Goal: Task Accomplishment & Management: Manage account settings

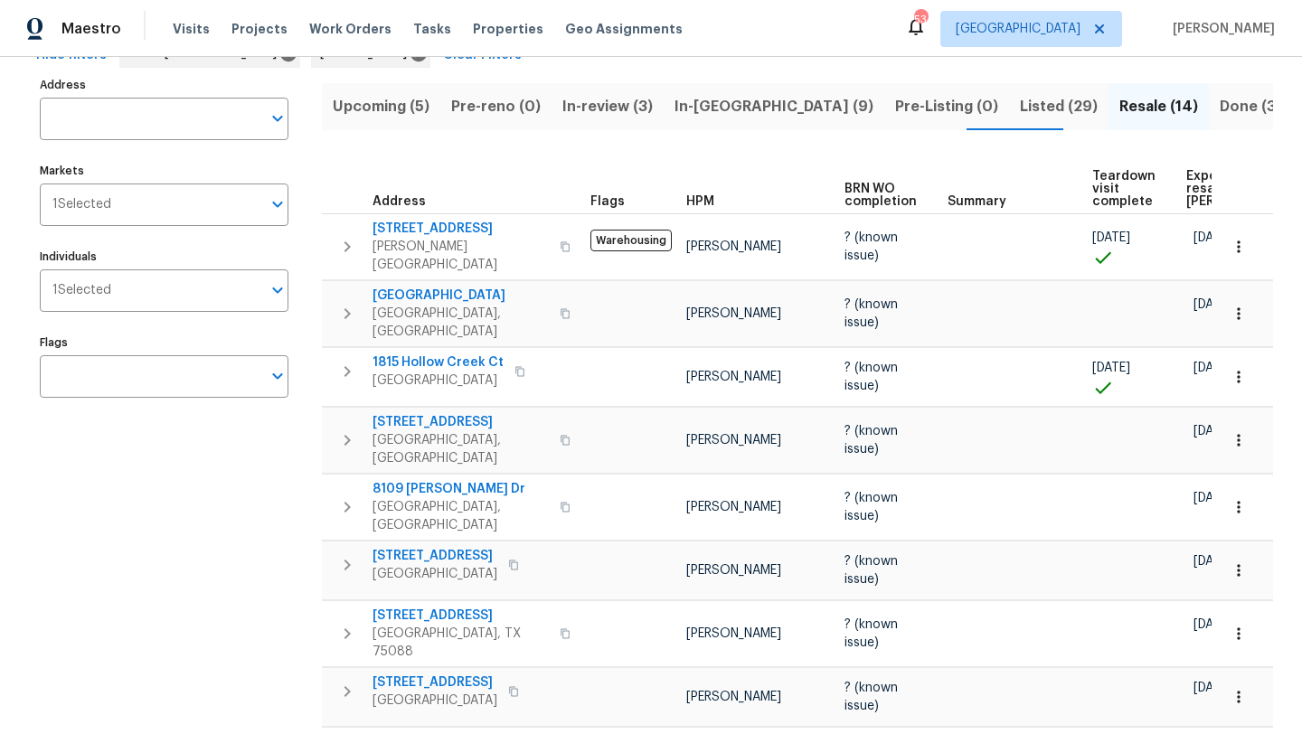
scroll to position [112, 0]
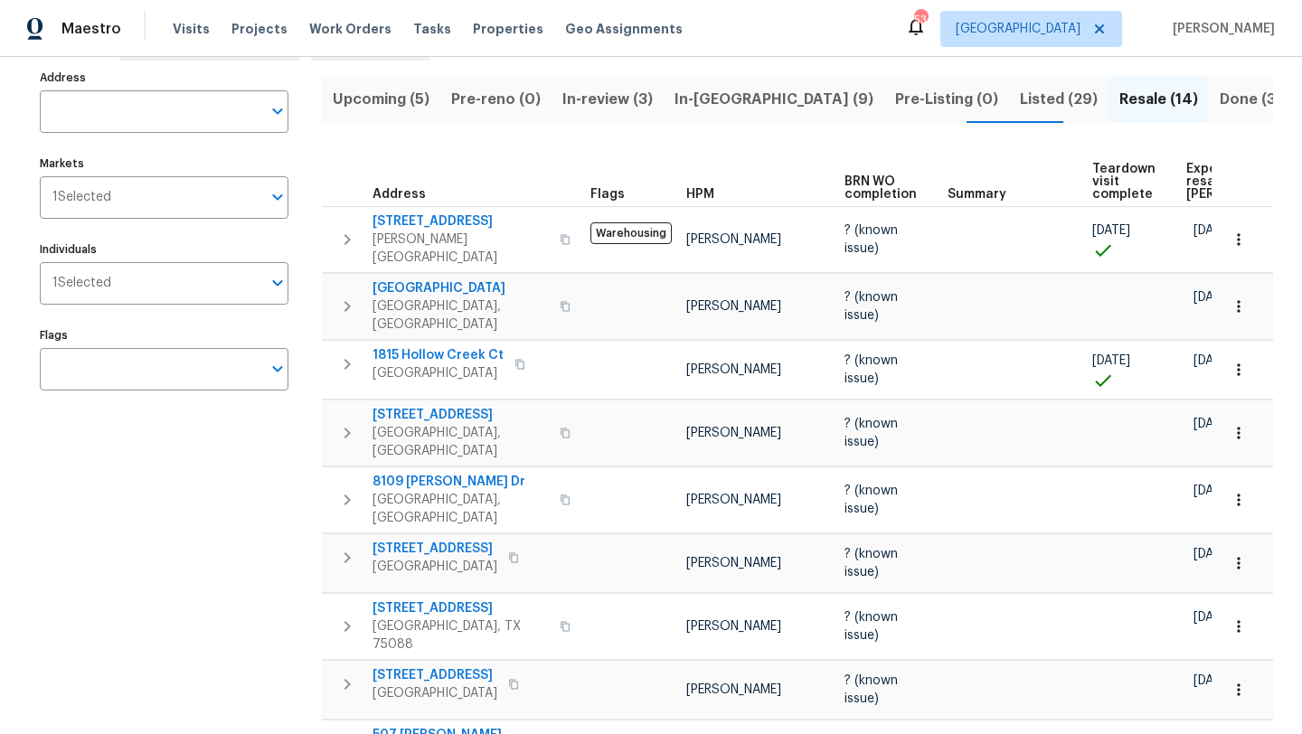
click at [365, 97] on span "Upcoming (5)" at bounding box center [381, 99] width 97 height 25
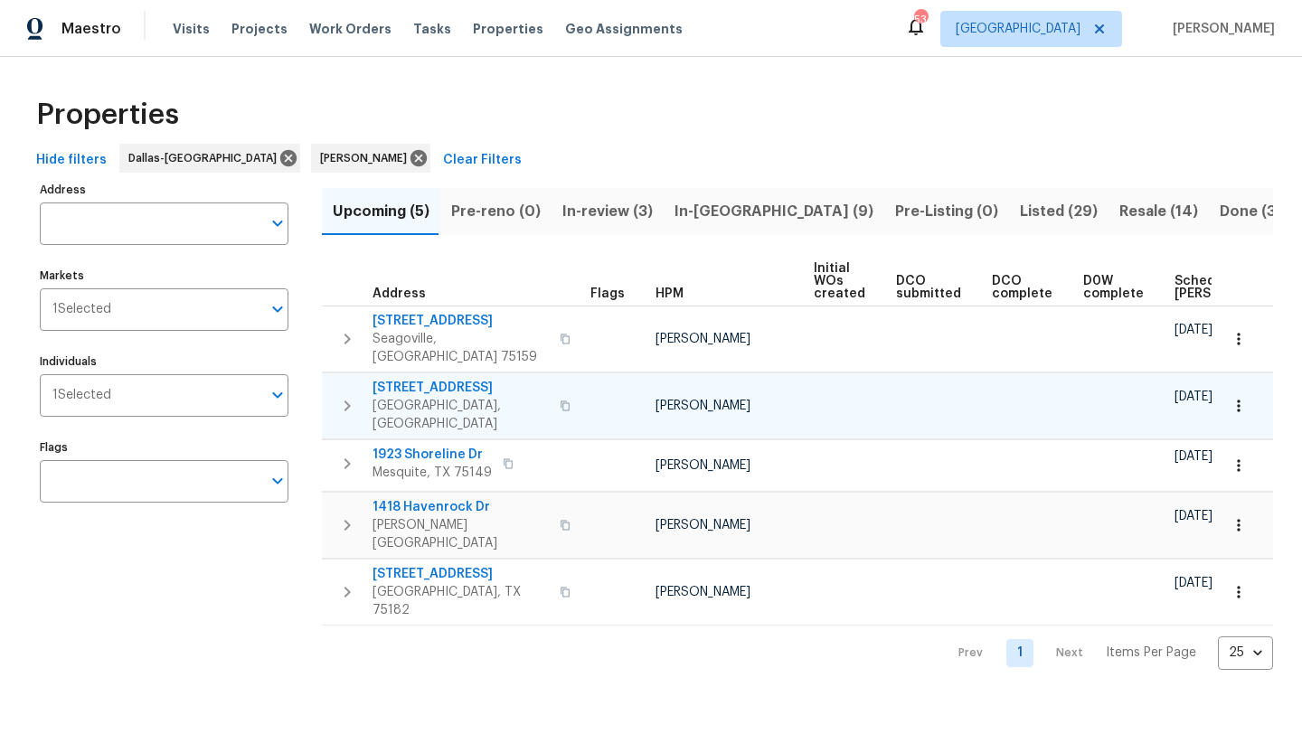
scroll to position [0, 198]
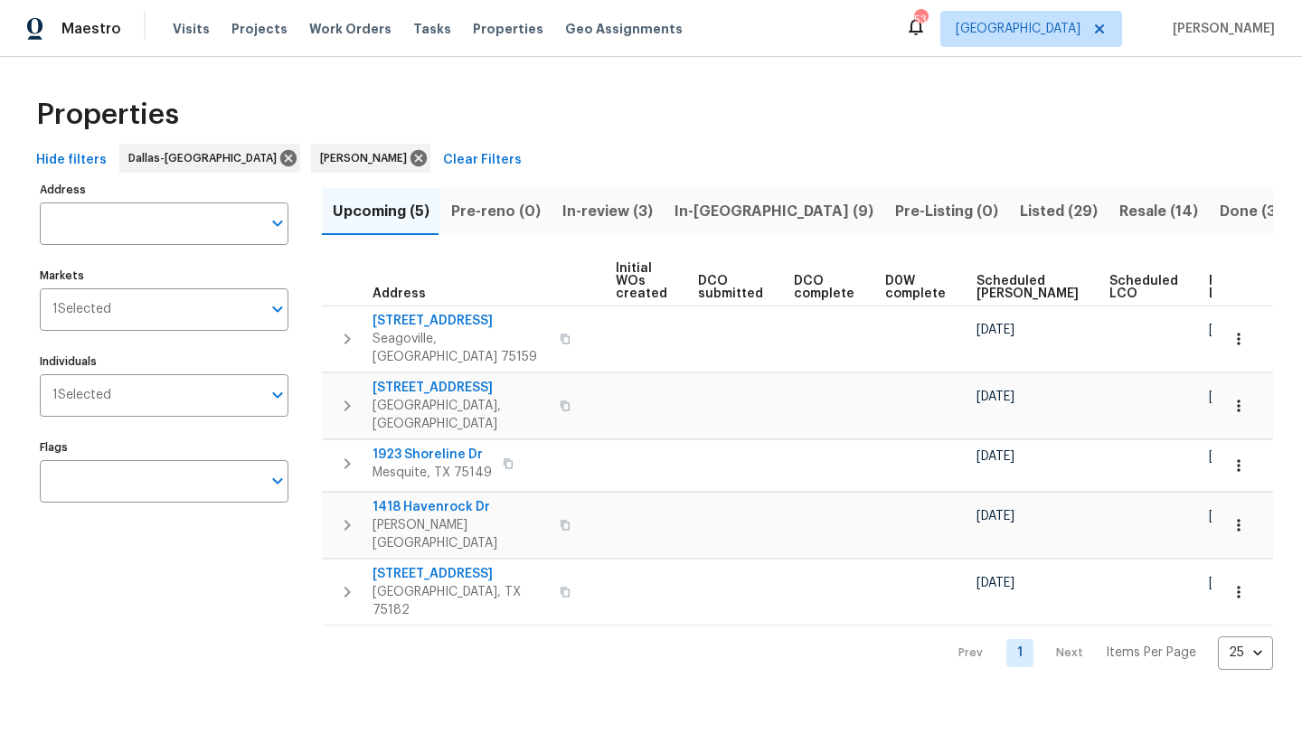
click at [987, 272] on th "Scheduled COE" at bounding box center [1035, 282] width 133 height 50
click at [981, 282] on span "Scheduled COE" at bounding box center [1028, 287] width 102 height 25
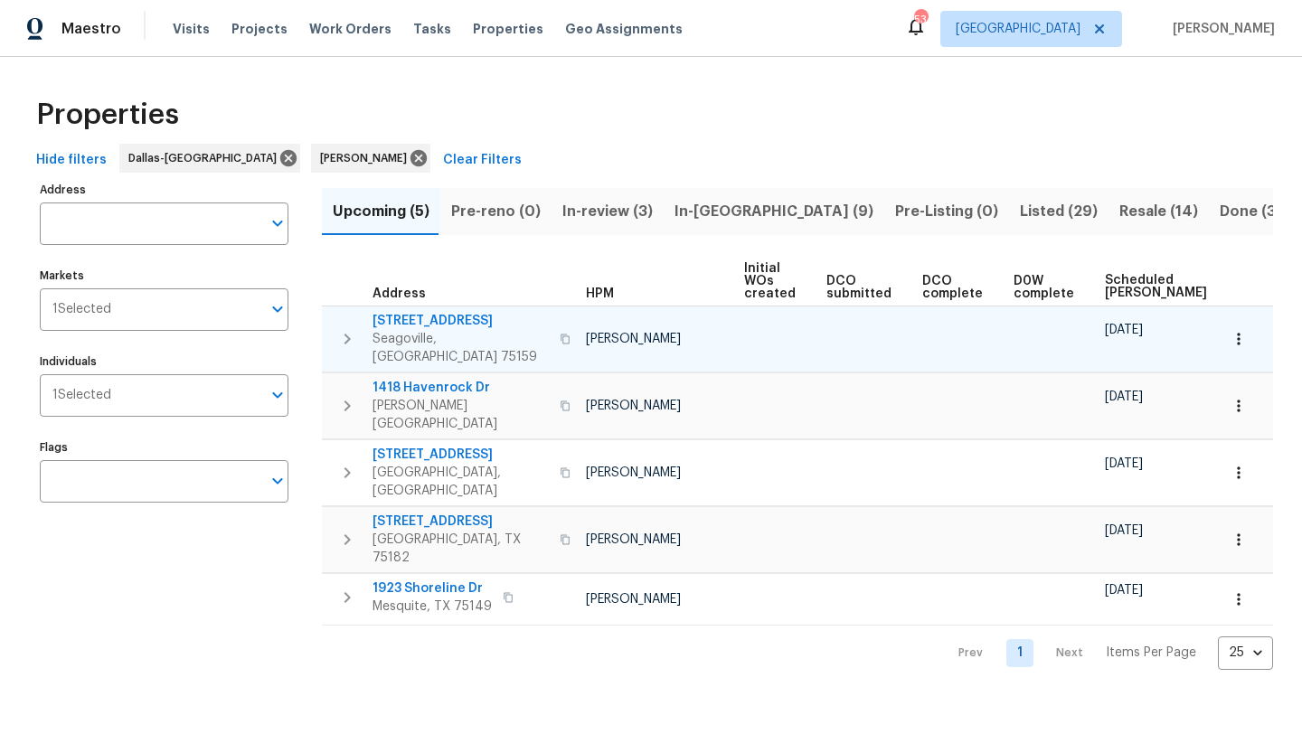
scroll to position [0, 220]
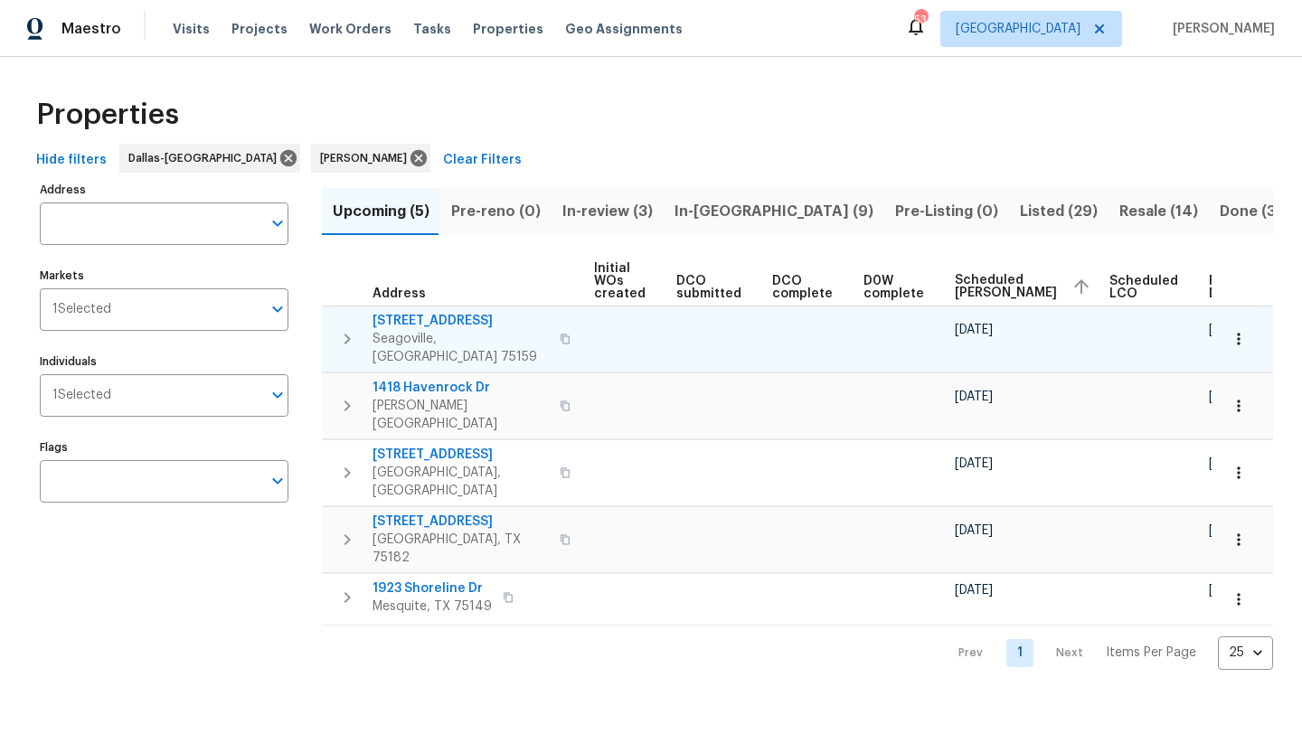
click at [456, 320] on span "1012 Woodside Ln" at bounding box center [461, 321] width 176 height 18
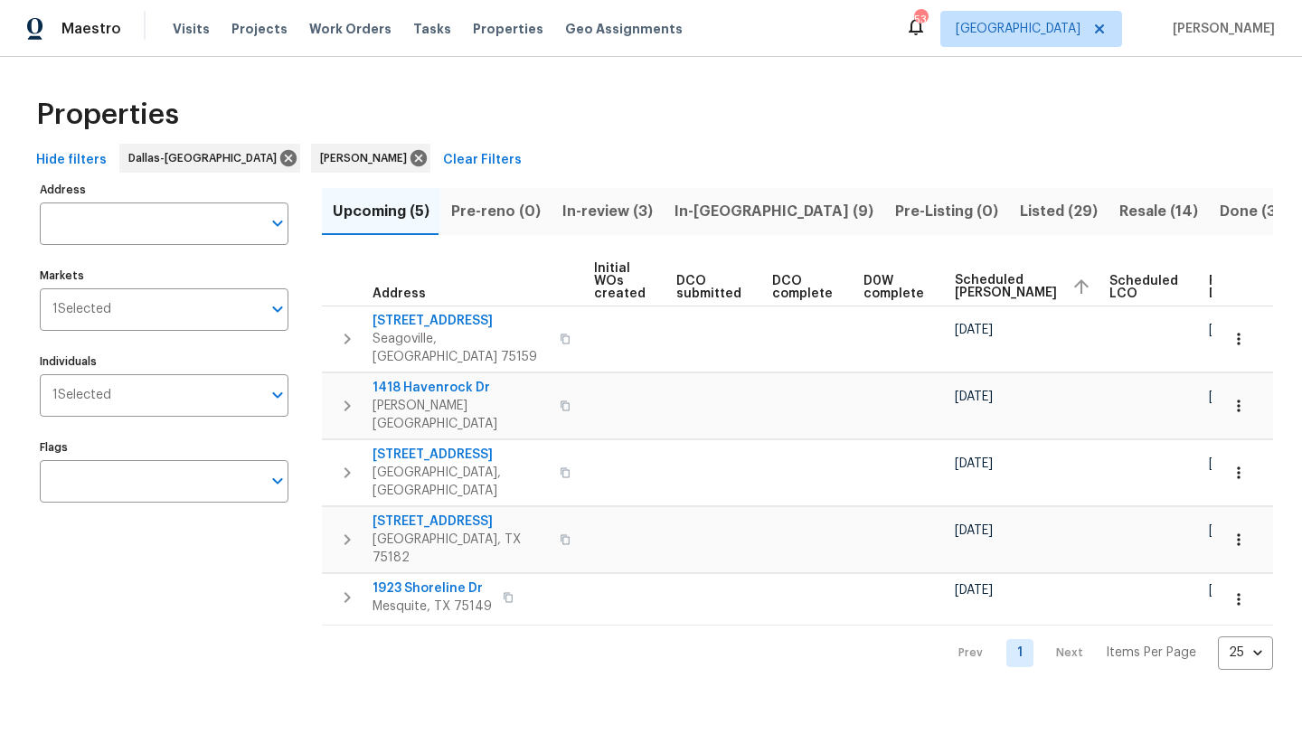
click at [688, 212] on span "In-reno (9)" at bounding box center [774, 211] width 199 height 25
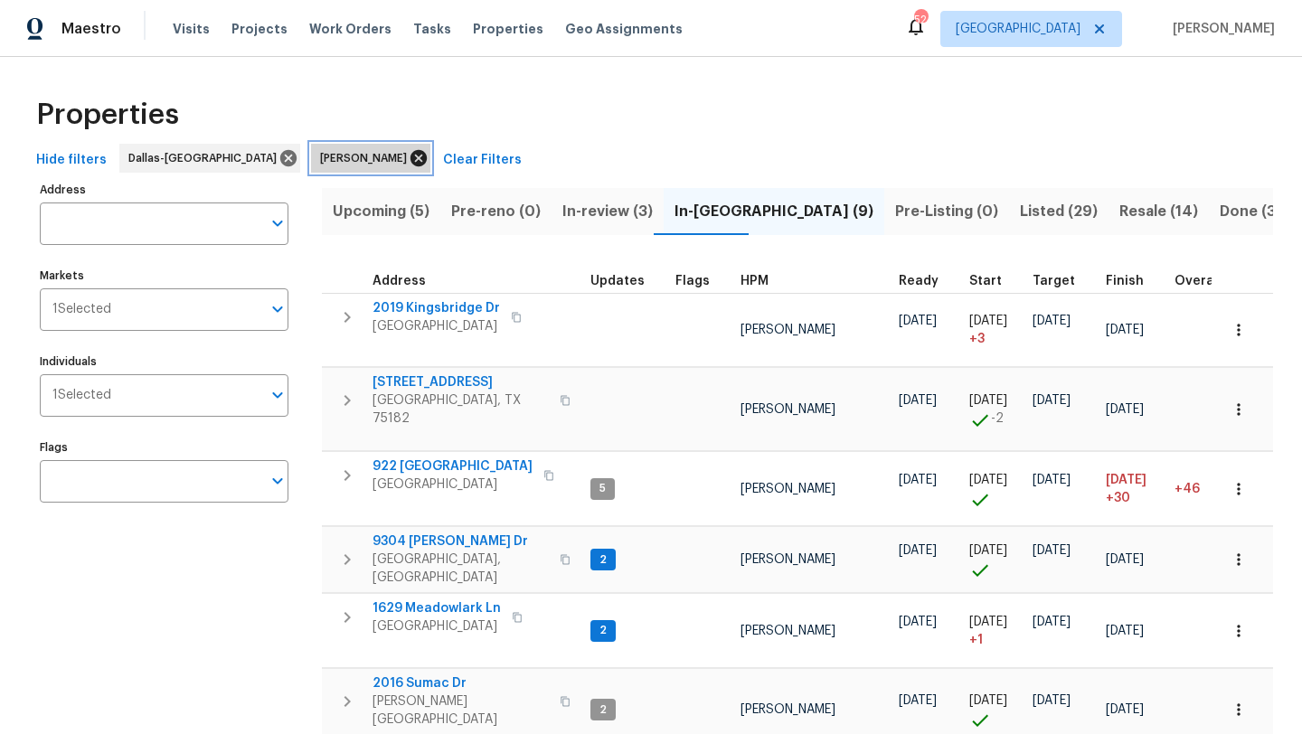
click at [411, 155] on icon at bounding box center [419, 158] width 16 height 16
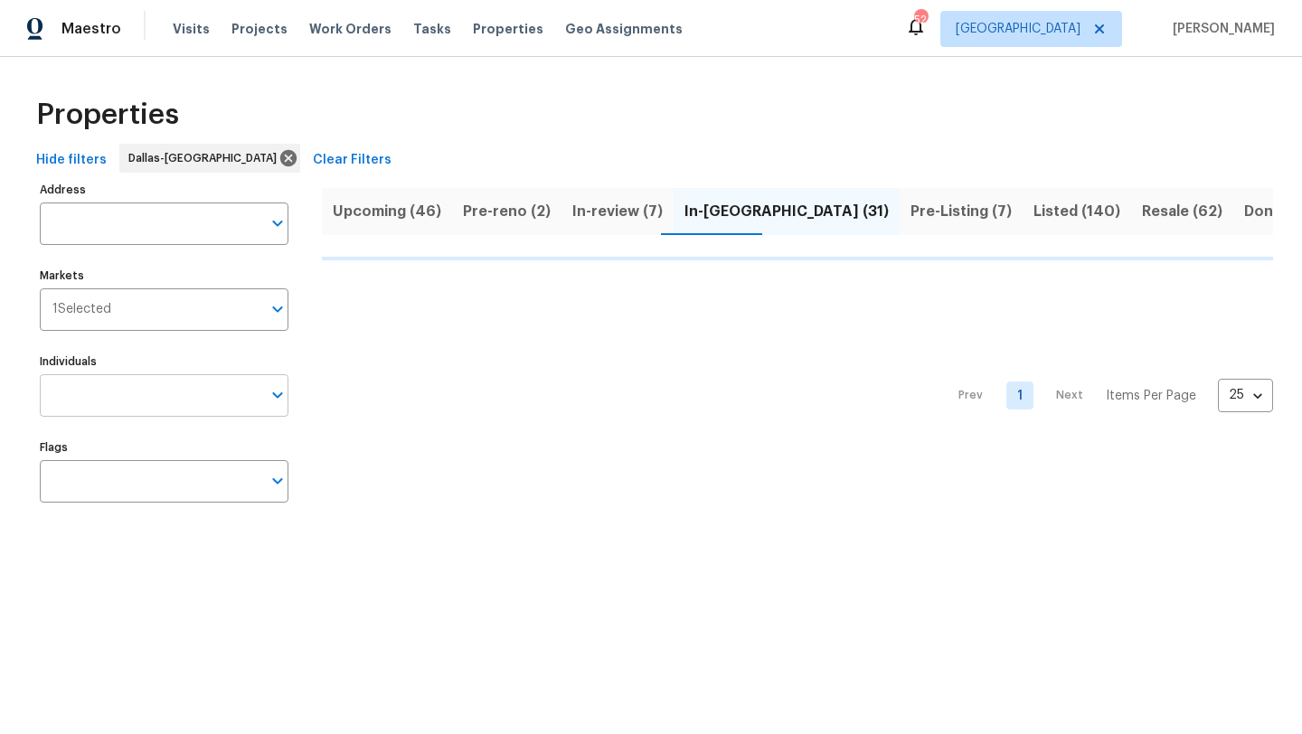
click at [156, 394] on input "Individuals" at bounding box center [151, 395] width 222 height 42
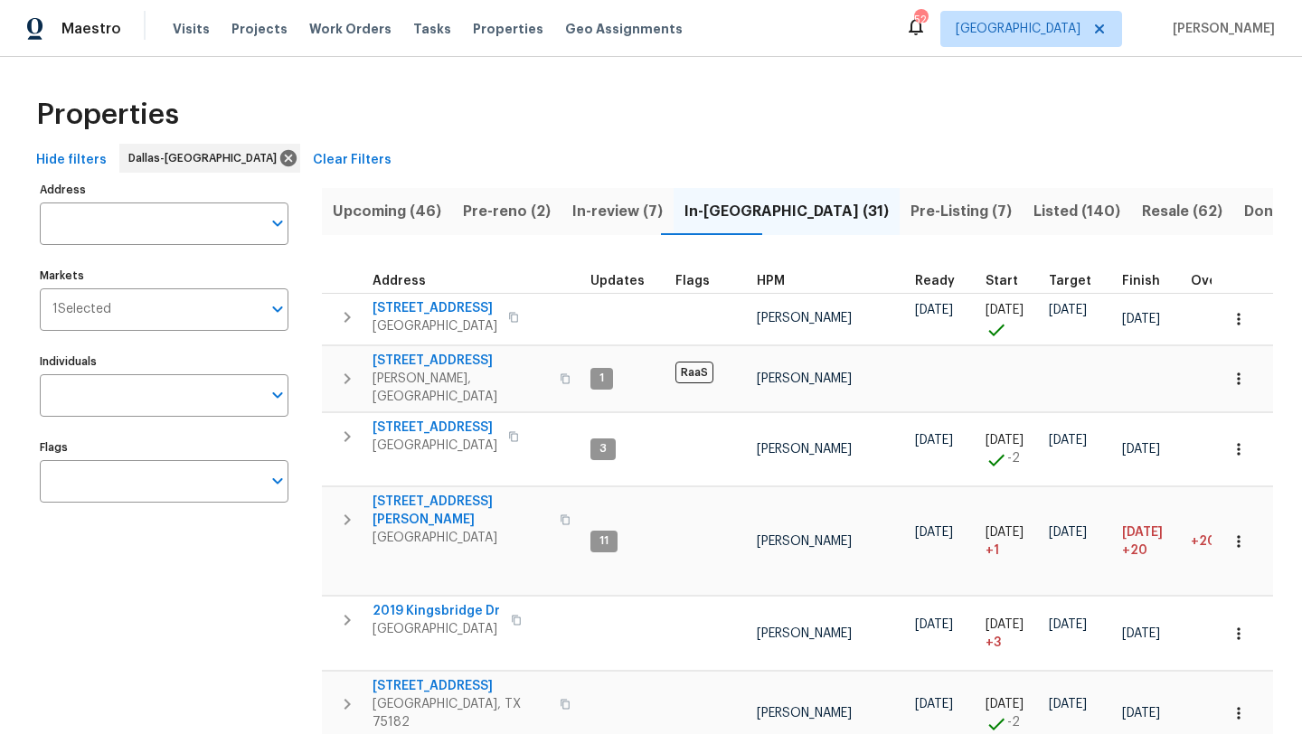
click at [156, 394] on input "Individuals" at bounding box center [151, 395] width 222 height 42
type input "francisco"
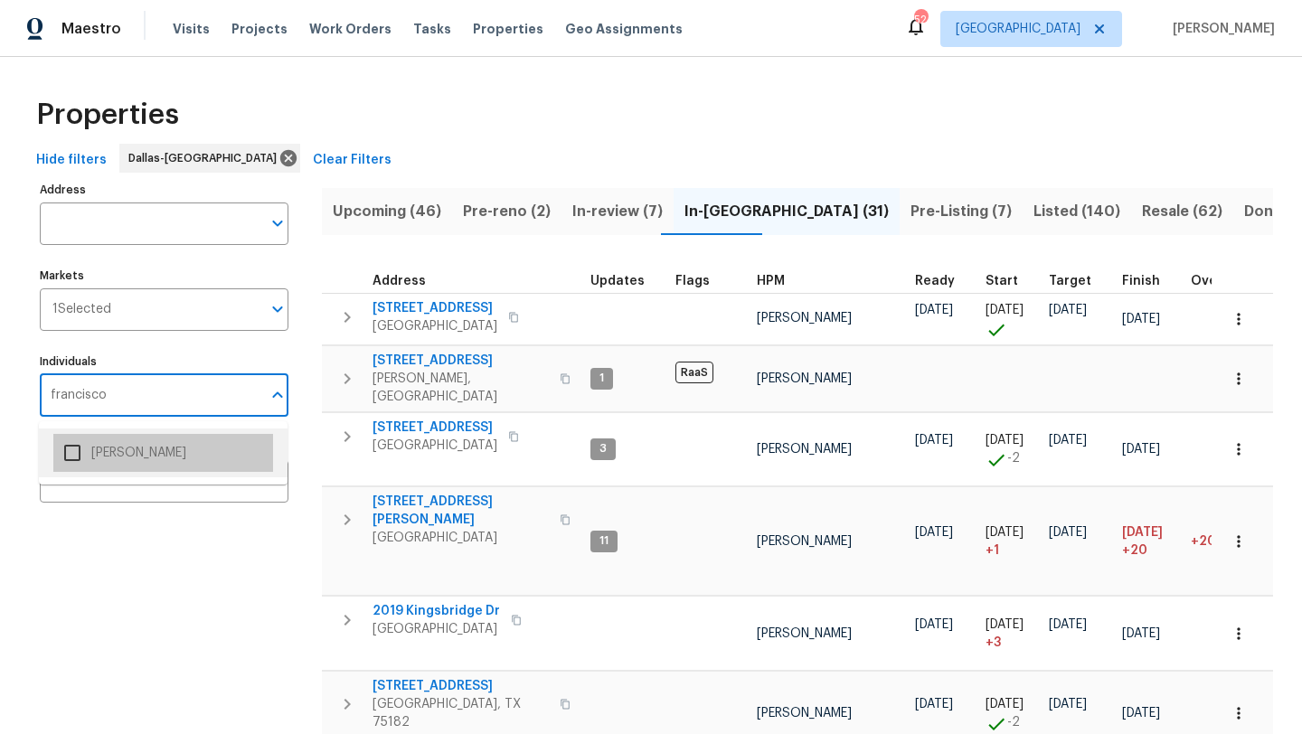
click at [165, 448] on li "Francisco Balcazar Serrato" at bounding box center [163, 453] width 220 height 38
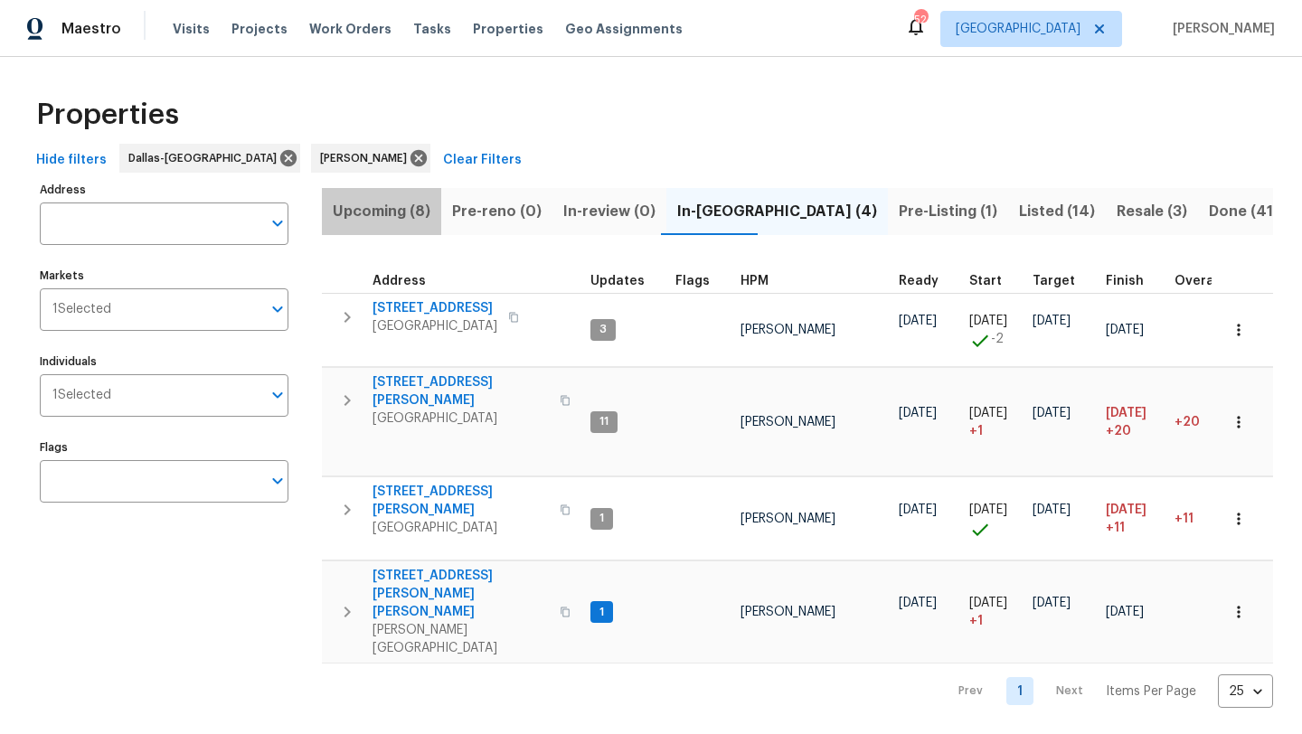
click at [392, 215] on span "Upcoming (8)" at bounding box center [382, 211] width 98 height 25
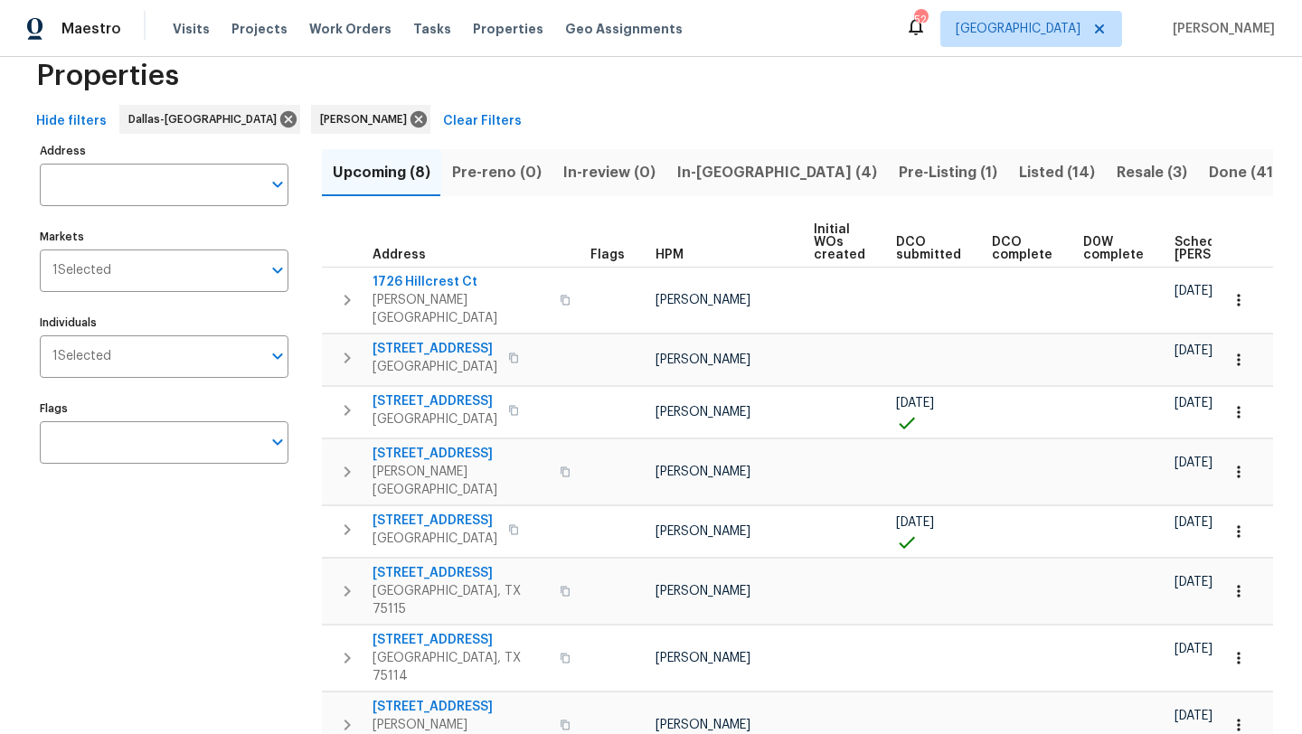
scroll to position [41, 0]
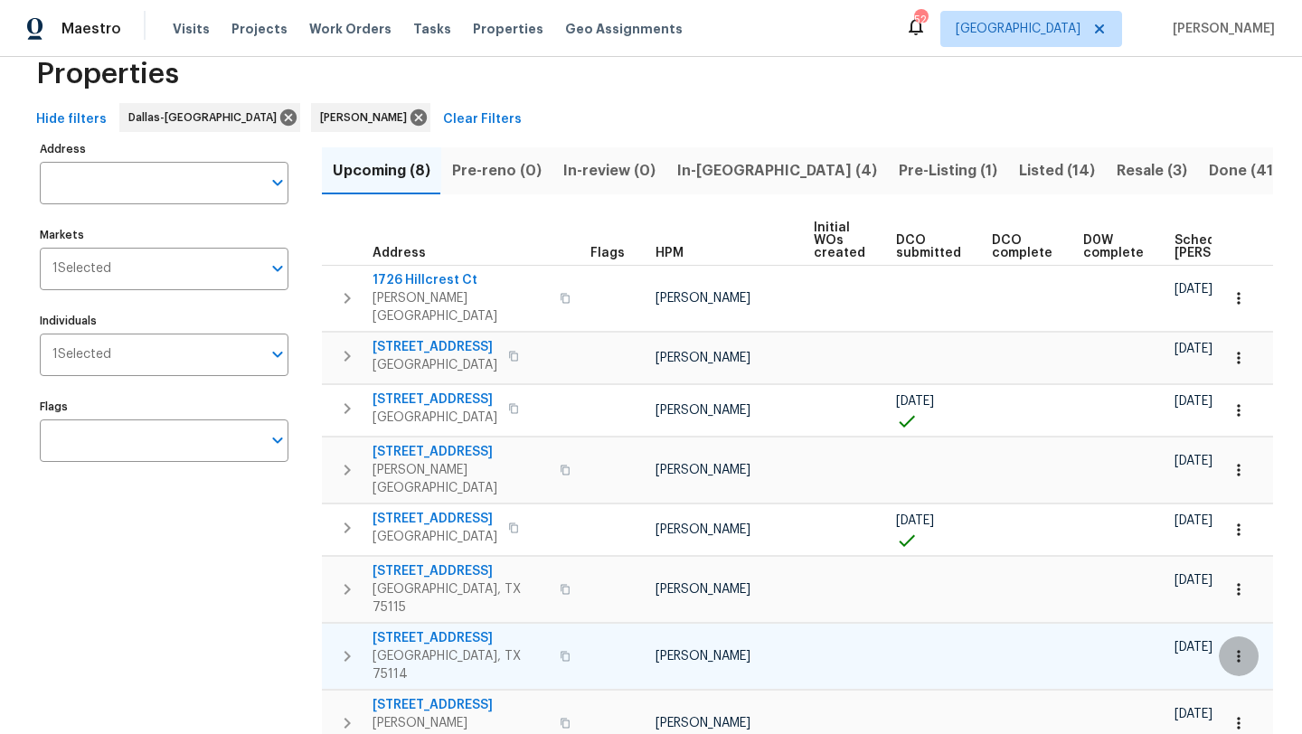
click at [1247, 647] on icon "button" at bounding box center [1239, 656] width 18 height 18
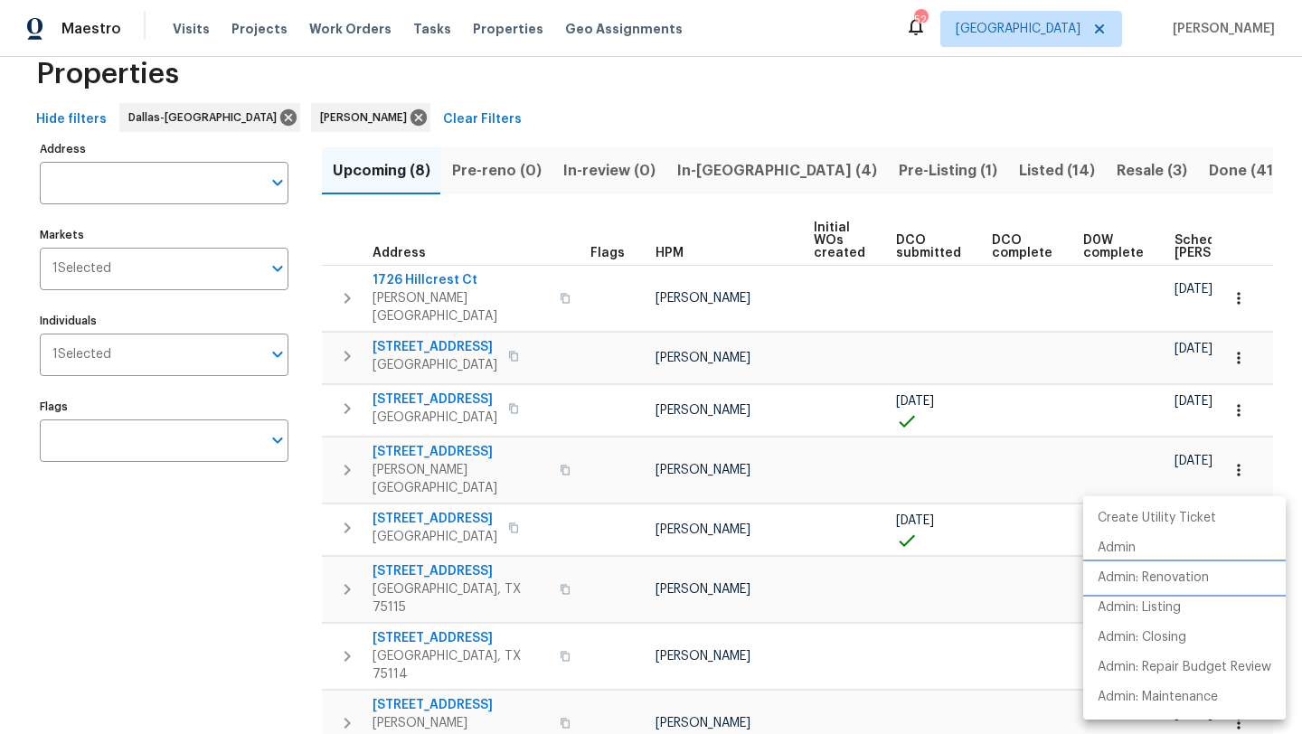
click at [1198, 581] on p "Admin: Renovation" at bounding box center [1153, 578] width 111 height 19
click at [401, 115] on div at bounding box center [651, 367] width 1302 height 734
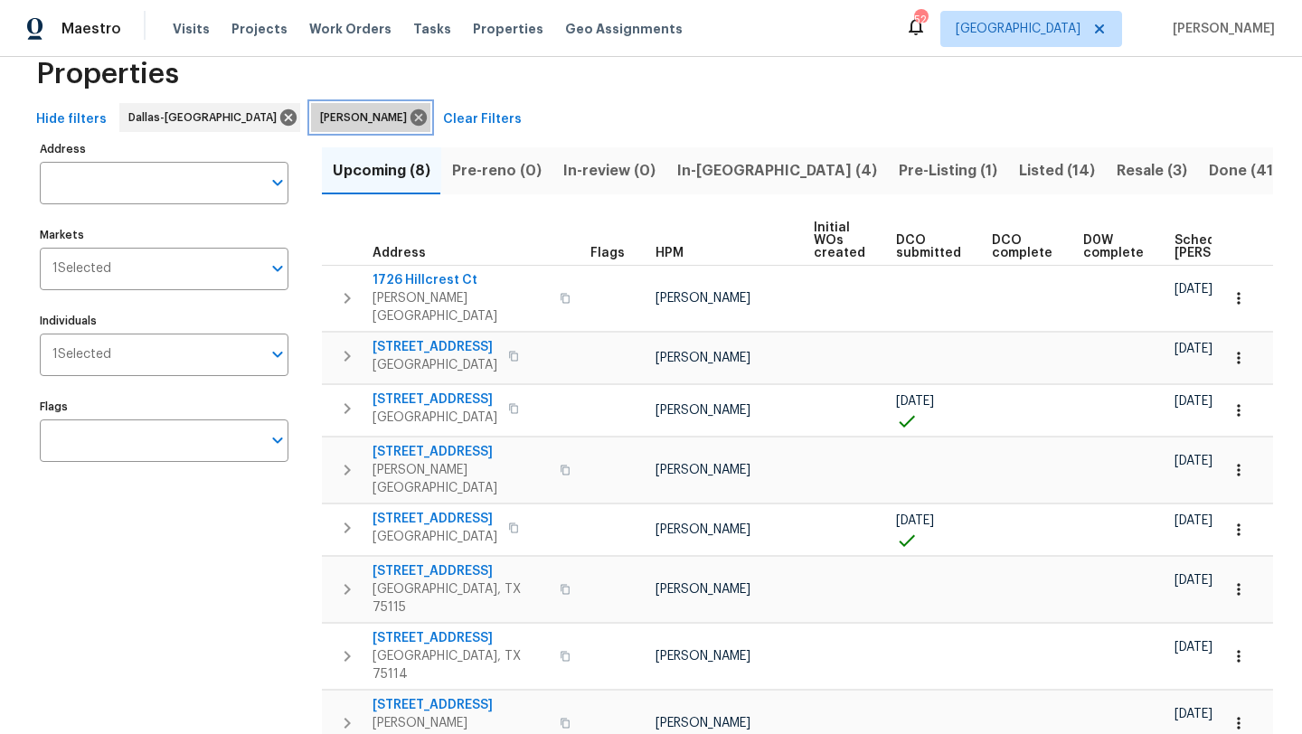
click at [411, 115] on icon at bounding box center [419, 117] width 16 height 16
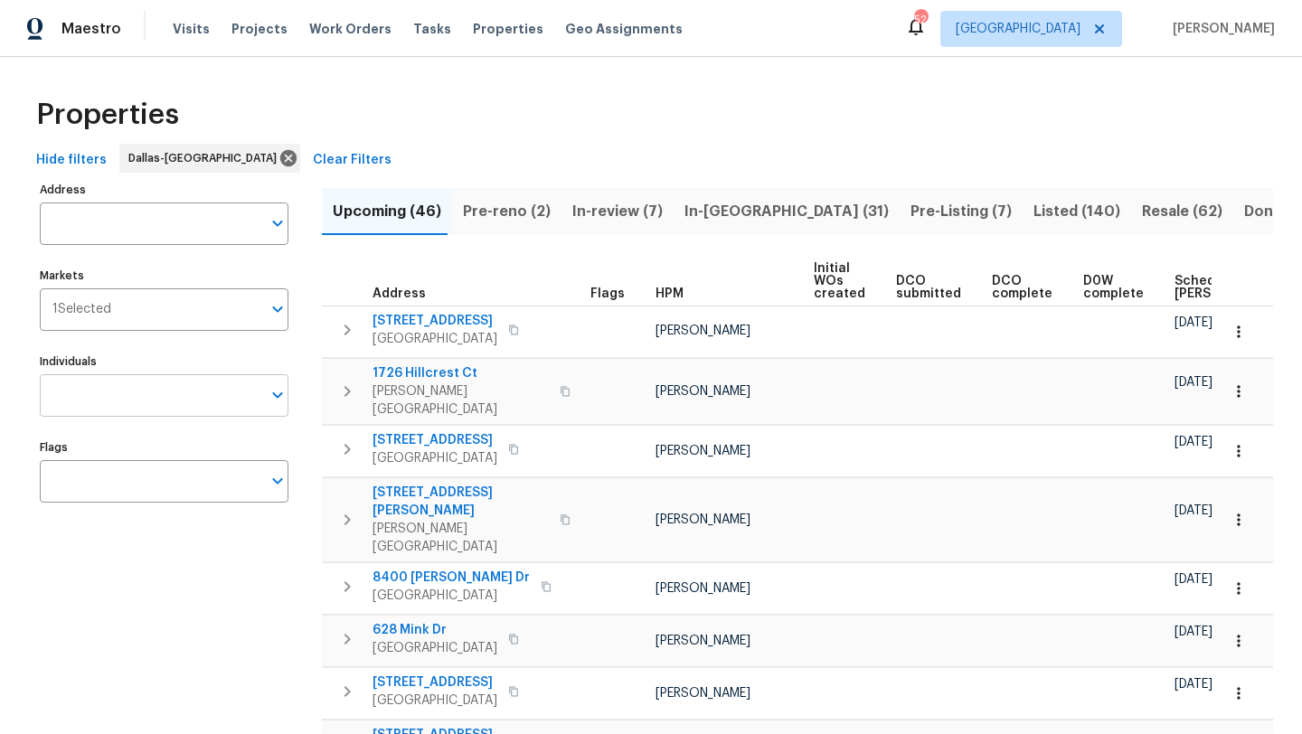
click at [190, 397] on input "Individuals" at bounding box center [151, 395] width 222 height 42
type input "ronderrick"
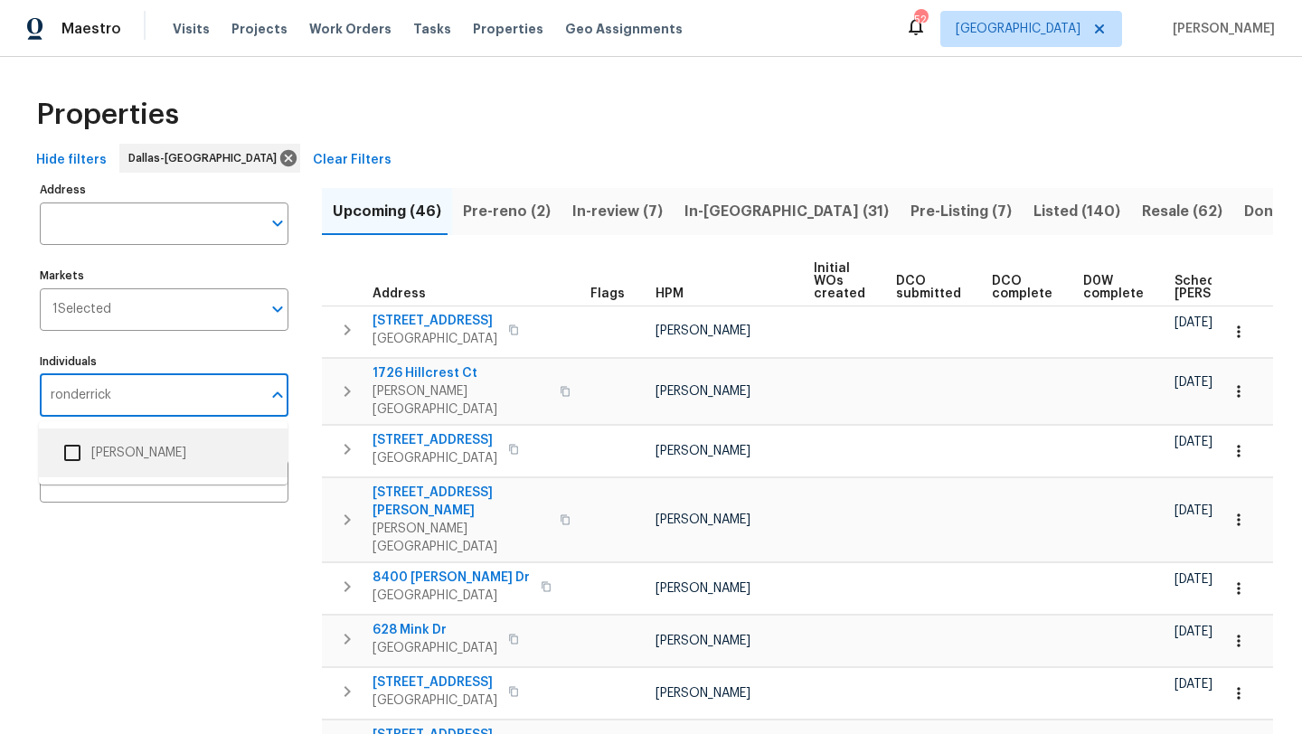
click at [191, 444] on li "RonDerrick Jackson" at bounding box center [163, 453] width 220 height 38
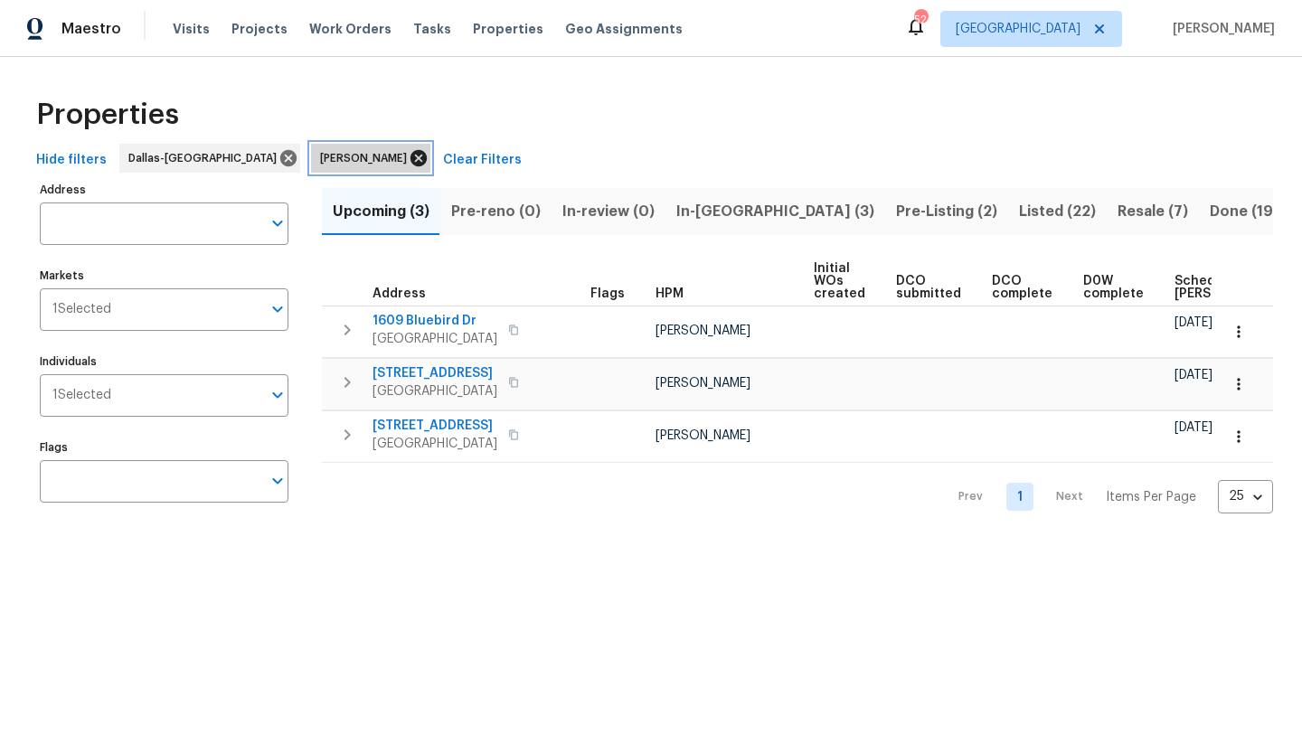
click at [409, 155] on icon at bounding box center [419, 158] width 20 height 20
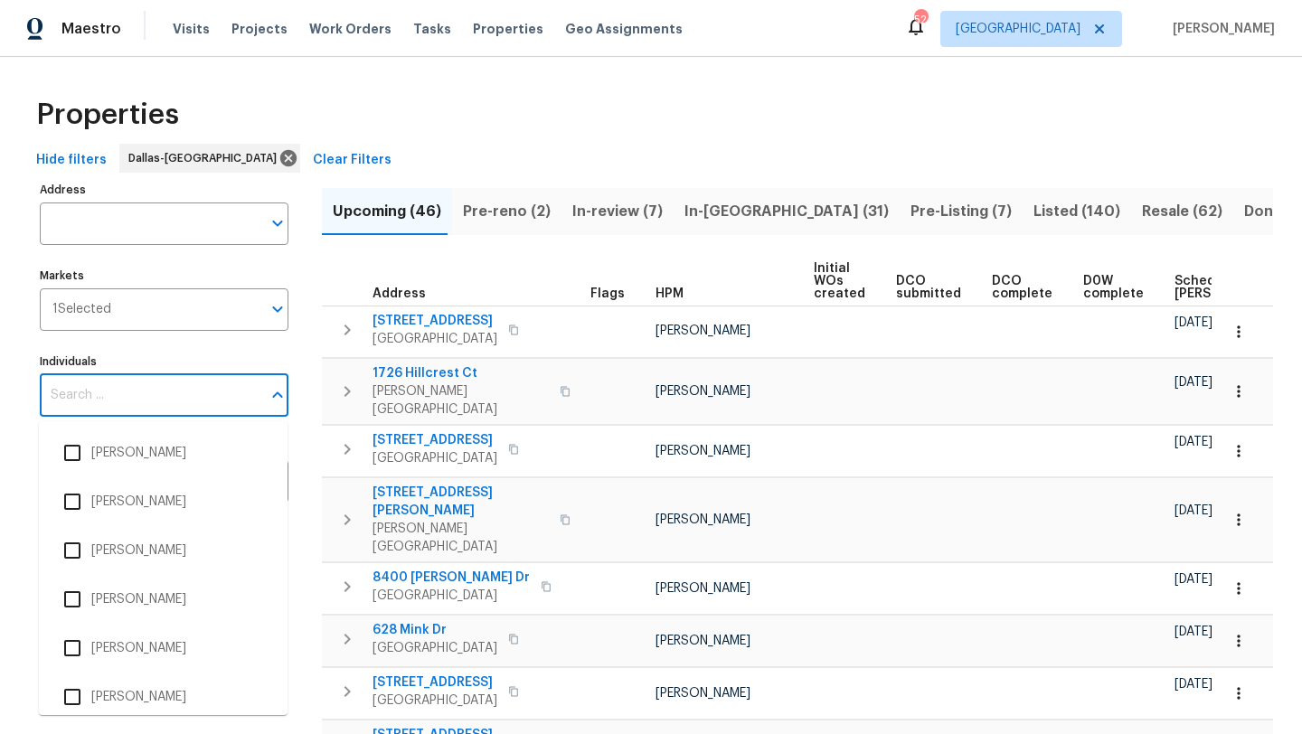
click at [163, 395] on input "Individuals" at bounding box center [151, 395] width 222 height 42
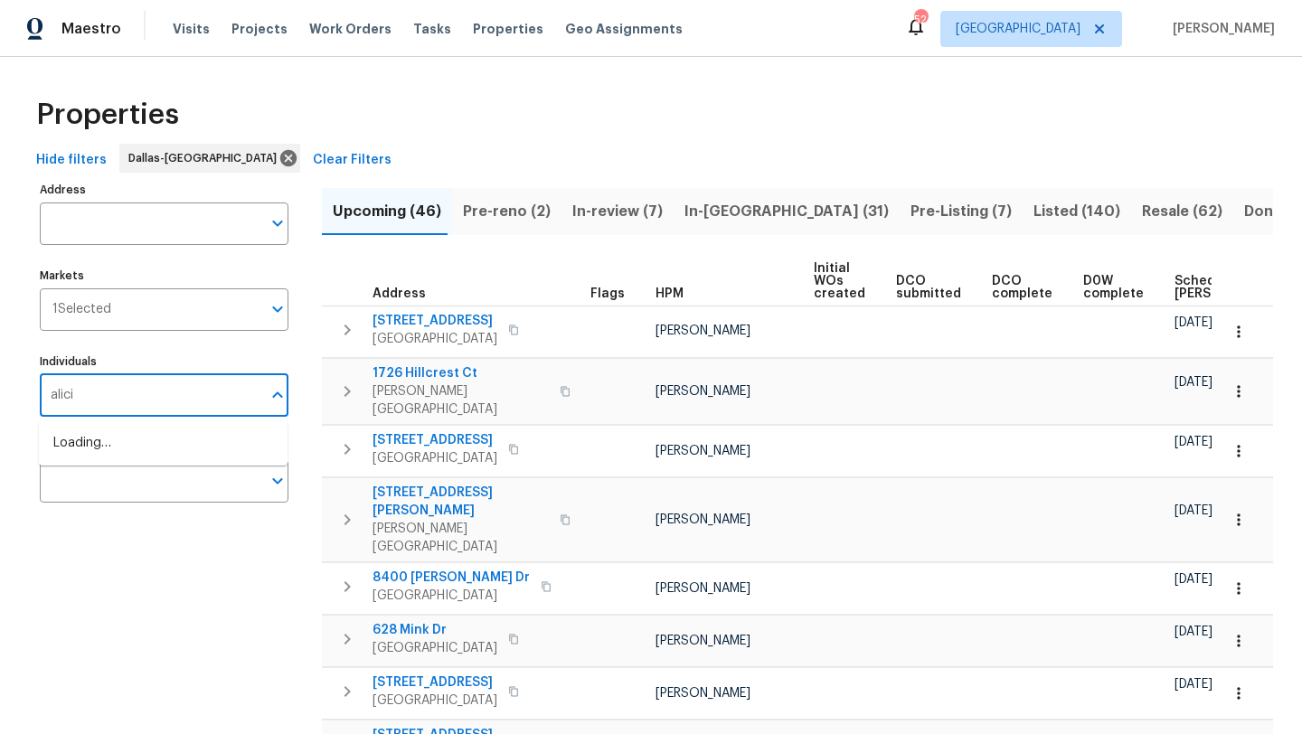
type input "alicia"
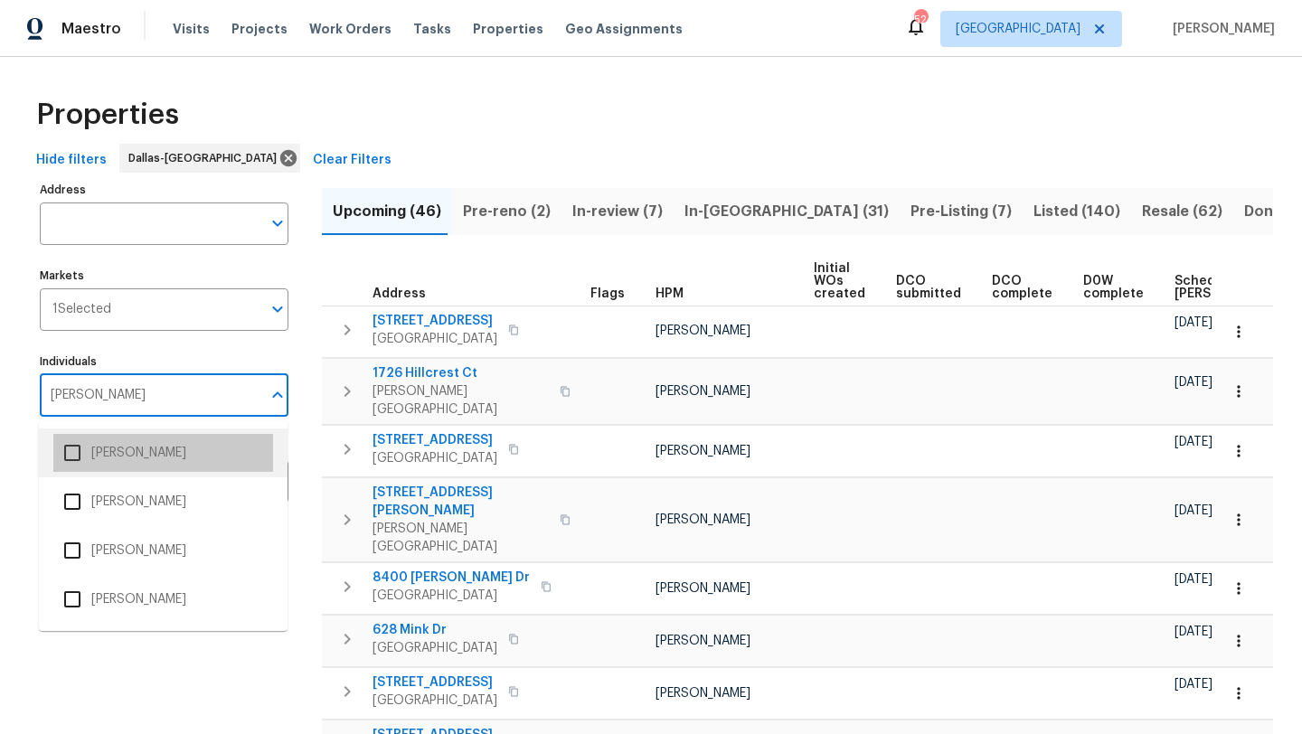
click at [158, 449] on li "Alicia Anices" at bounding box center [163, 453] width 220 height 38
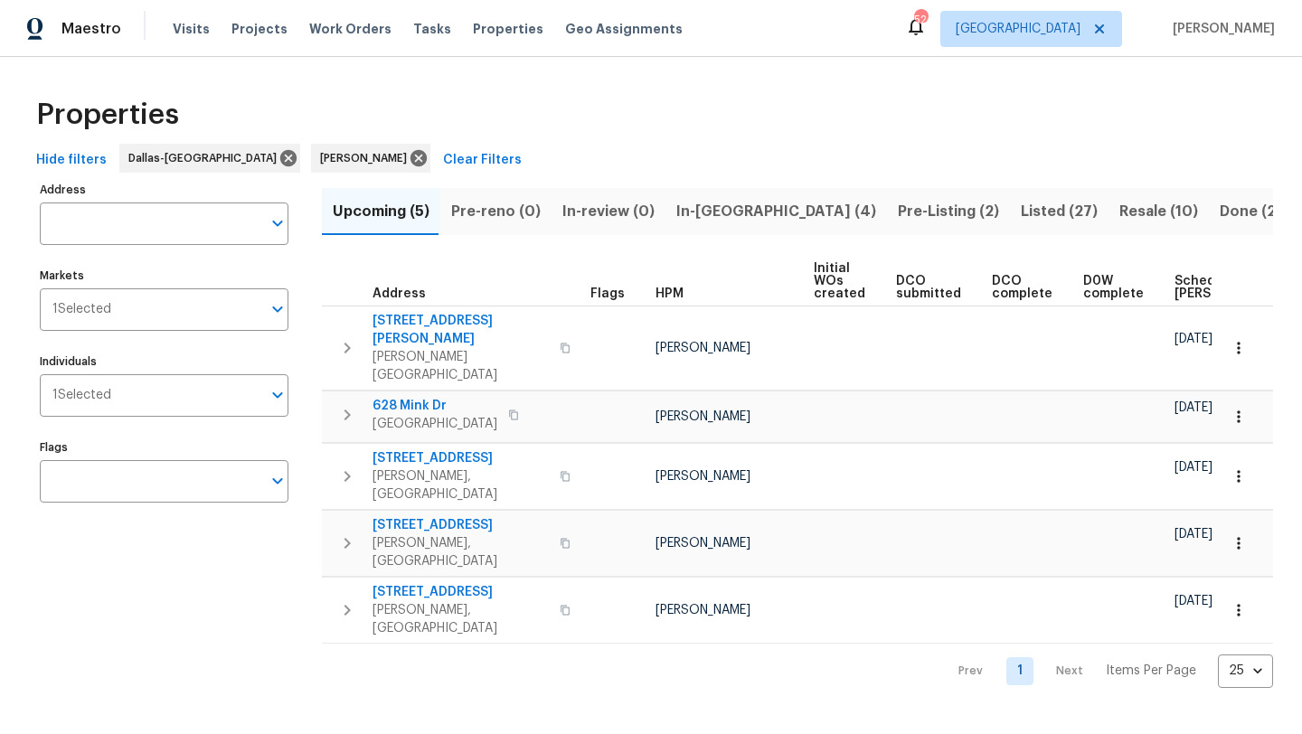
click at [1190, 280] on span "Scheduled COE" at bounding box center [1226, 287] width 102 height 25
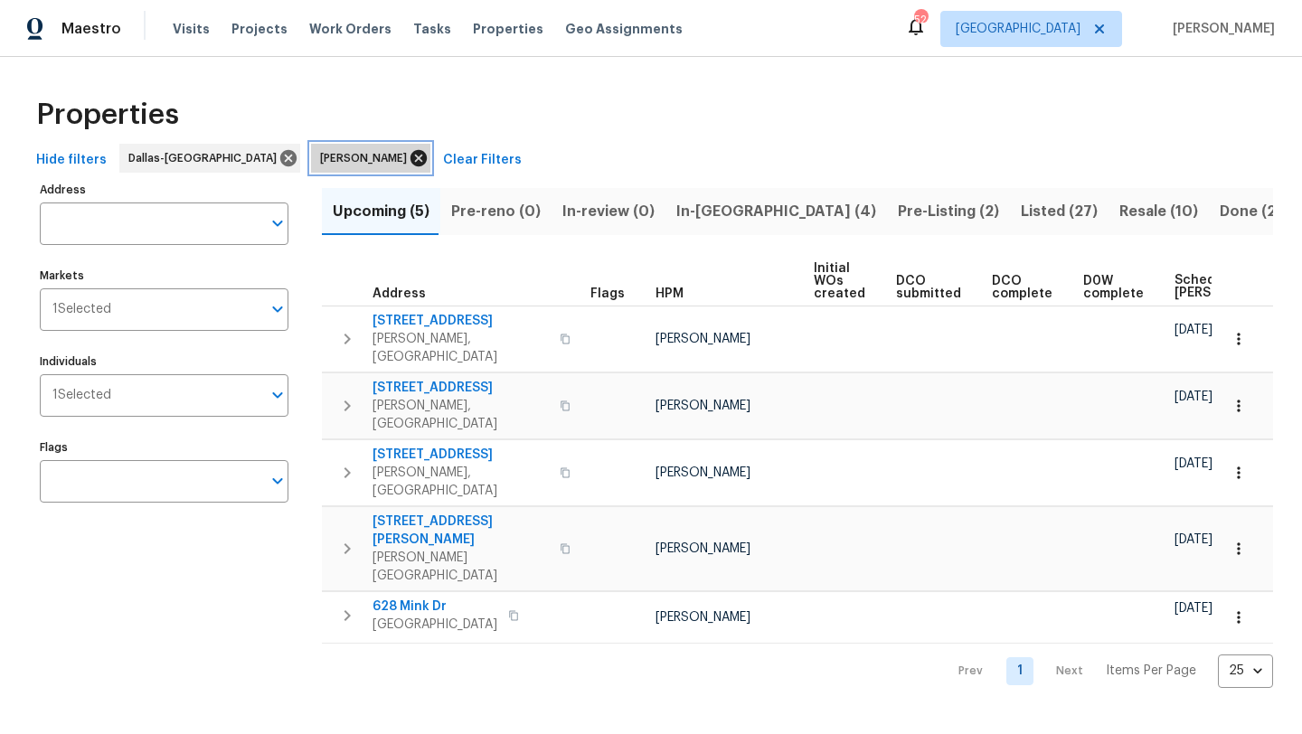
click at [409, 157] on icon at bounding box center [419, 158] width 20 height 20
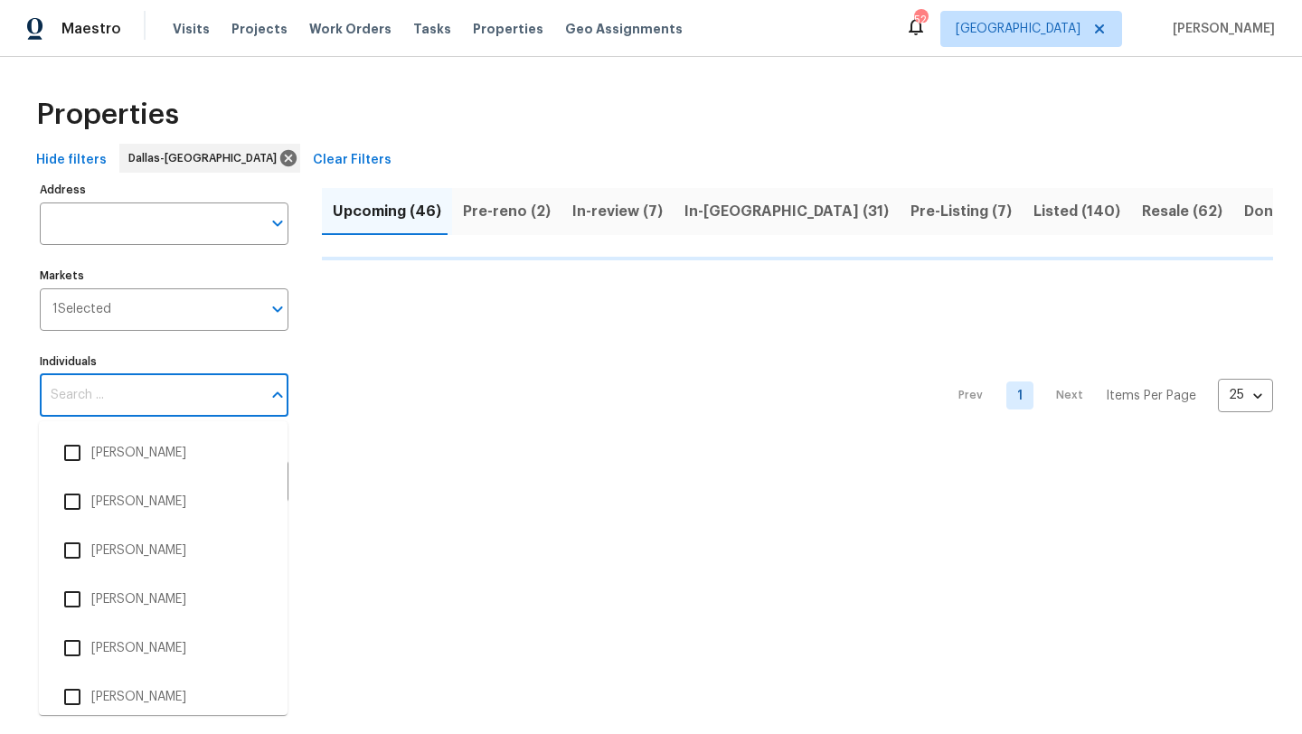
click at [173, 395] on input "Individuals" at bounding box center [151, 395] width 222 height 42
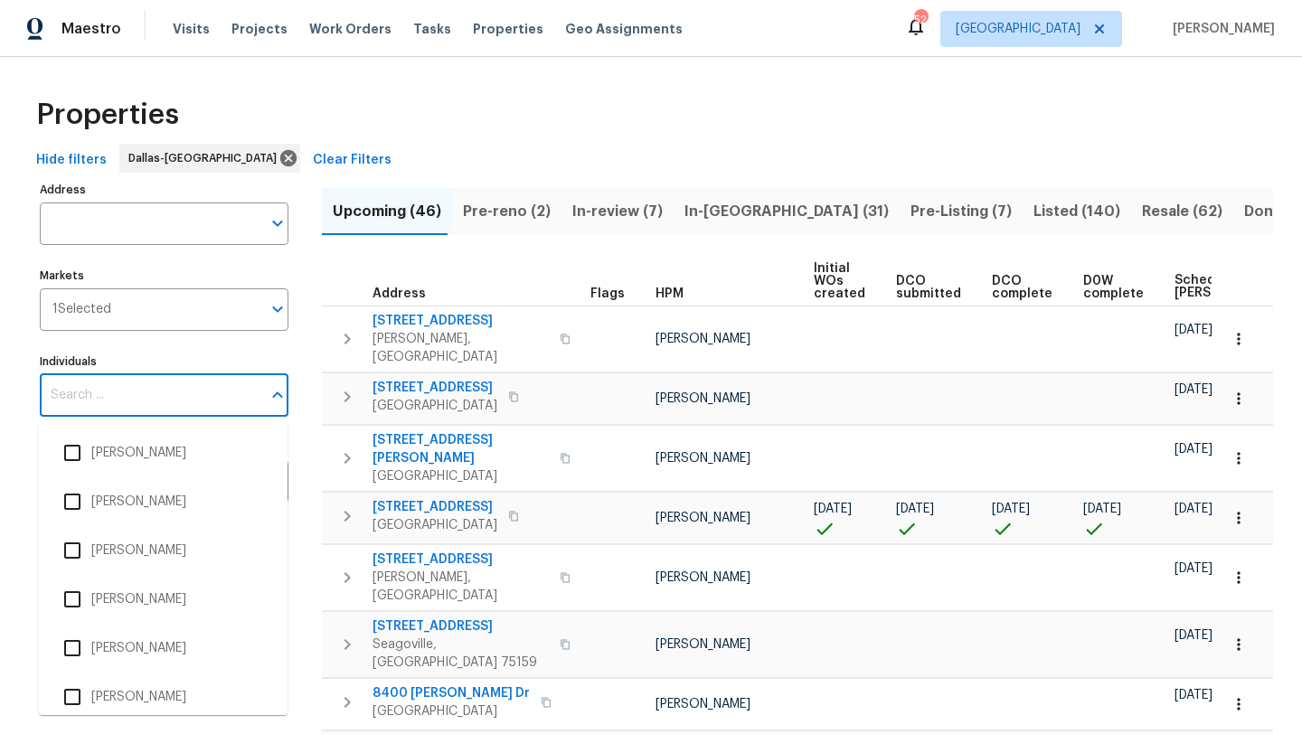
click at [173, 395] on input "Individuals" at bounding box center [151, 395] width 222 height 42
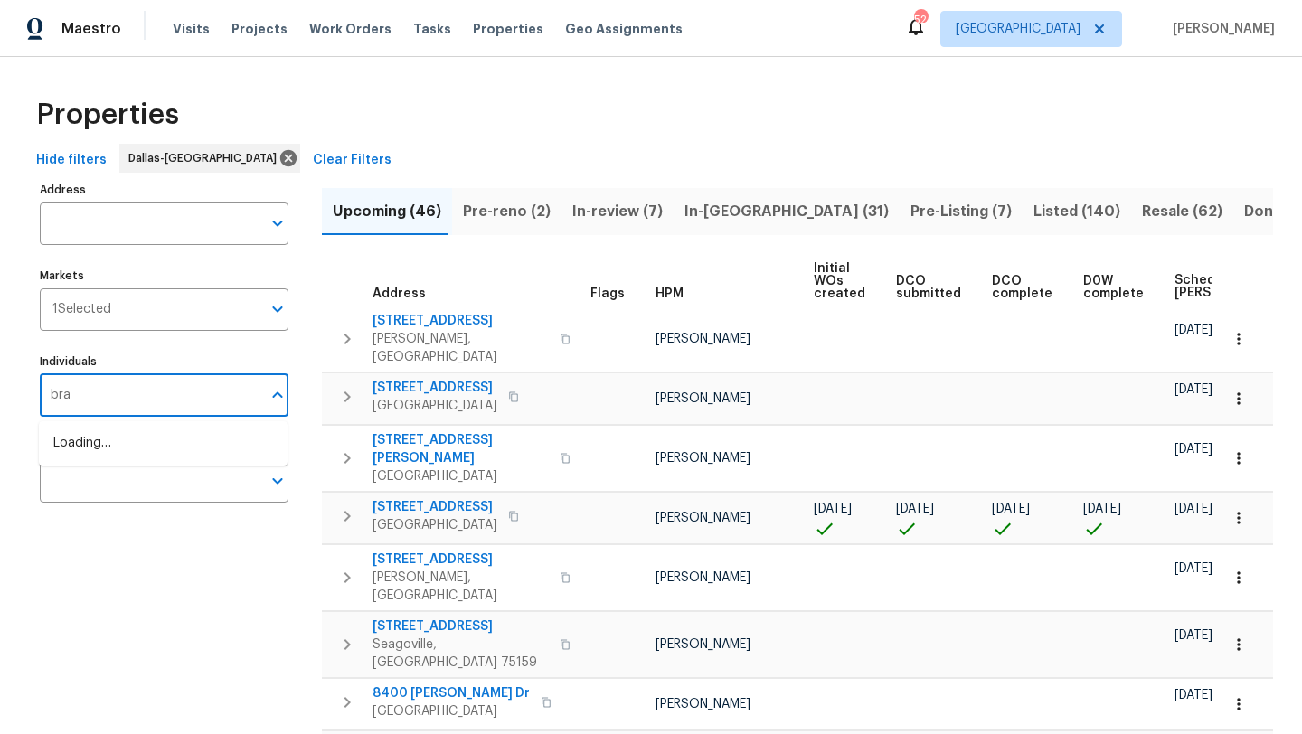
type input "brad"
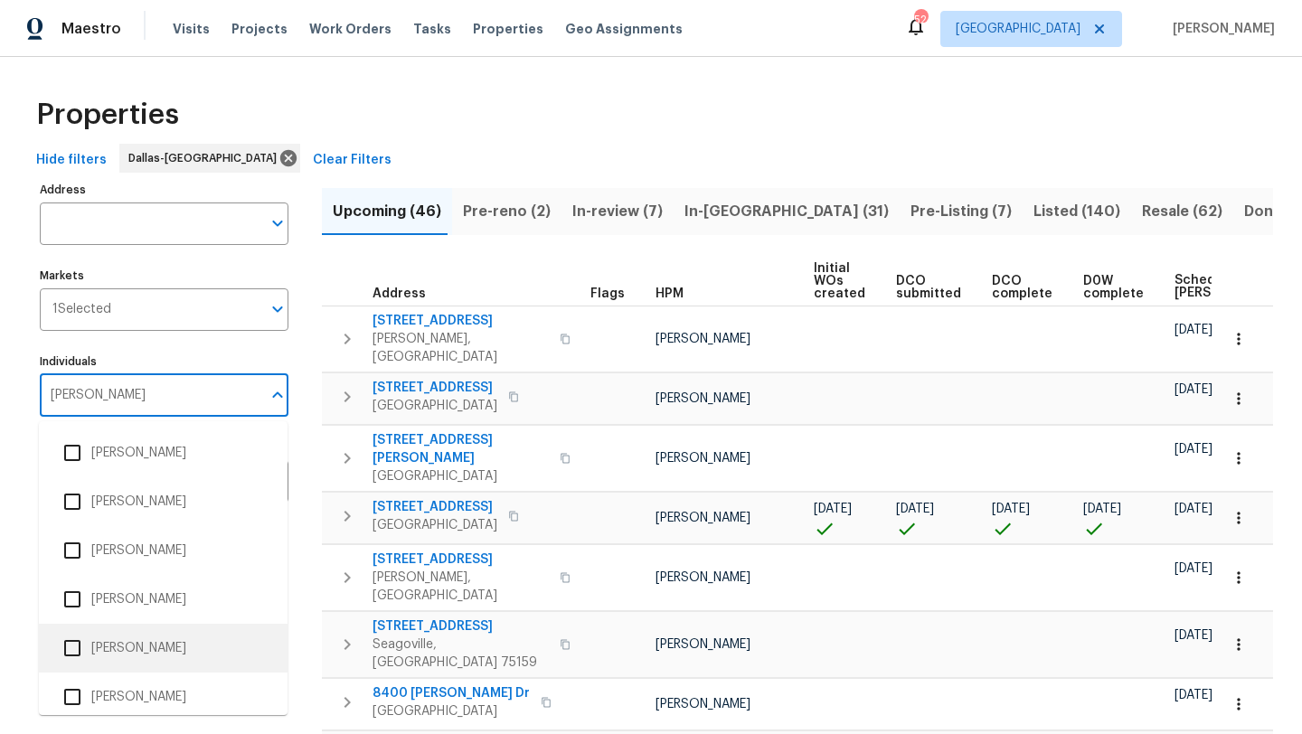
click at [131, 653] on li "[PERSON_NAME]" at bounding box center [163, 648] width 220 height 38
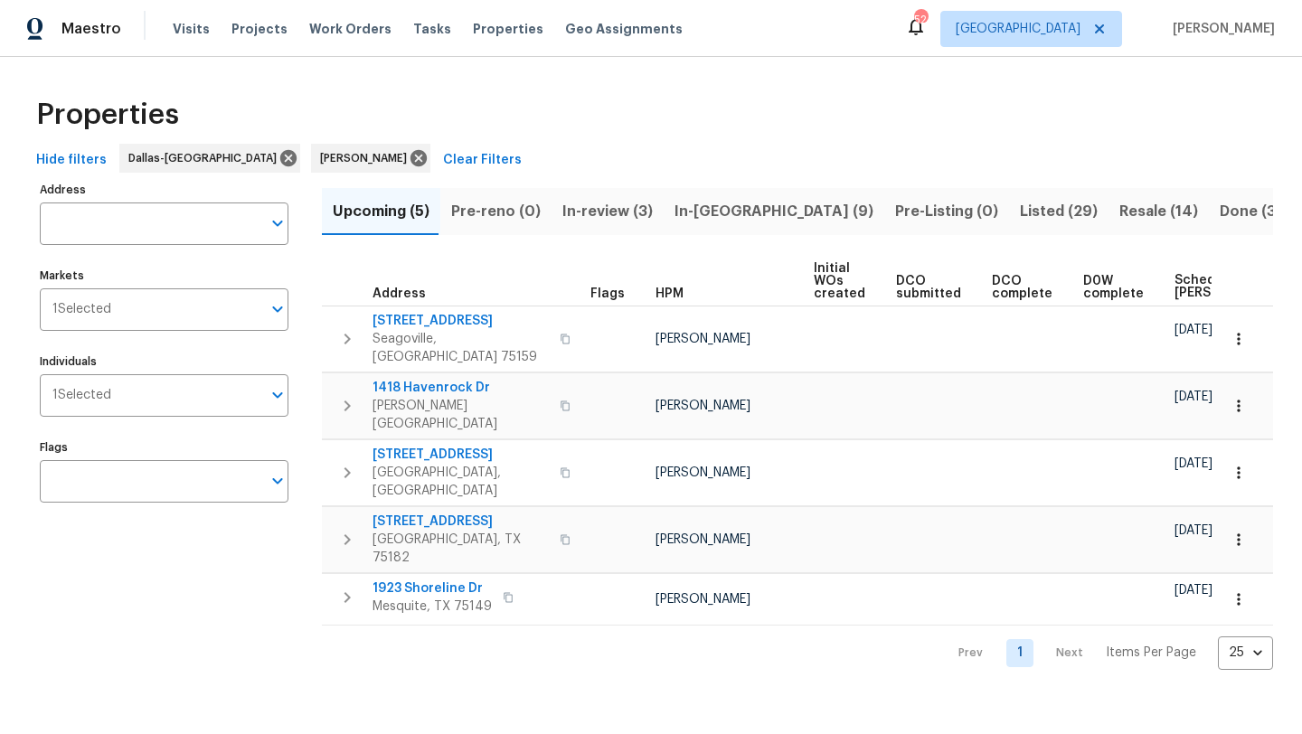
click at [1119, 211] on span "Resale (14)" at bounding box center [1158, 211] width 79 height 25
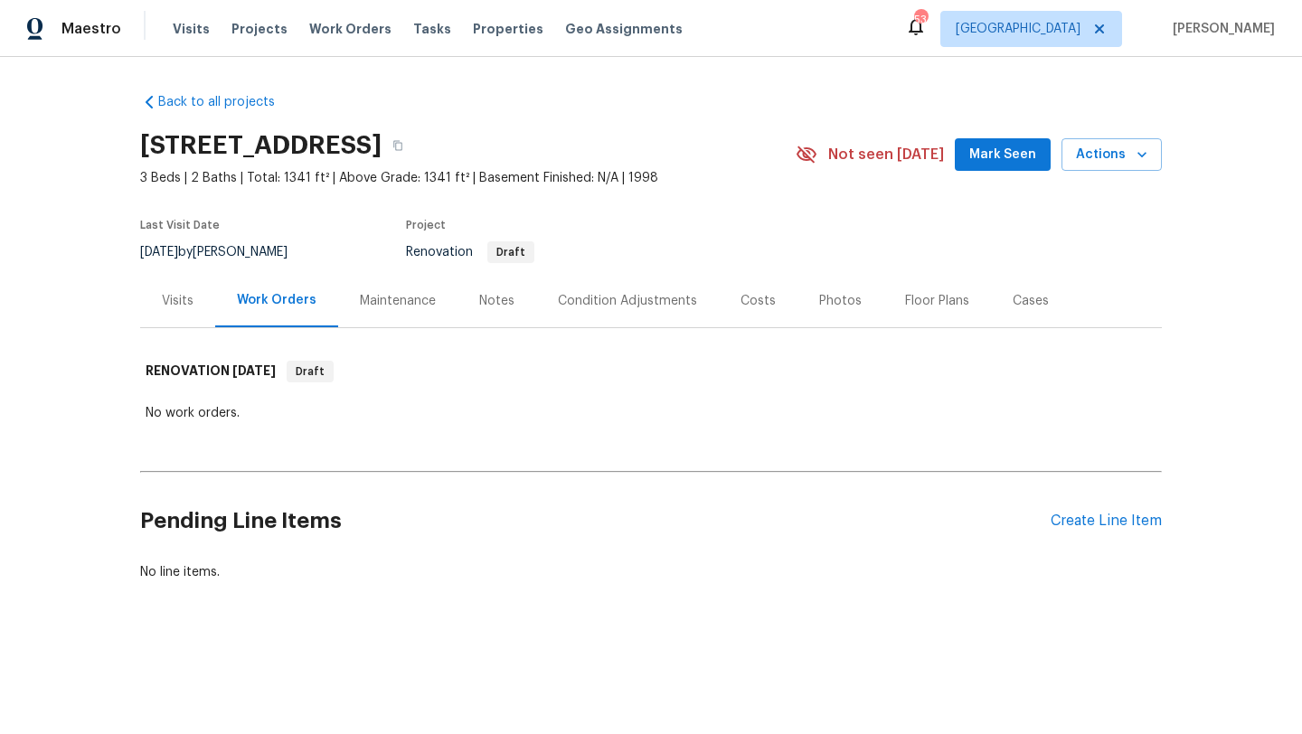
click at [179, 294] on div "Visits" at bounding box center [178, 301] width 32 height 18
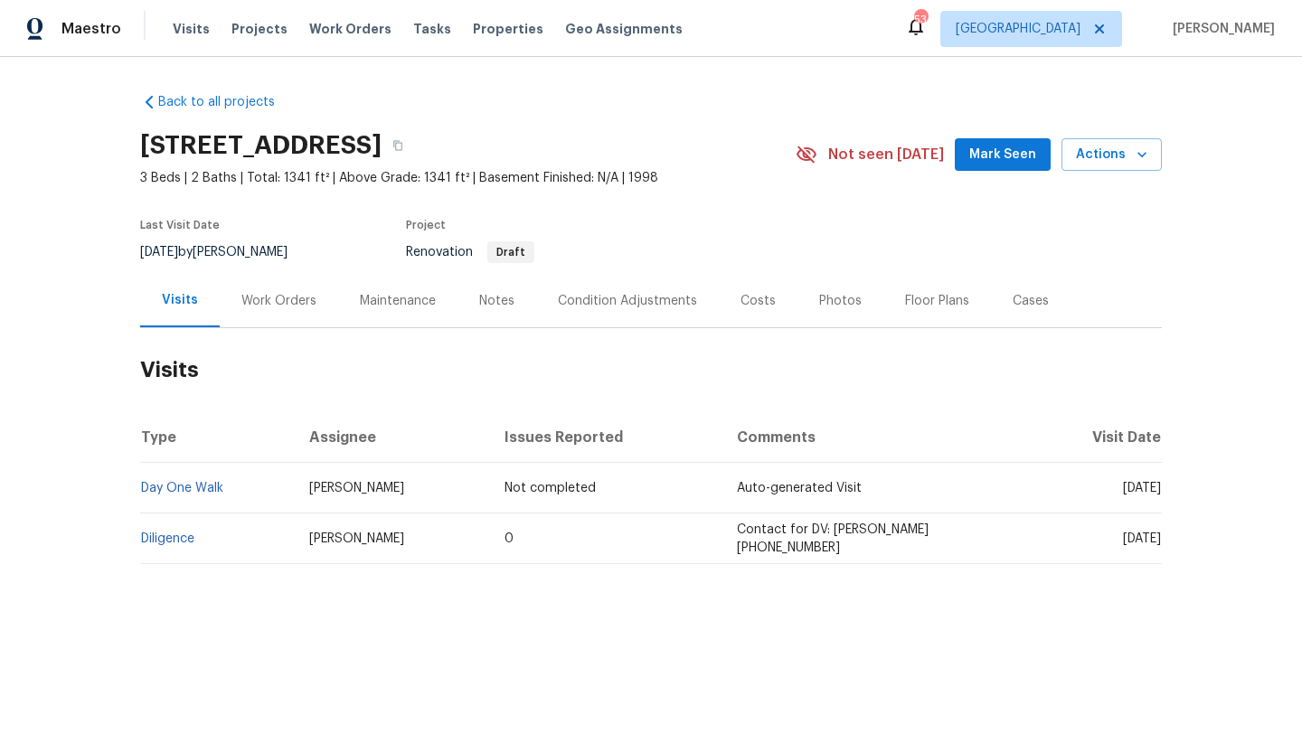
click at [747, 308] on div "Costs" at bounding box center [758, 301] width 35 height 18
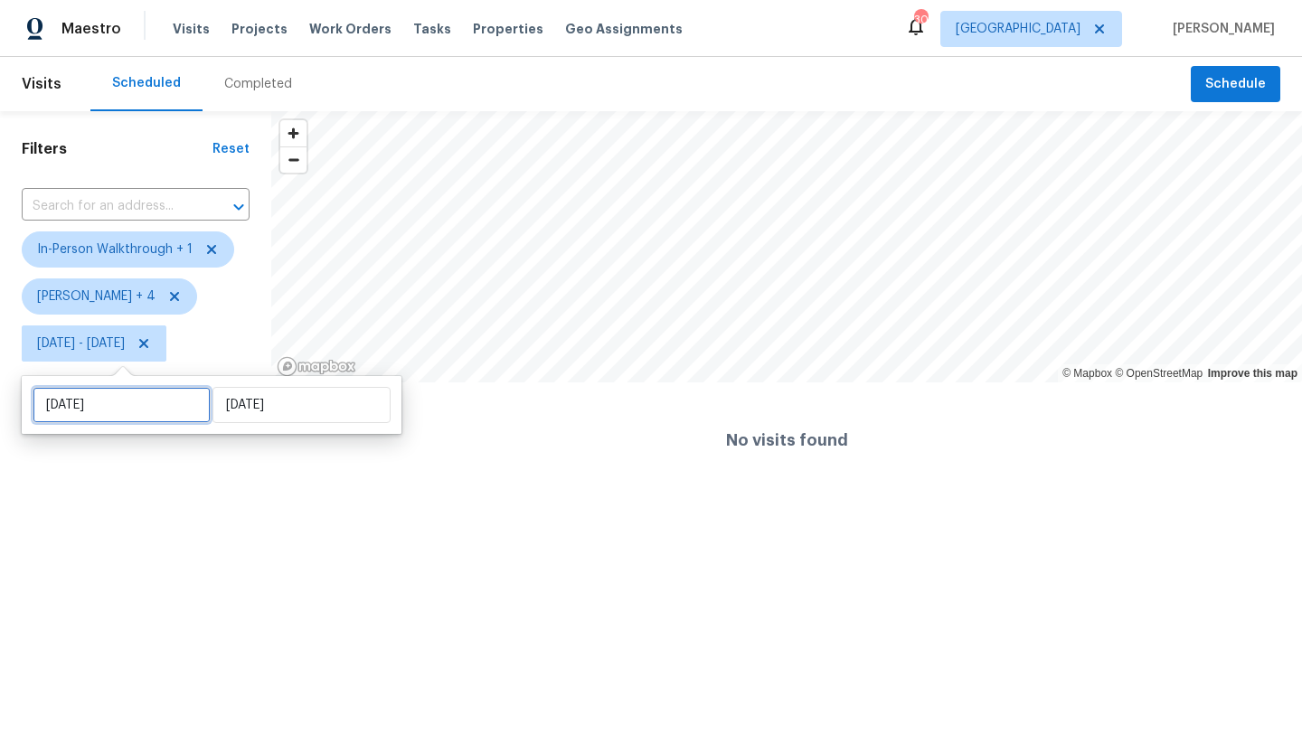
click at [115, 406] on input "Sat, Oct 04" at bounding box center [122, 405] width 178 height 36
select select "9"
select select "2025"
select select "10"
select select "2025"
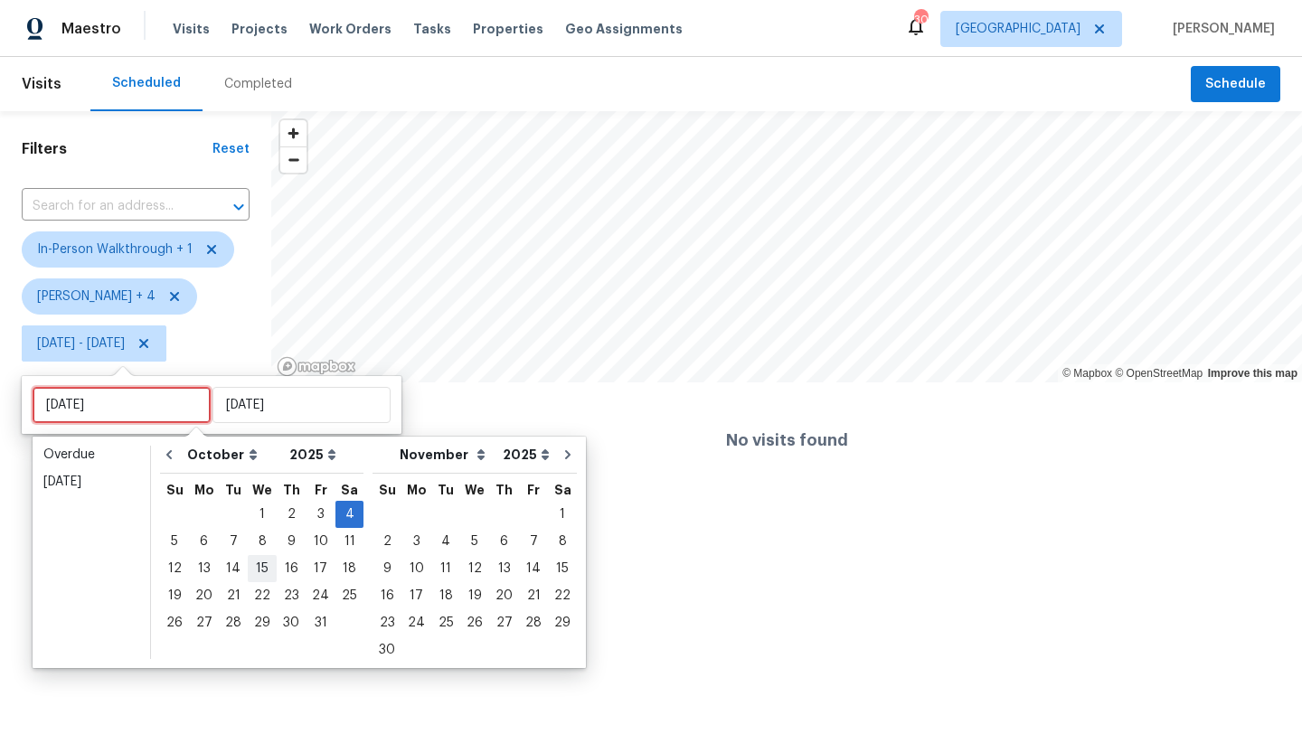
type input "Tue, Oct 07"
click at [207, 537] on div "6" at bounding box center [204, 541] width 30 height 25
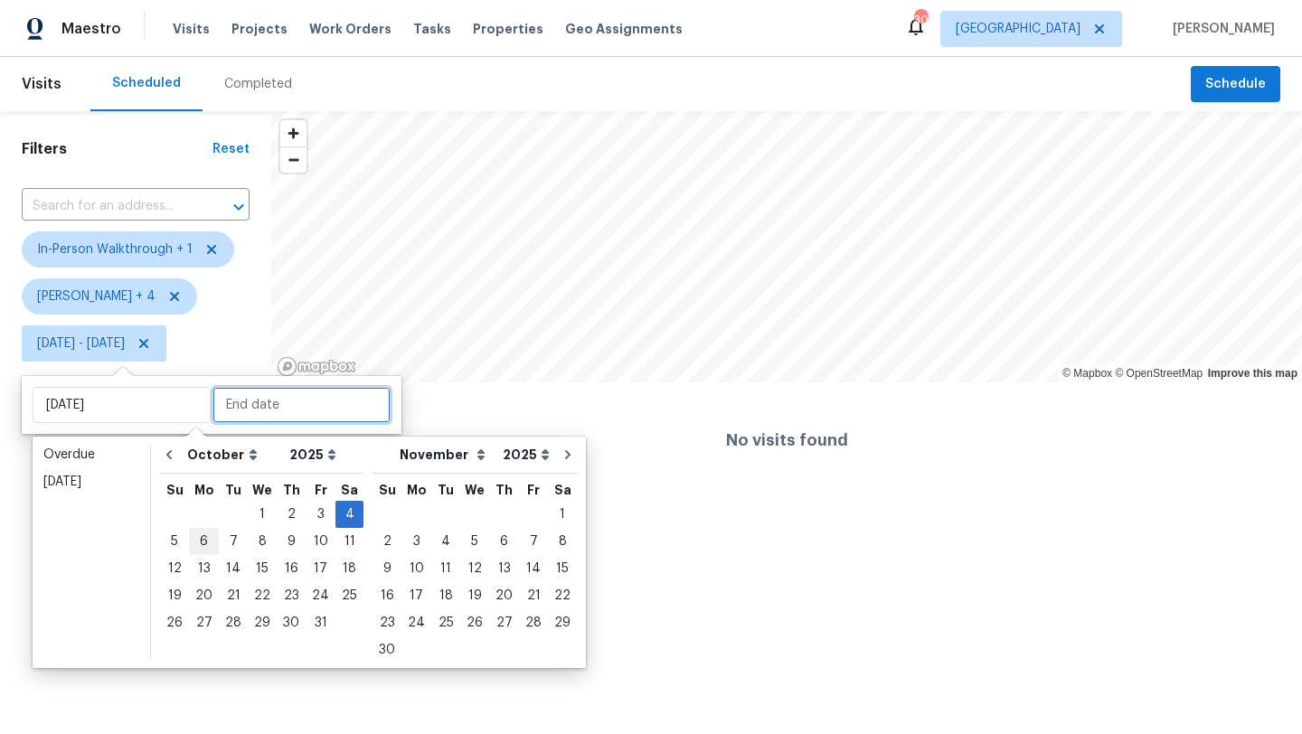
type input "Mon, Oct 06"
type input "Sat, Oct 04"
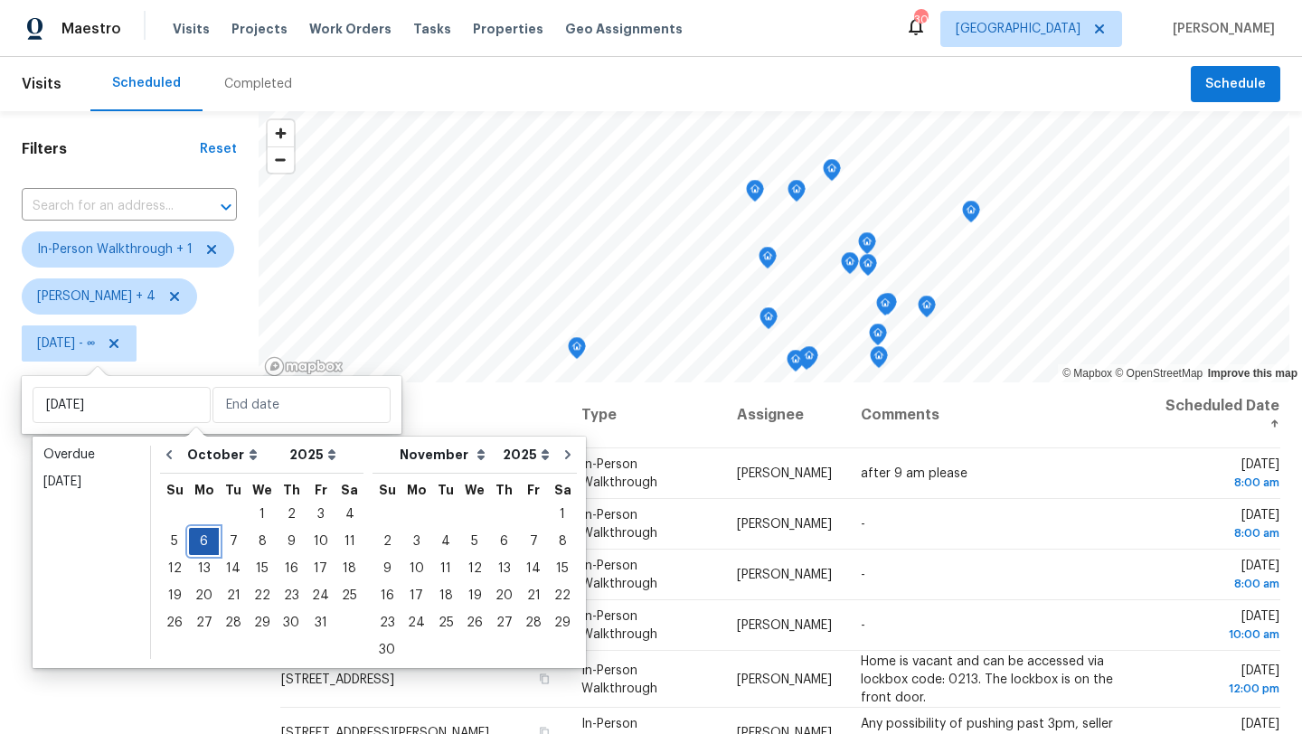
click at [207, 537] on div "6" at bounding box center [204, 541] width 30 height 25
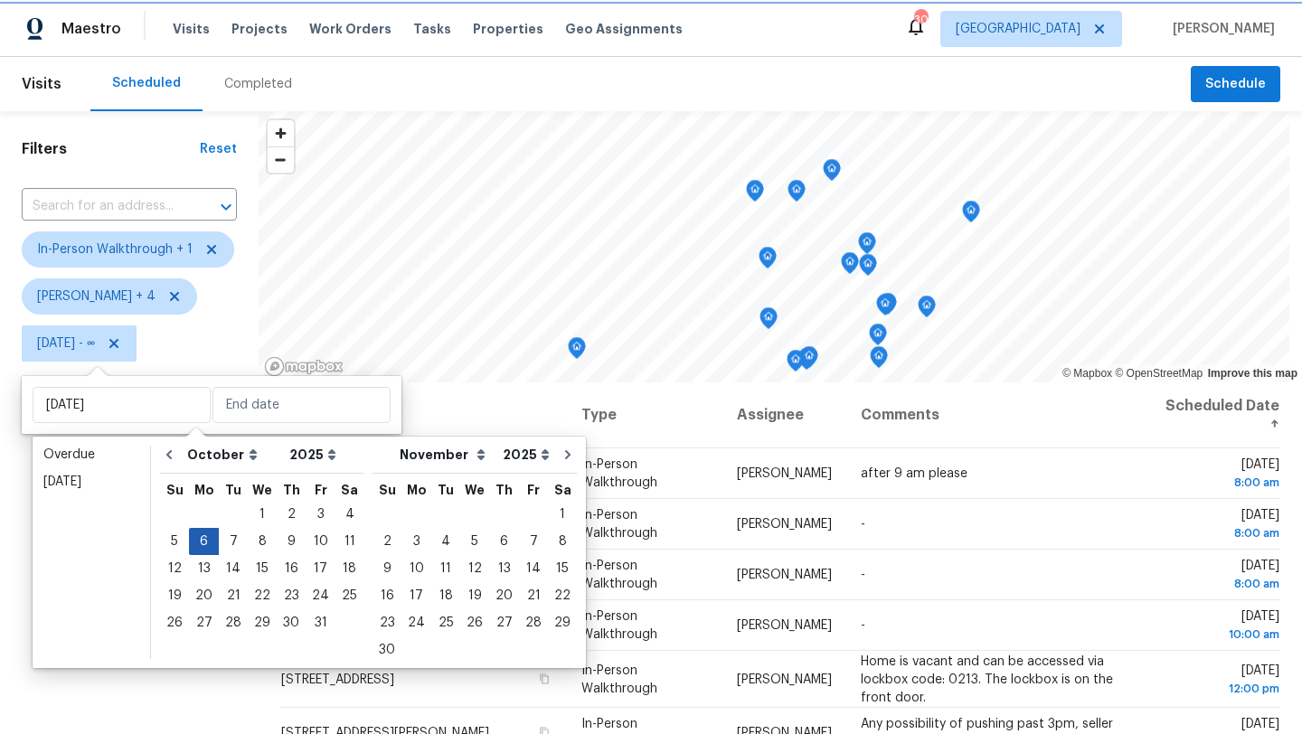
type input "Mon, Oct 06"
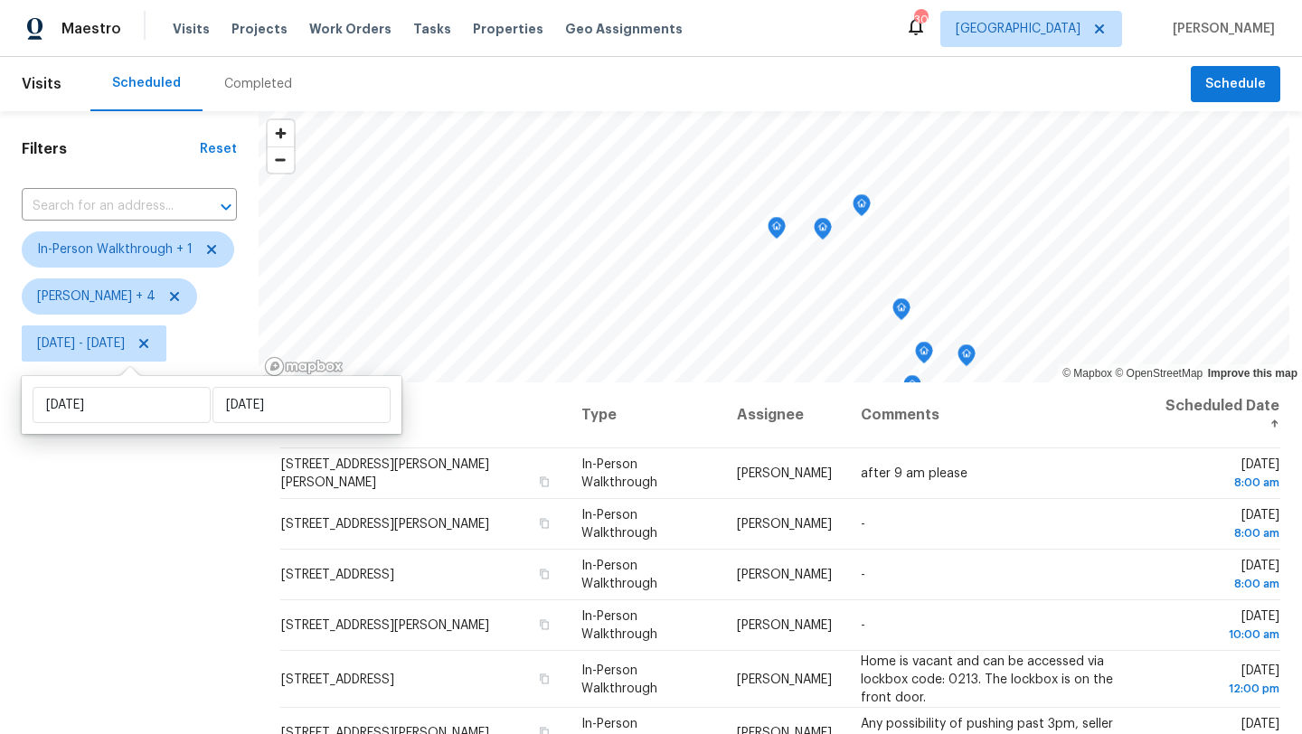
click at [201, 537] on div "Filters Reset ​ In-Person Walkthrough + 1 Alicia Anices + 4 Mon, Oct 06 - Mon, …" at bounding box center [129, 540] width 259 height 859
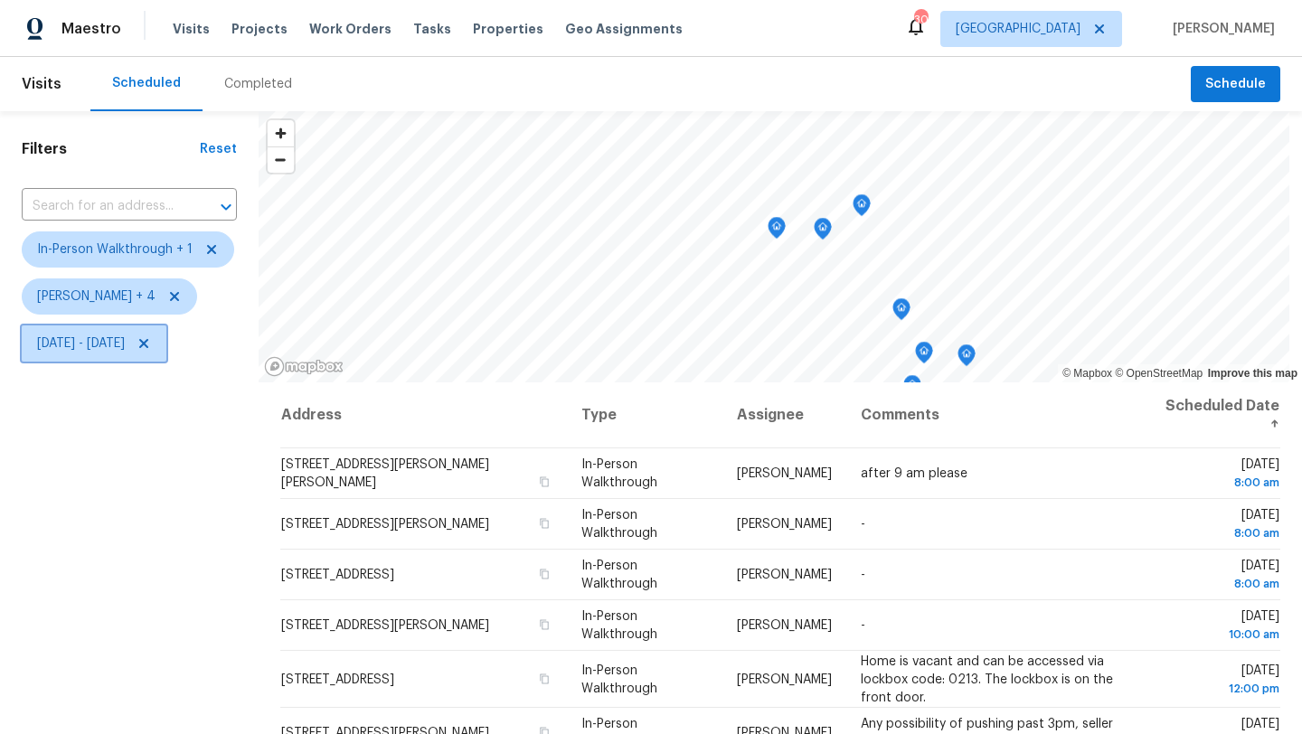
click at [125, 348] on span "Mon, Oct 06 - Mon, Oct 06" at bounding box center [81, 344] width 88 height 18
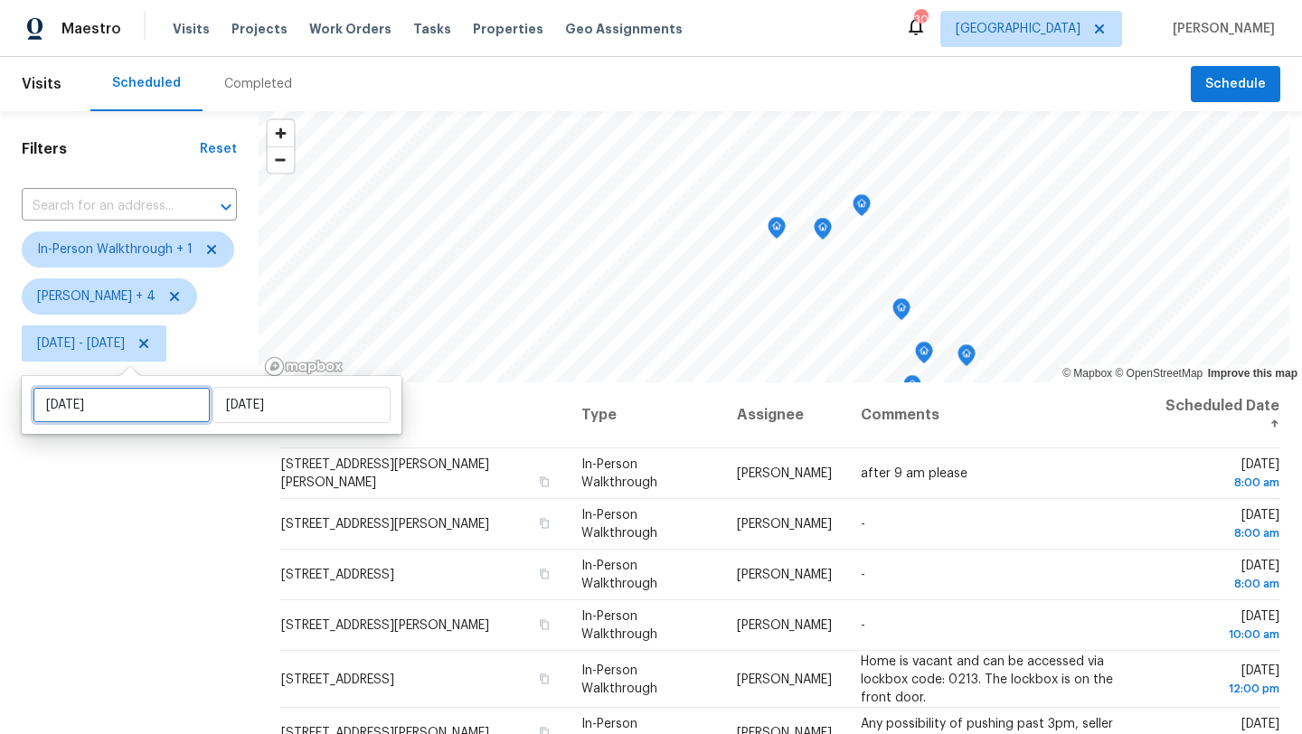
click at [153, 405] on input "Mon, Oct 06" at bounding box center [122, 405] width 178 height 36
select select "9"
select select "2025"
select select "10"
select select "2025"
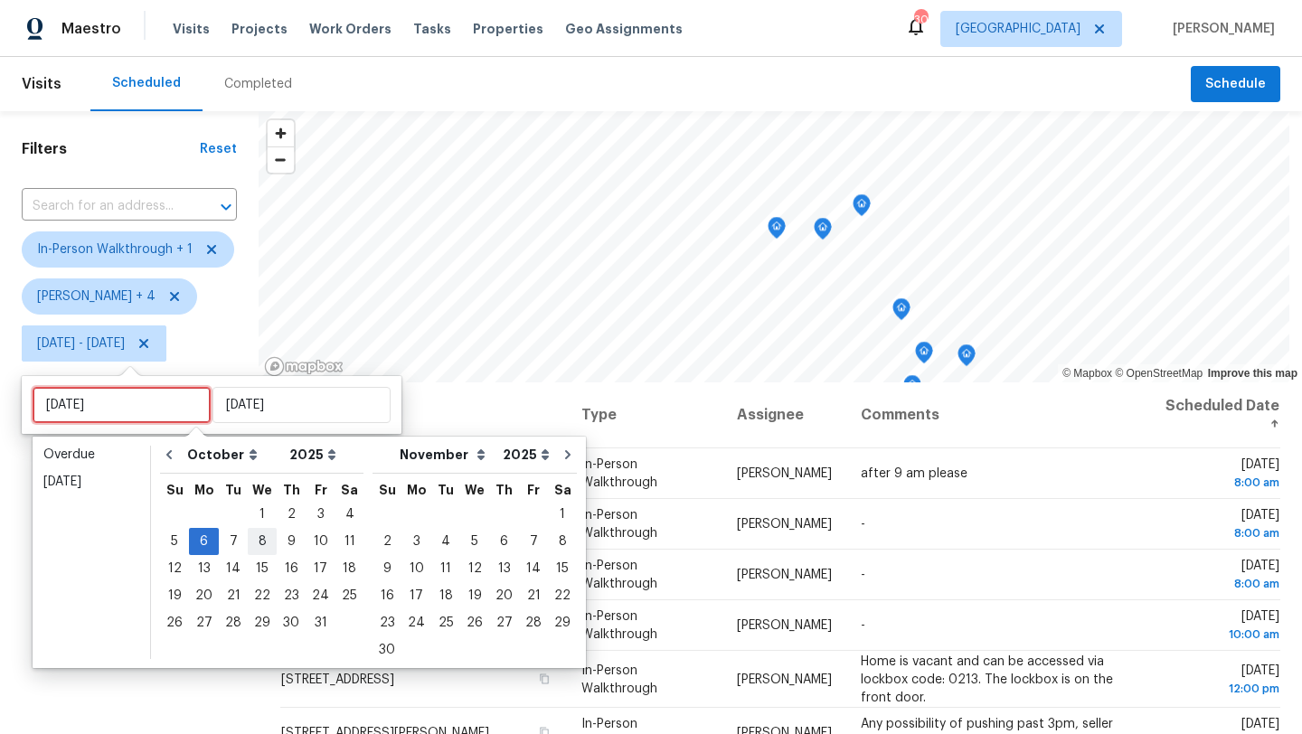
type input "Tue, Oct 07"
click at [229, 538] on div "7" at bounding box center [233, 541] width 29 height 25
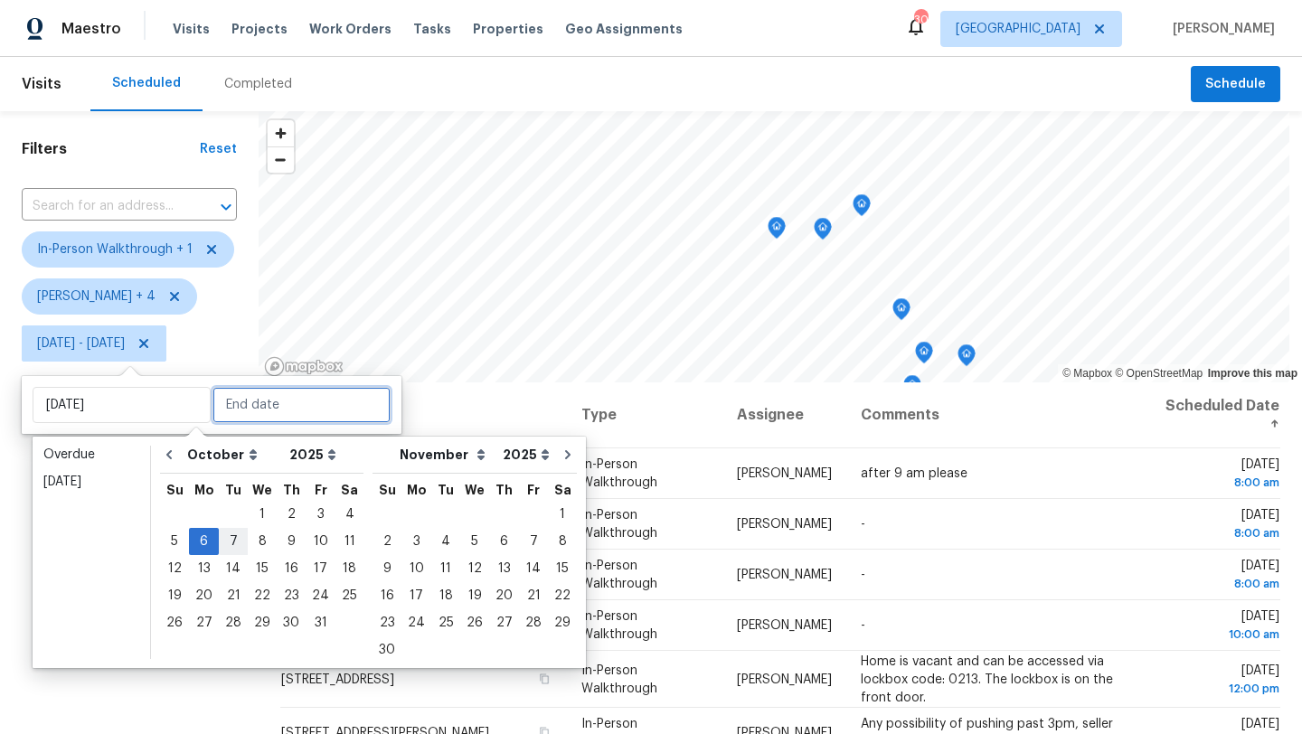
type input "Tue, Oct 07"
type input "Mon, Oct 06"
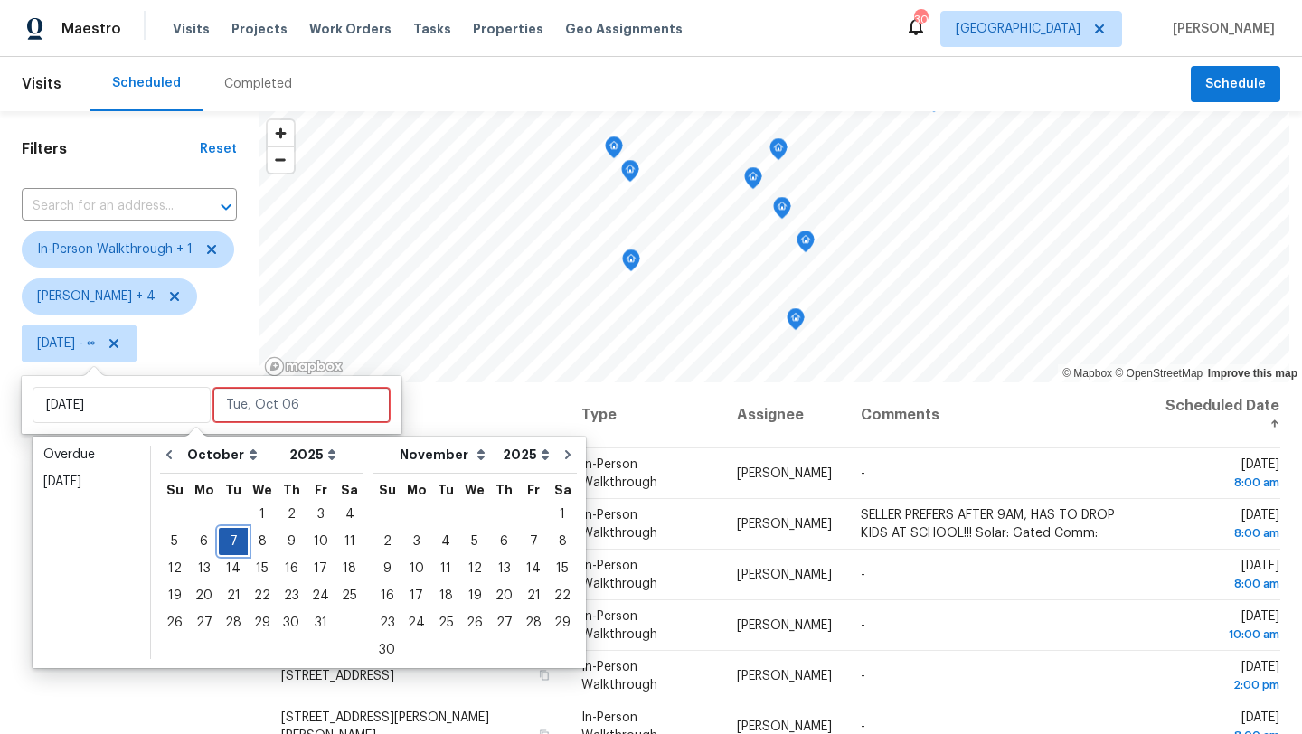
click at [229, 538] on div "7" at bounding box center [233, 541] width 29 height 25
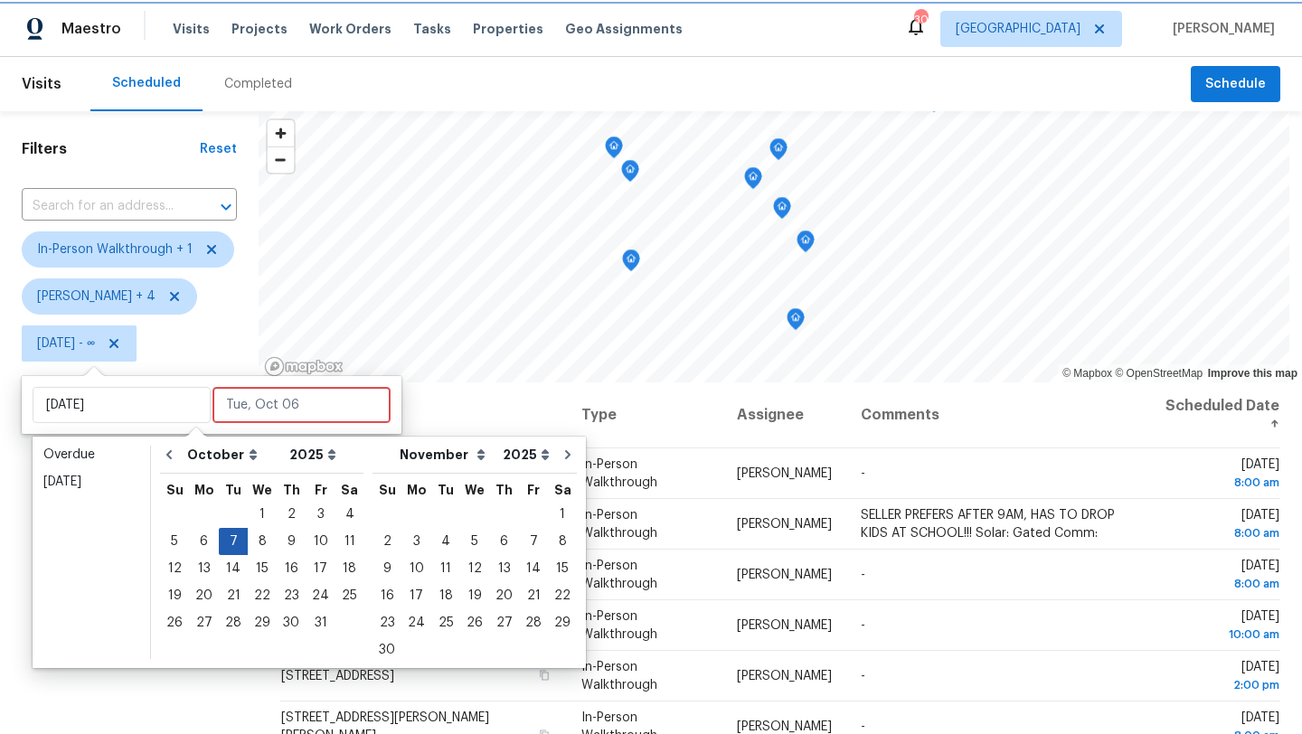
type input "Tue, Oct 07"
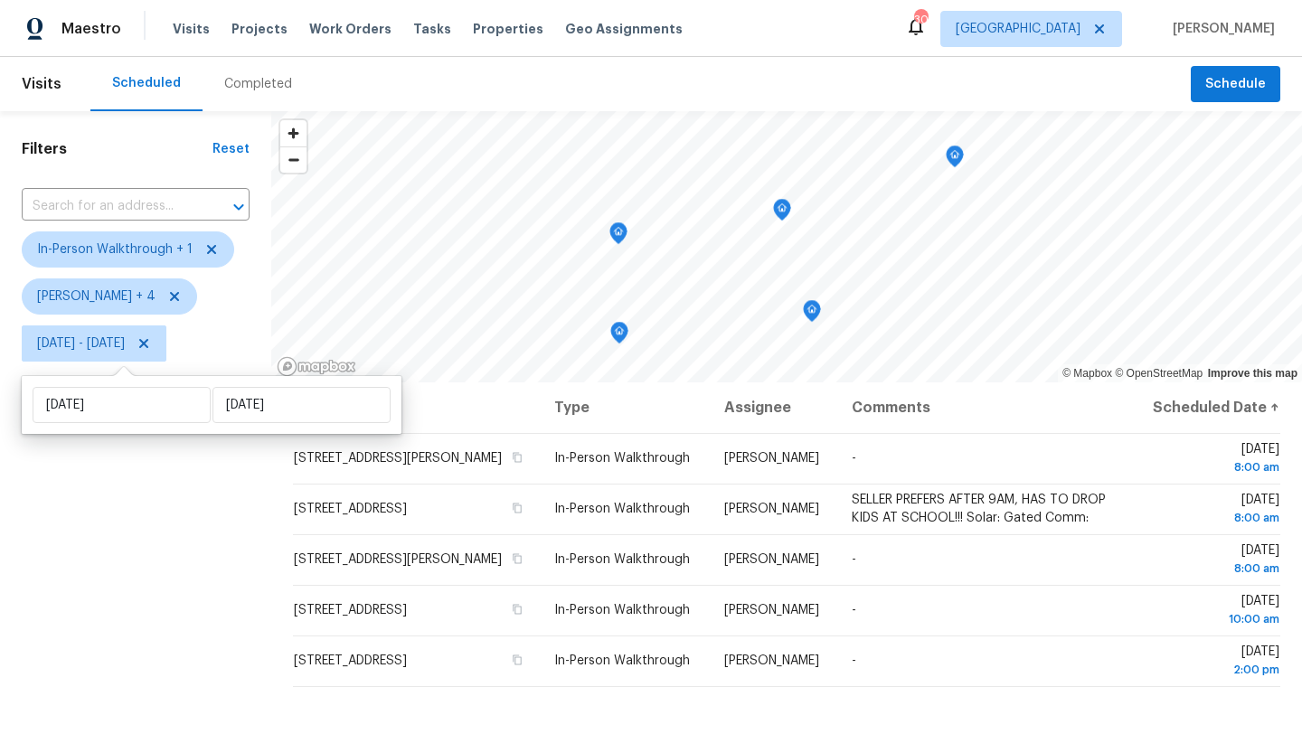
click at [229, 538] on div "Filters Reset ​ In-Person Walkthrough + 1 Alicia Anices + 4 Tue, Oct 07 - Tue, …" at bounding box center [135, 540] width 271 height 859
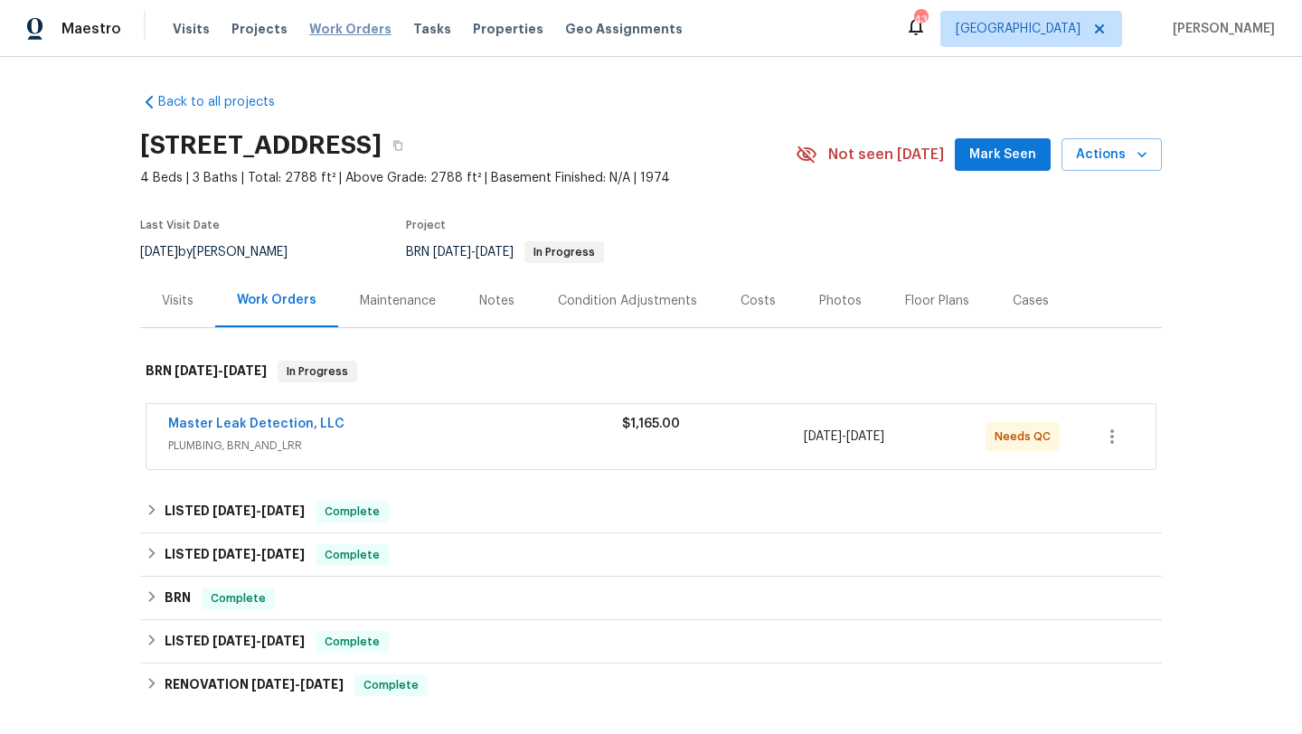
drag, startPoint x: 0, startPoint y: 0, endPoint x: 324, endPoint y: 27, distance: 324.8
click at [325, 27] on span "Work Orders" at bounding box center [350, 29] width 82 height 18
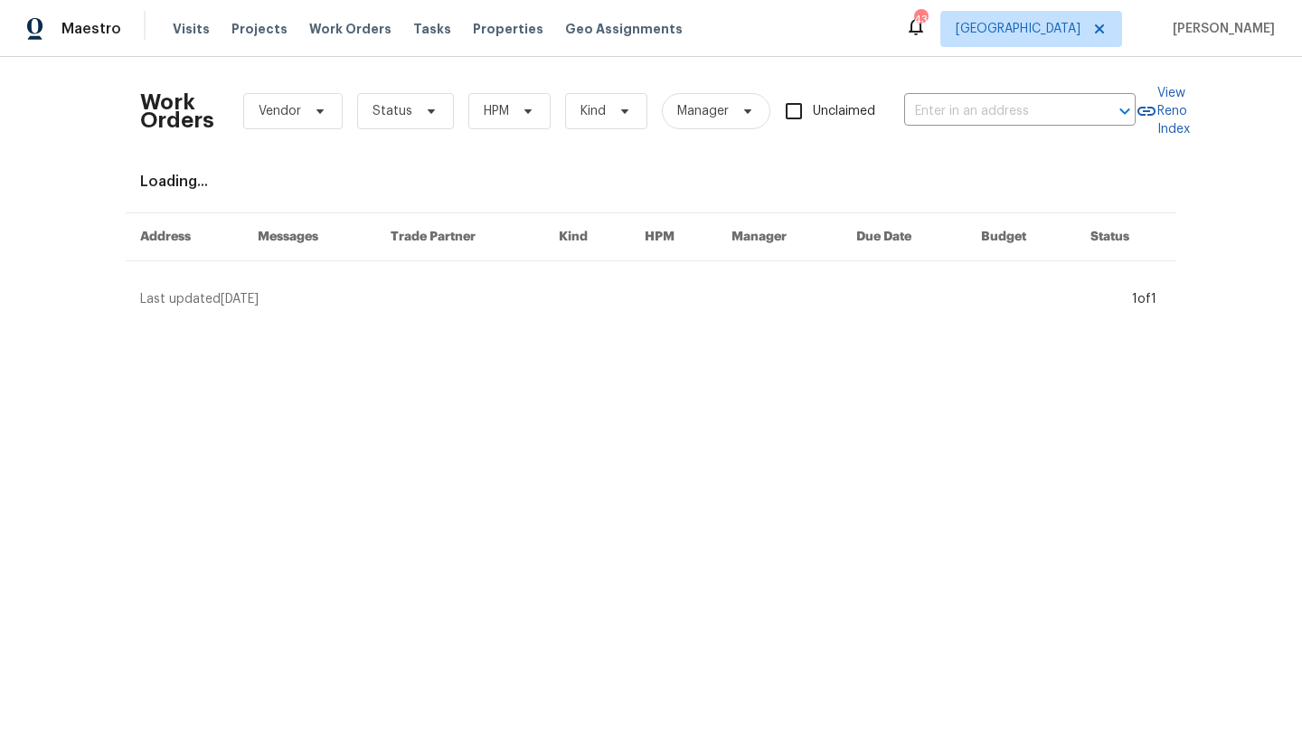
click at [392, 89] on div "Work Orders Vendor Status HPM Kind Manager Unclaimed ​" at bounding box center [638, 111] width 996 height 80
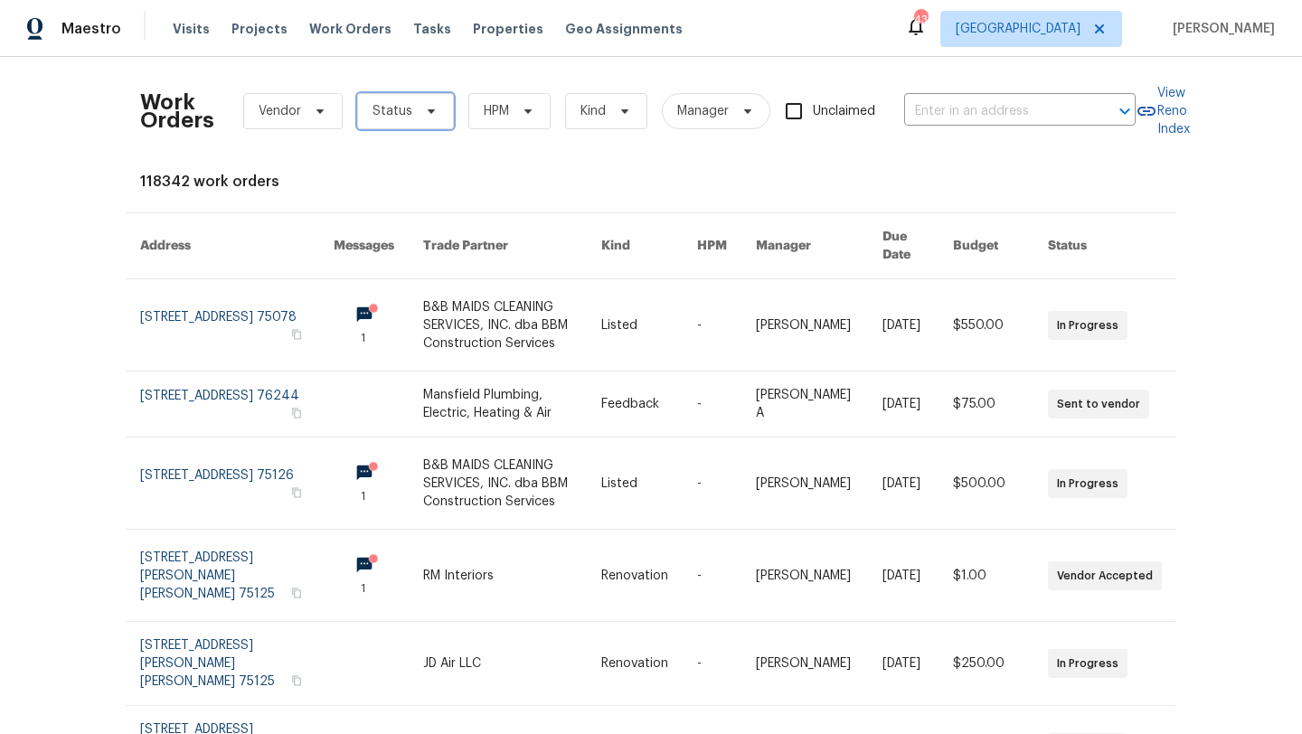
click at [399, 117] on span "Status" at bounding box center [393, 111] width 40 height 18
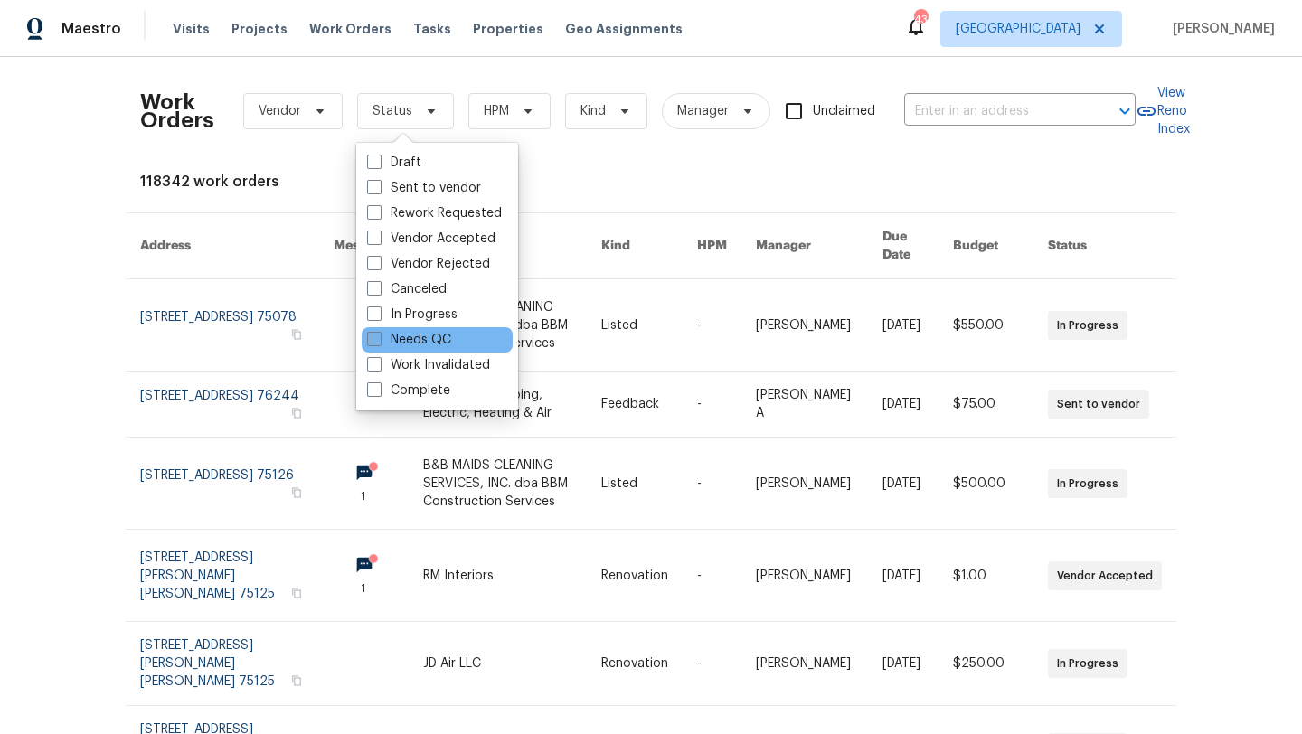
click at [444, 338] on label "Needs QC" at bounding box center [409, 340] width 84 height 18
click at [379, 338] on input "Needs QC" at bounding box center [373, 337] width 12 height 12
checkbox input "true"
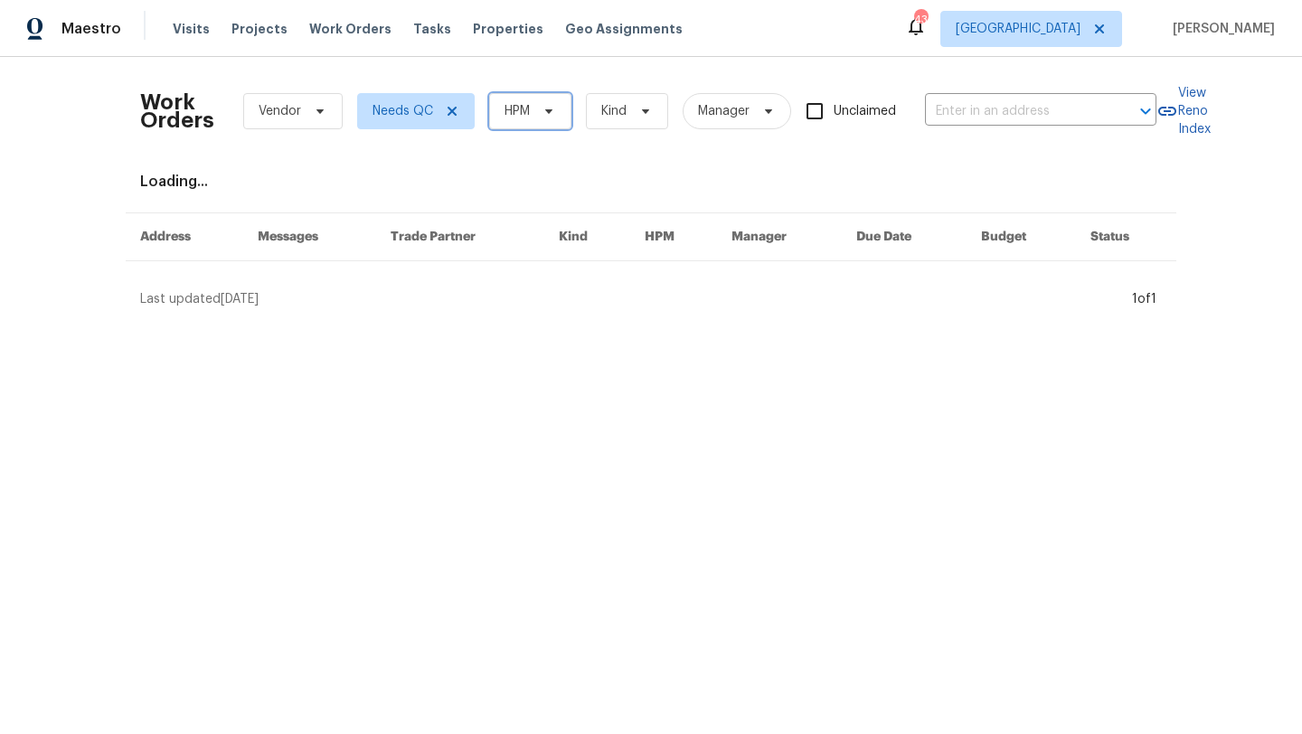
click at [515, 119] on span "HPM" at bounding box center [517, 111] width 25 height 18
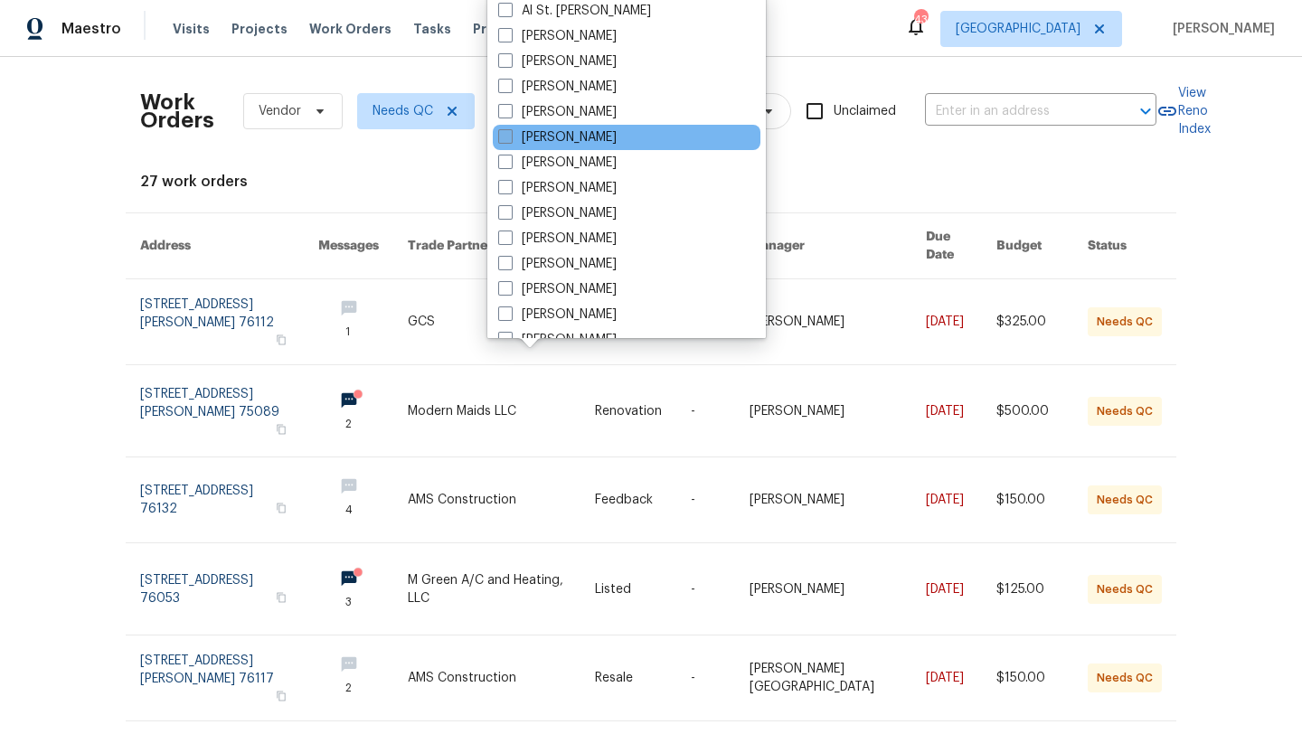
click at [524, 139] on label "[PERSON_NAME]" at bounding box center [557, 137] width 118 height 18
click at [510, 139] on input "[PERSON_NAME]" at bounding box center [504, 134] width 12 height 12
checkbox input "true"
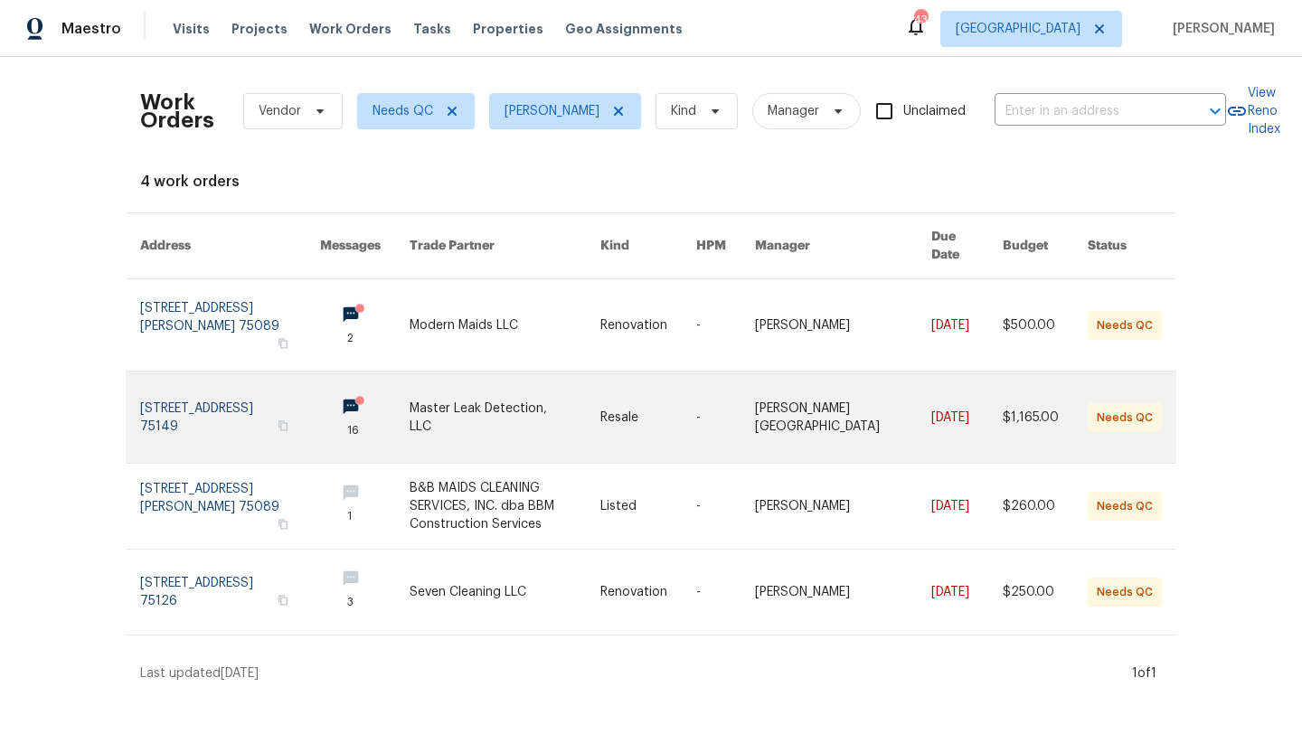
click at [496, 396] on link at bounding box center [505, 417] width 190 height 91
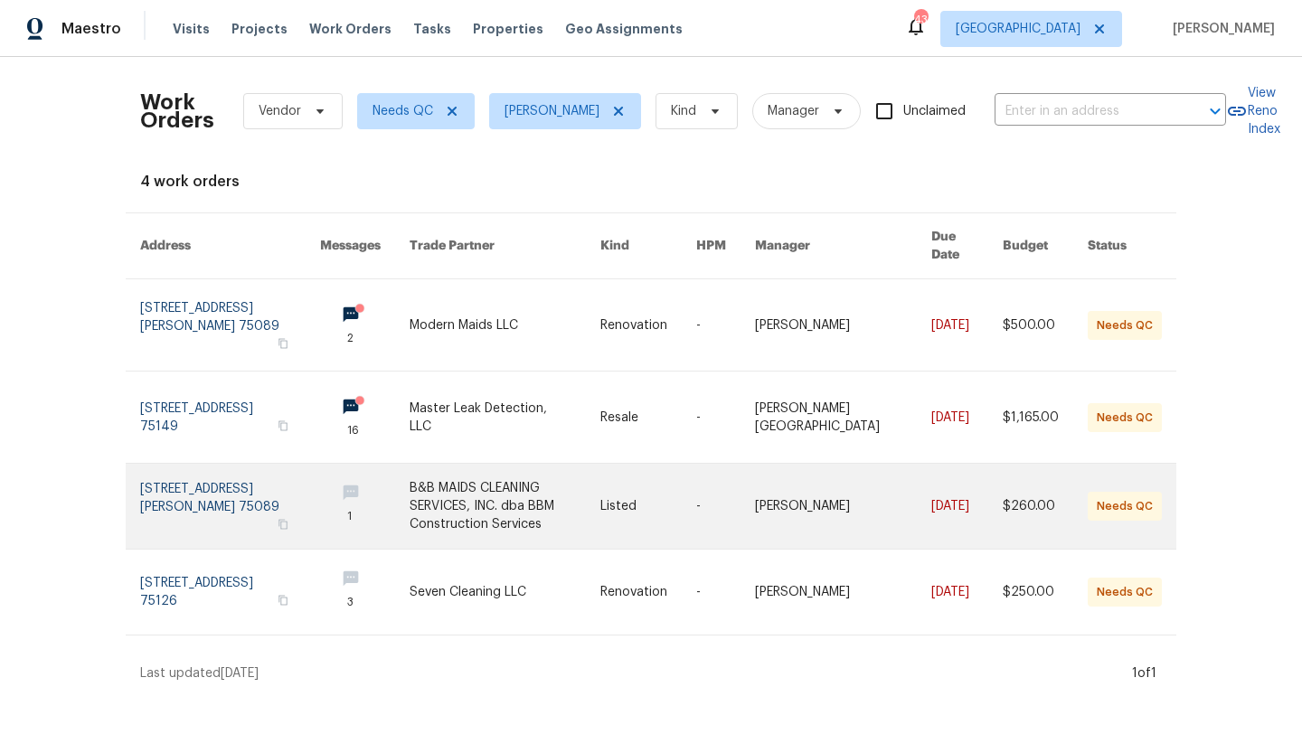
click at [468, 483] on link at bounding box center [505, 506] width 190 height 85
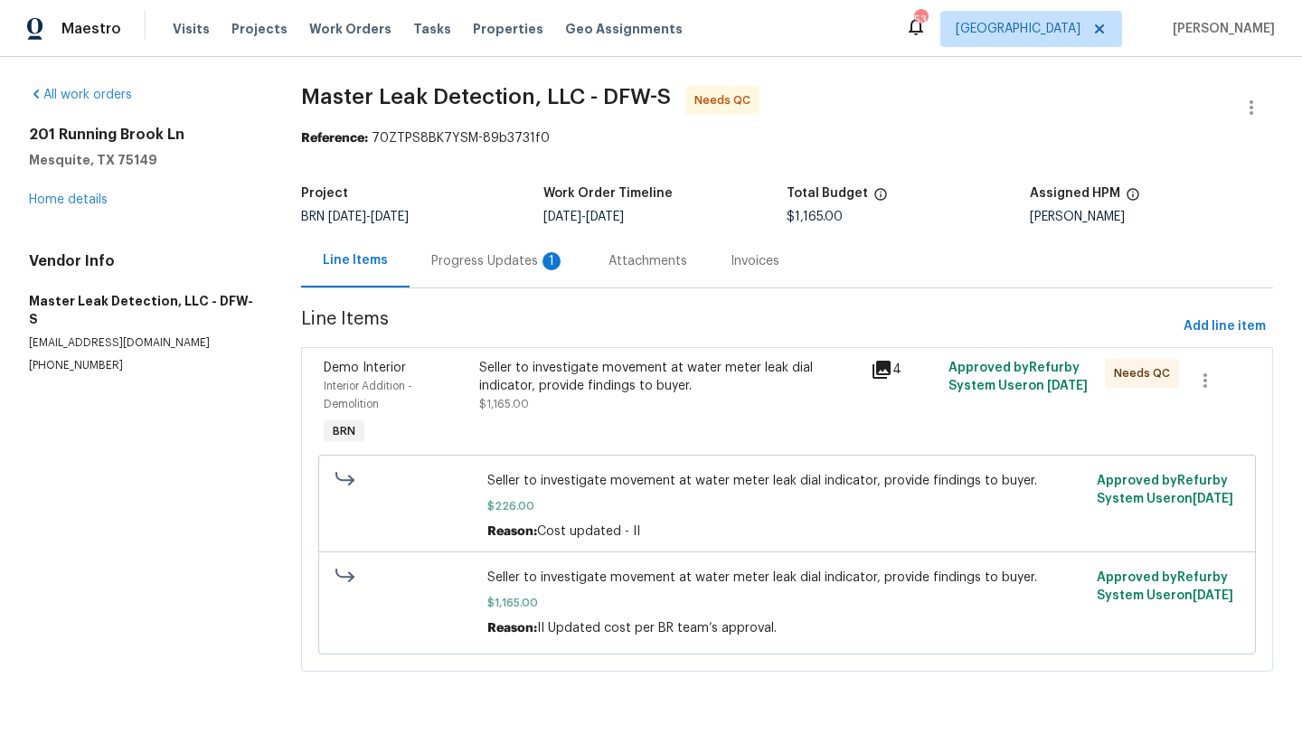
click at [488, 257] on div "Progress Updates 1" at bounding box center [498, 261] width 134 height 18
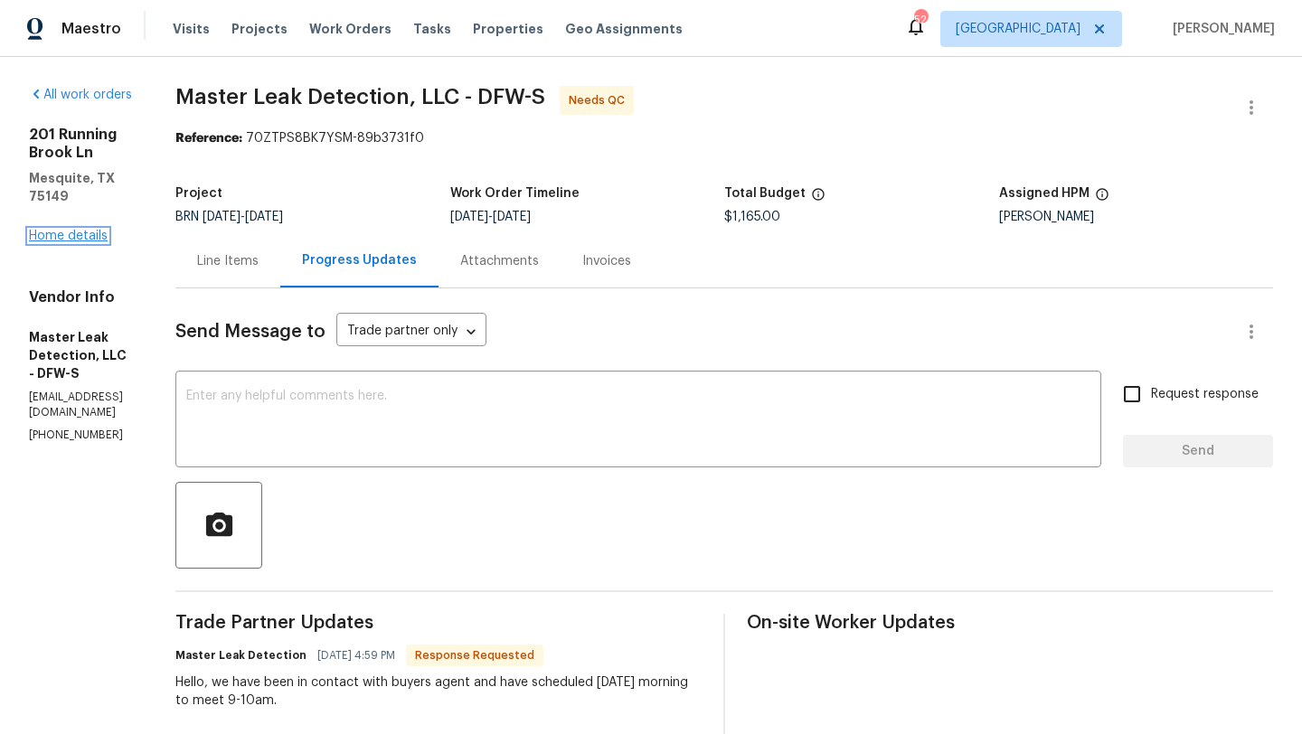
click at [92, 230] on link "Home details" at bounding box center [68, 236] width 79 height 13
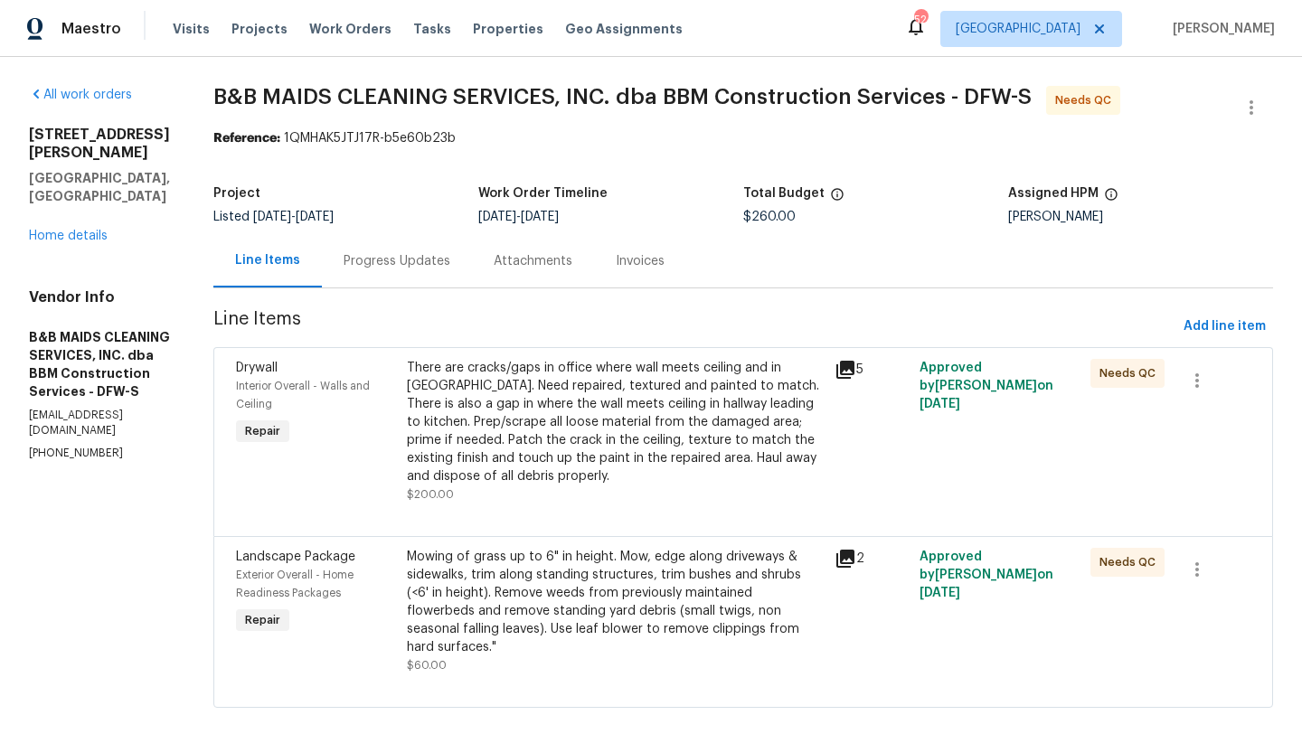
click at [581, 405] on div "There are cracks/gaps in office where wall meets ceiling and in [GEOGRAPHIC_DAT…" at bounding box center [615, 422] width 417 height 127
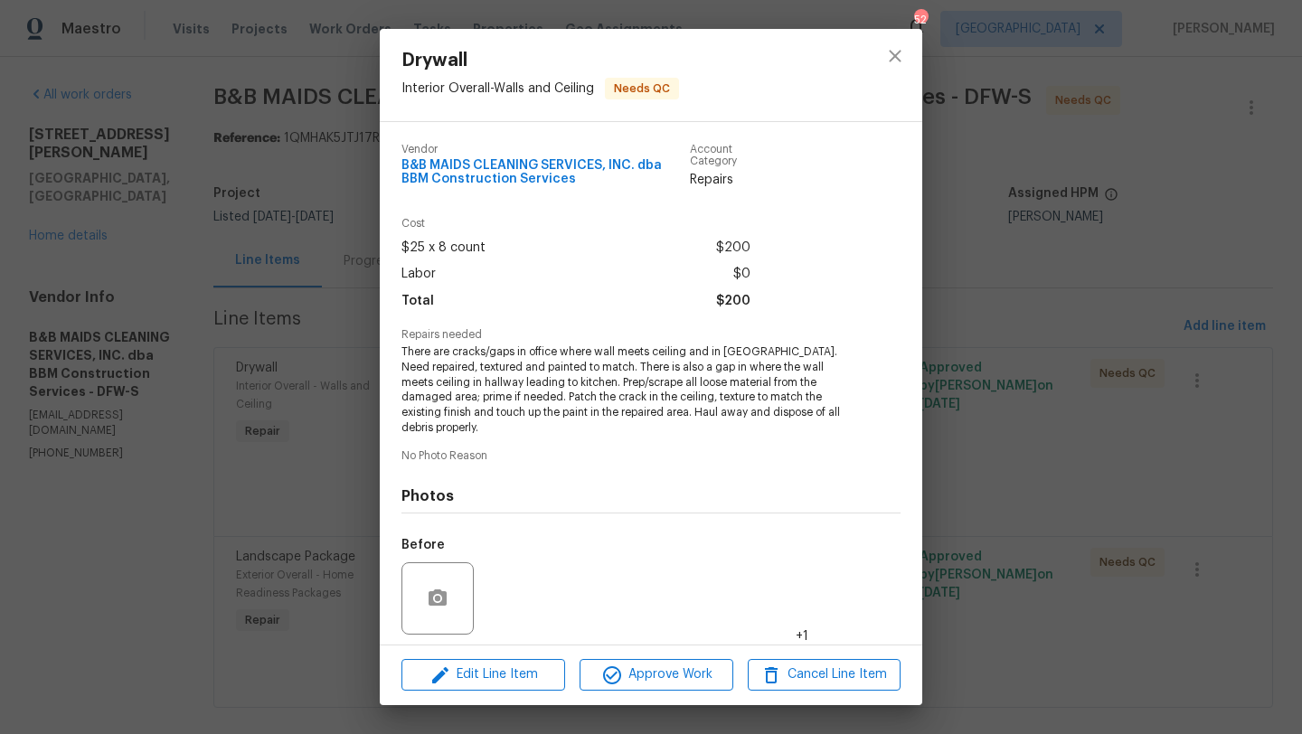
scroll to position [126, 0]
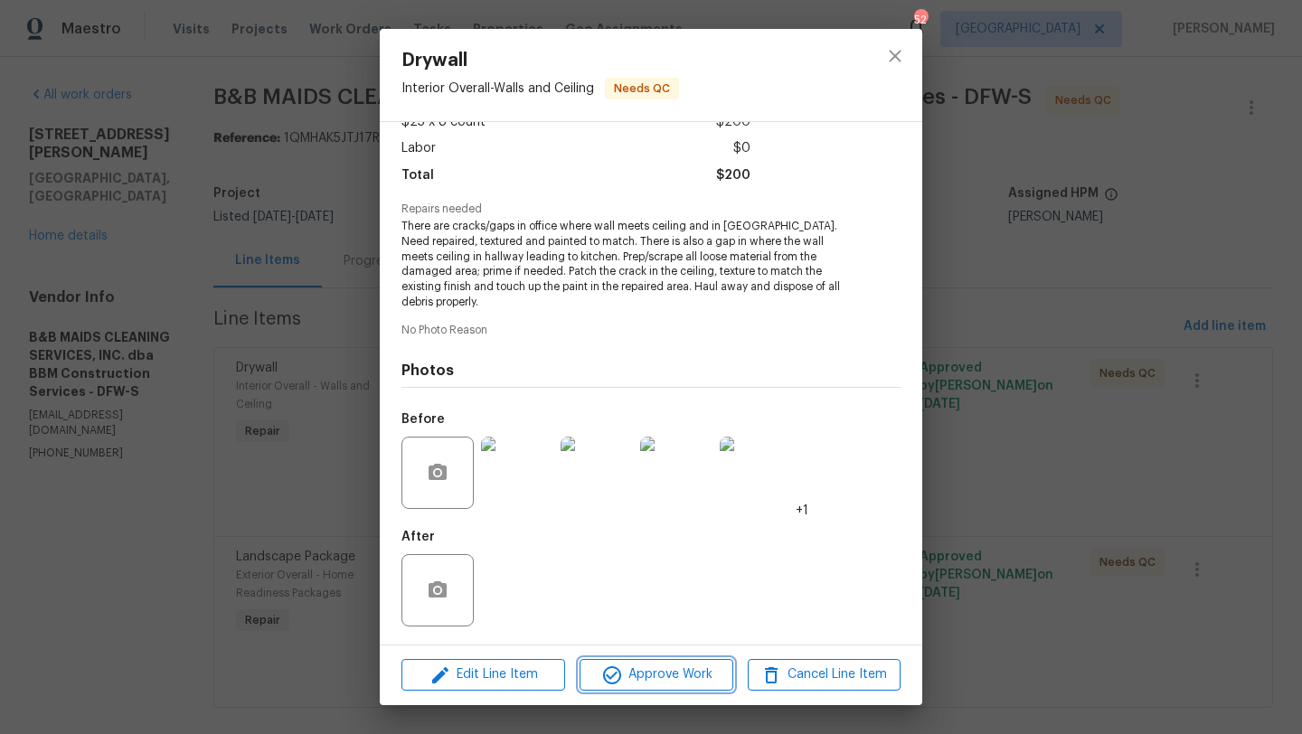
click at [688, 675] on span "Approve Work" at bounding box center [656, 675] width 142 height 23
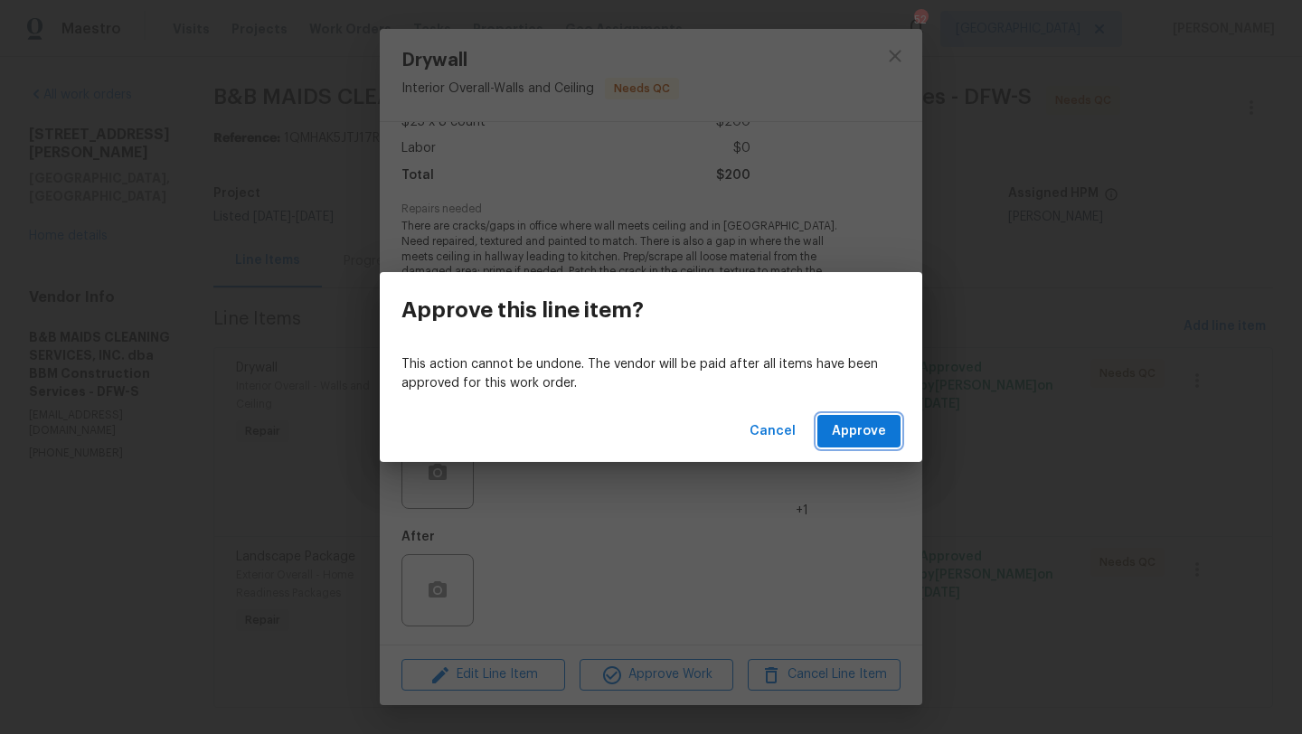
click at [844, 437] on span "Approve" at bounding box center [859, 431] width 54 height 23
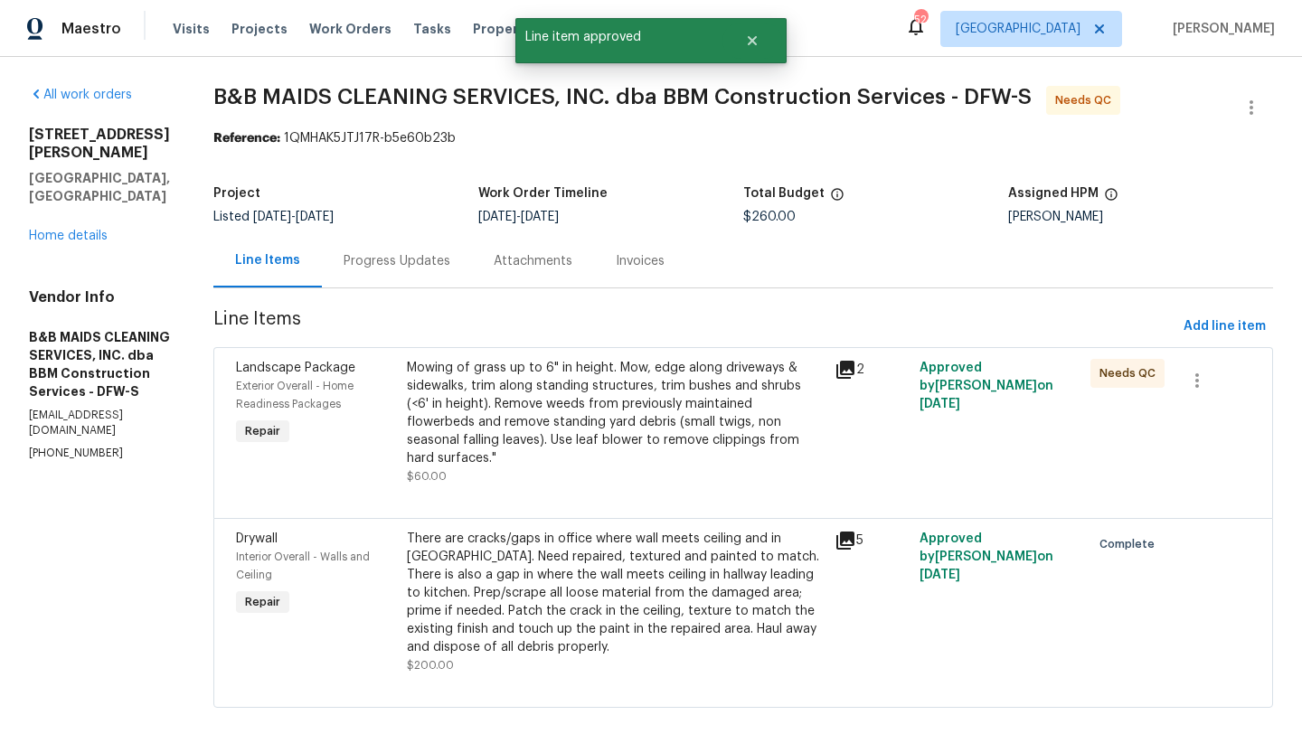
click at [725, 426] on div "Mowing of grass up to 6" in height. Mow, edge along driveways & sidewalks, trim…" at bounding box center [615, 413] width 417 height 109
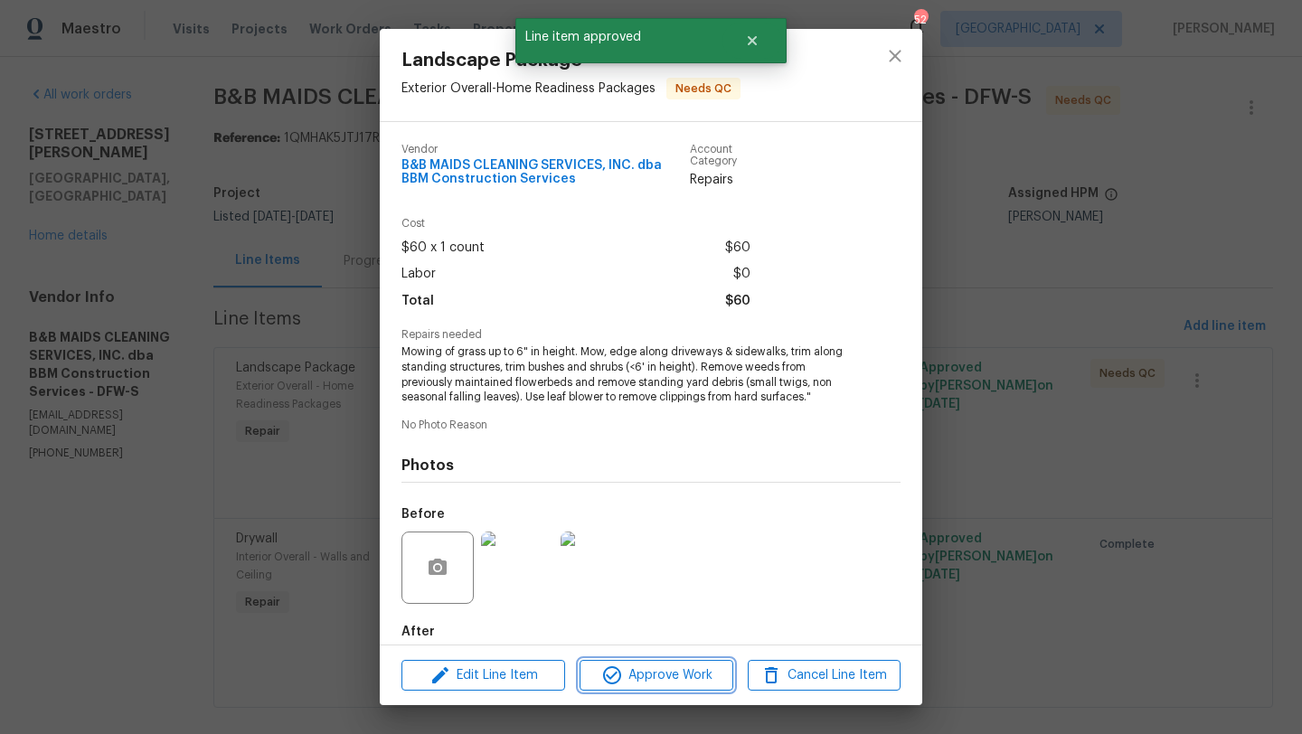
click at [699, 676] on span "Approve Work" at bounding box center [656, 676] width 142 height 23
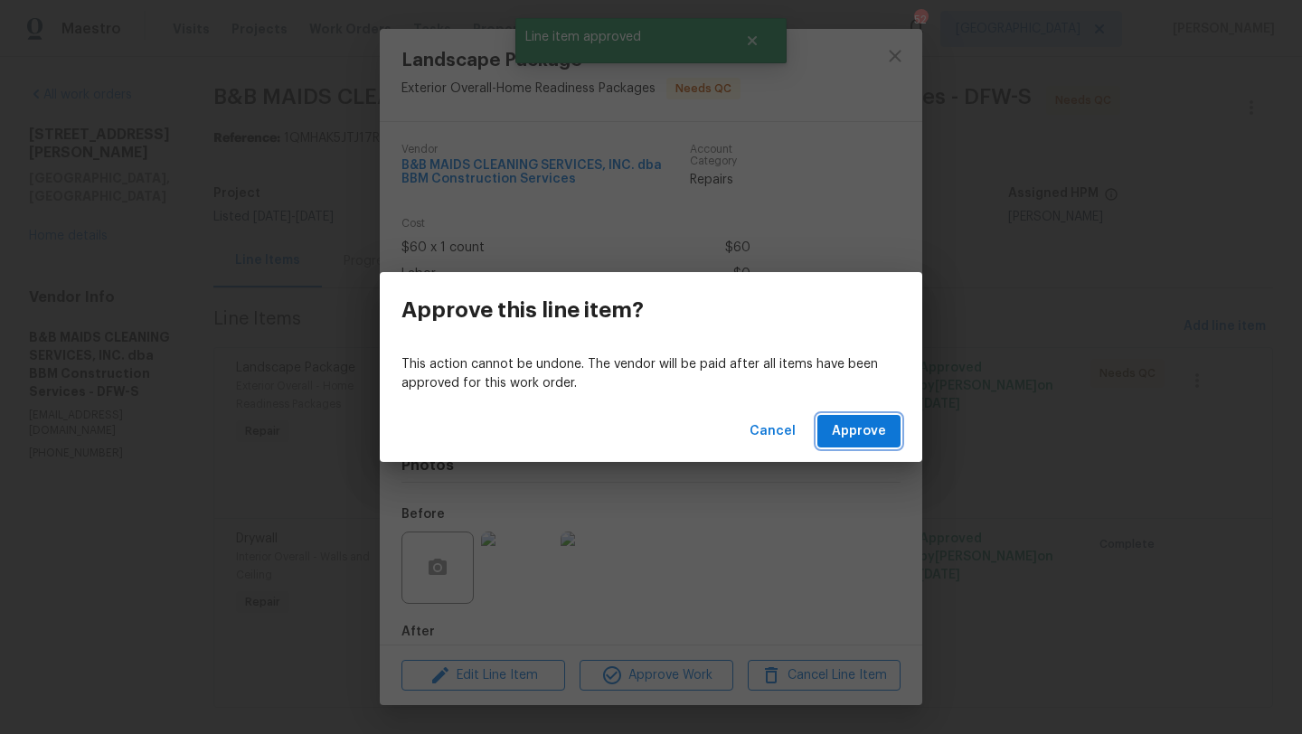
click at [847, 428] on span "Approve" at bounding box center [859, 431] width 54 height 23
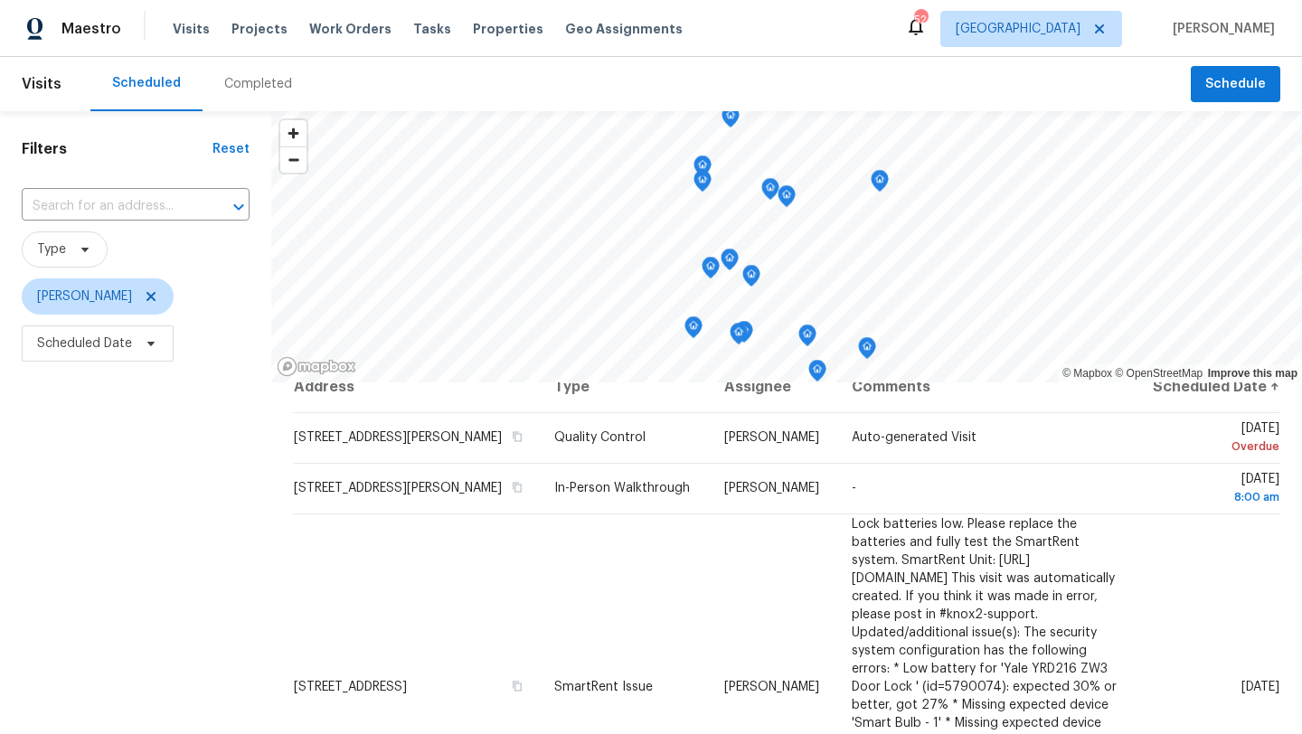
scroll to position [17, 0]
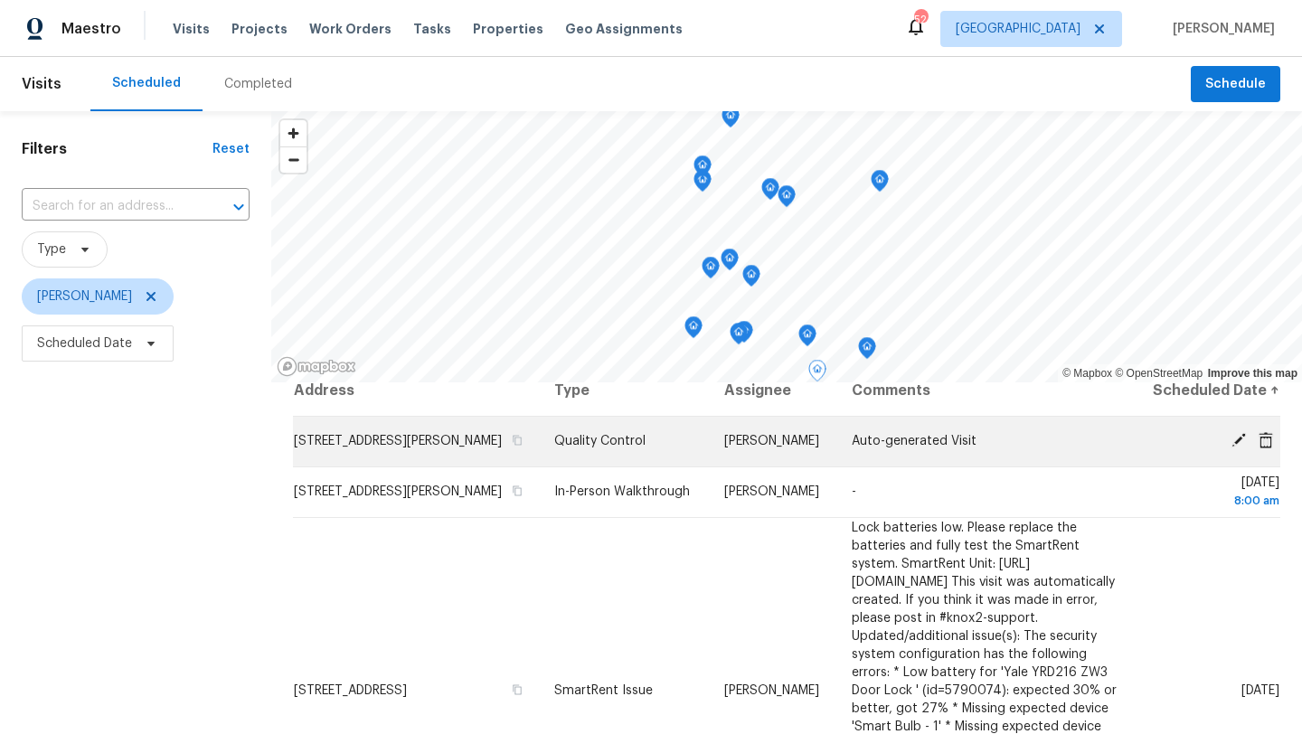
click at [1238, 448] on icon at bounding box center [1239, 440] width 14 height 14
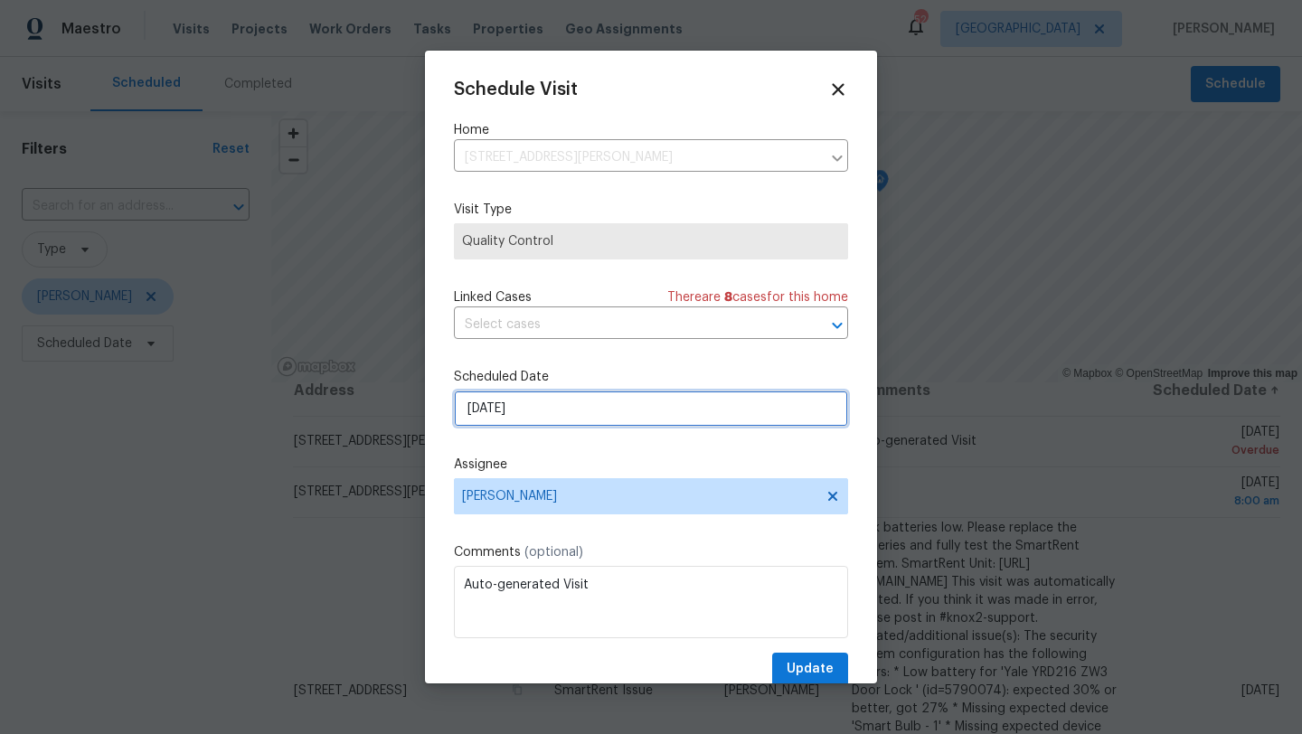
click at [625, 412] on input "[DATE]" at bounding box center [651, 409] width 394 height 36
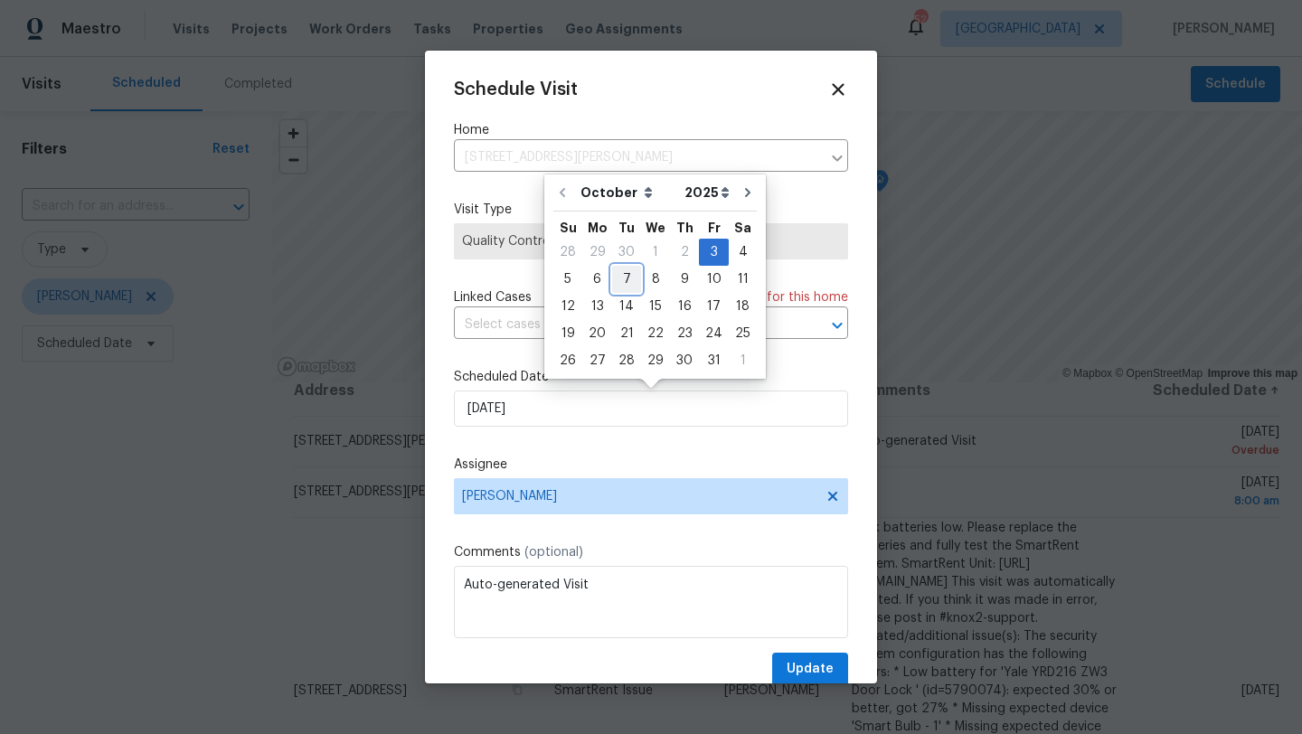
click at [621, 279] on div "7" at bounding box center [626, 279] width 29 height 25
type input "[DATE]"
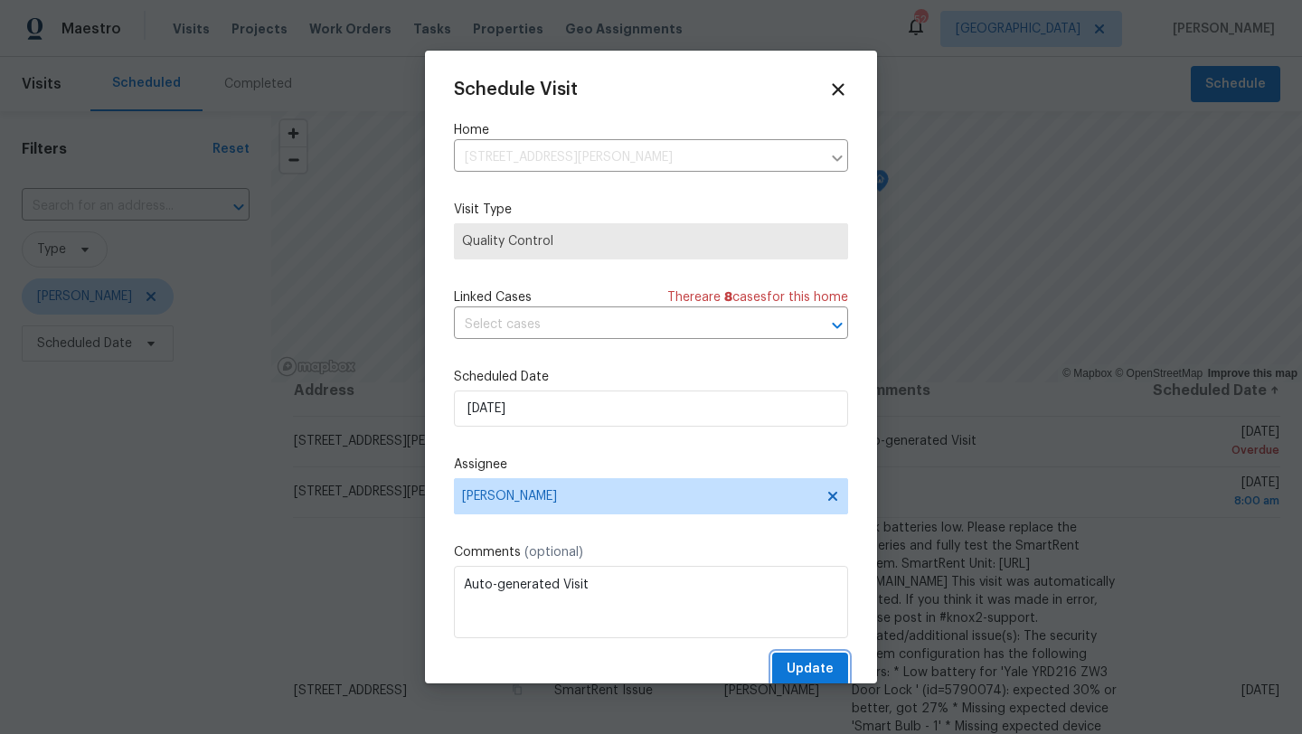
click at [812, 671] on span "Update" at bounding box center [810, 669] width 47 height 23
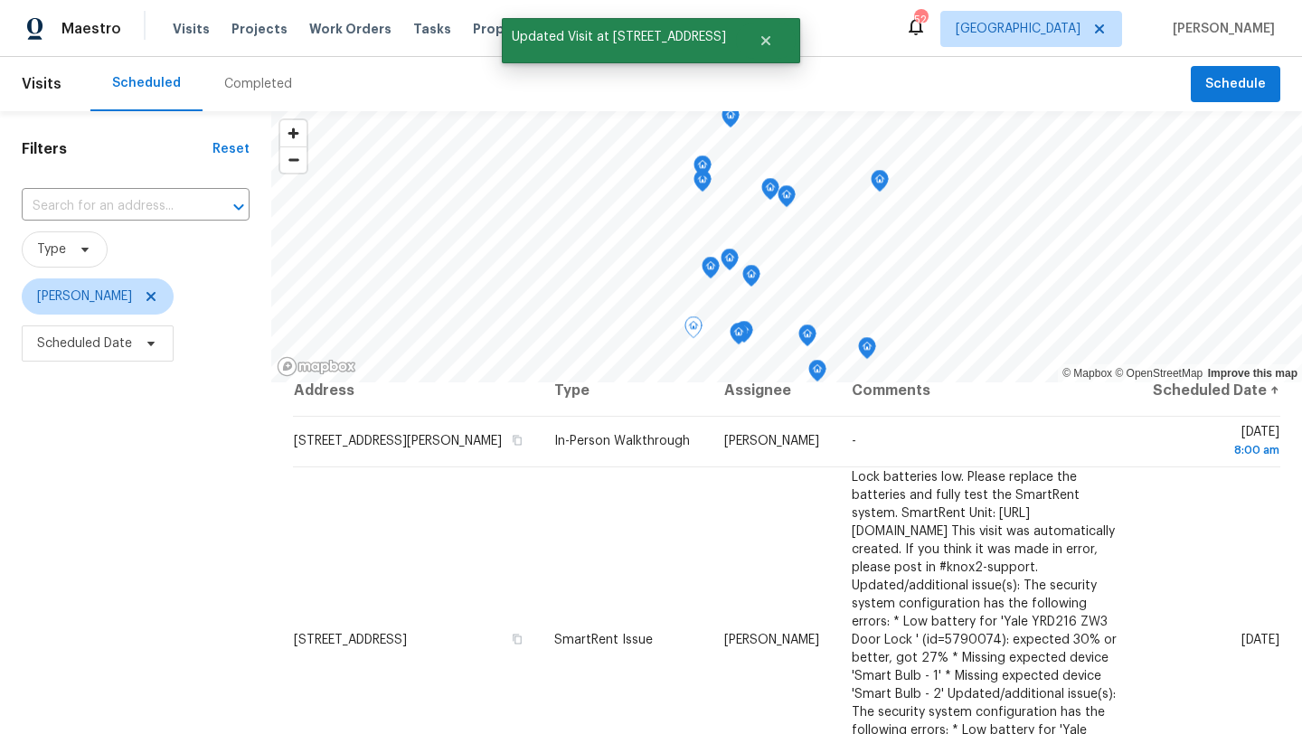
click at [282, 607] on div "Address Type Assignee Comments Scheduled Date ↑ [STREET_ADDRESS][PERSON_NAME] I…" at bounding box center [786, 676] width 1031 height 588
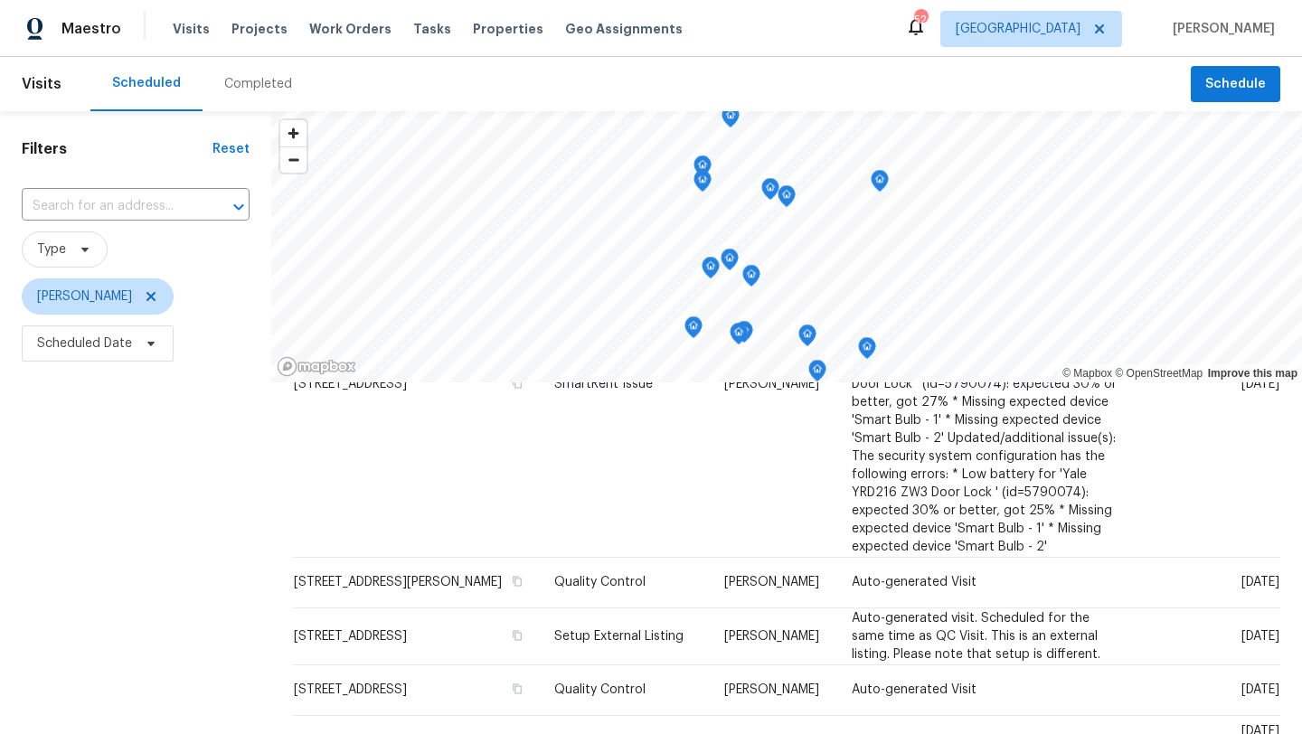
scroll to position [275, 0]
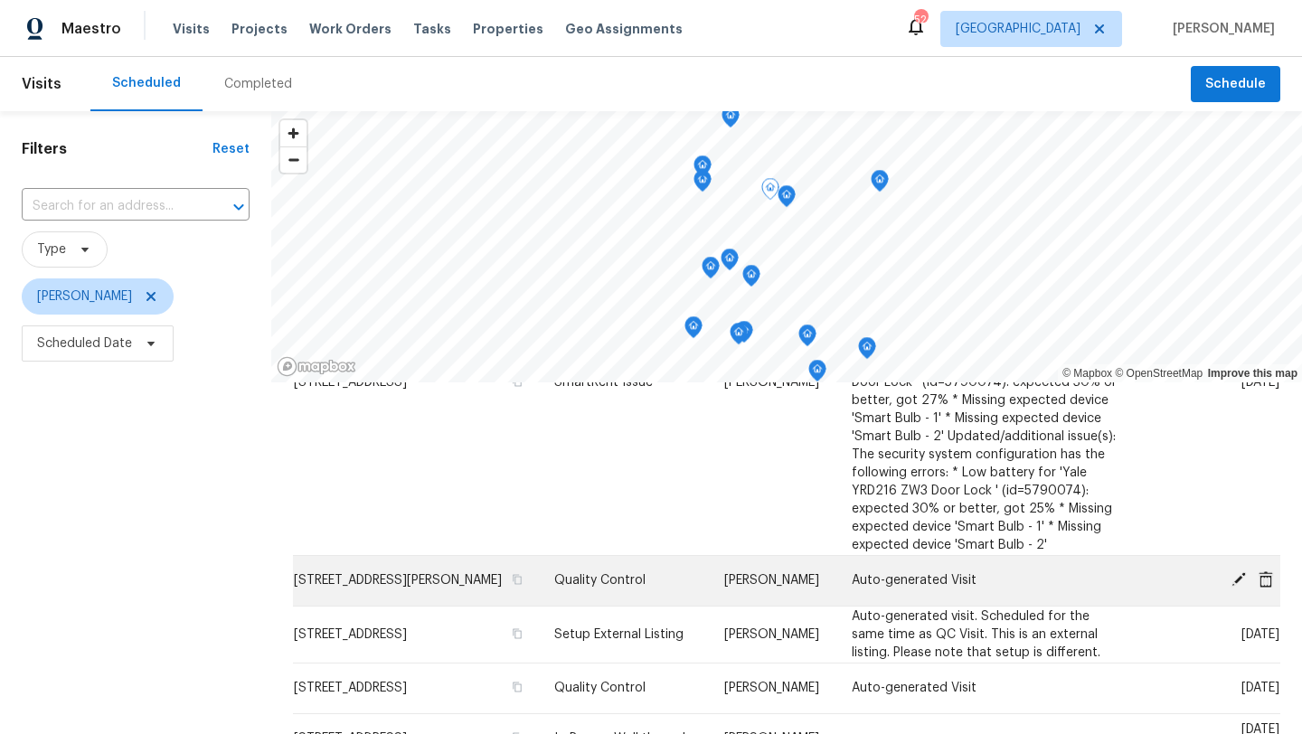
click at [1235, 572] on icon at bounding box center [1239, 579] width 16 height 16
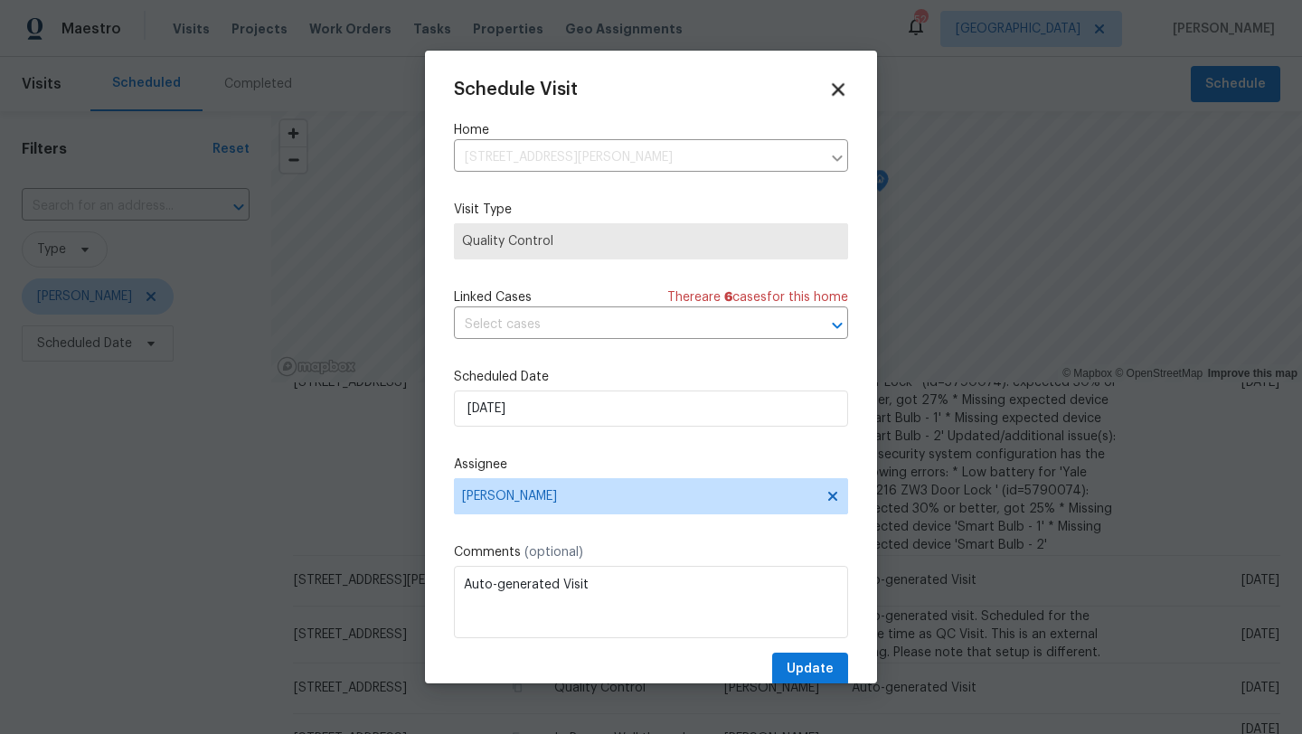
click at [836, 90] on icon at bounding box center [838, 89] width 13 height 13
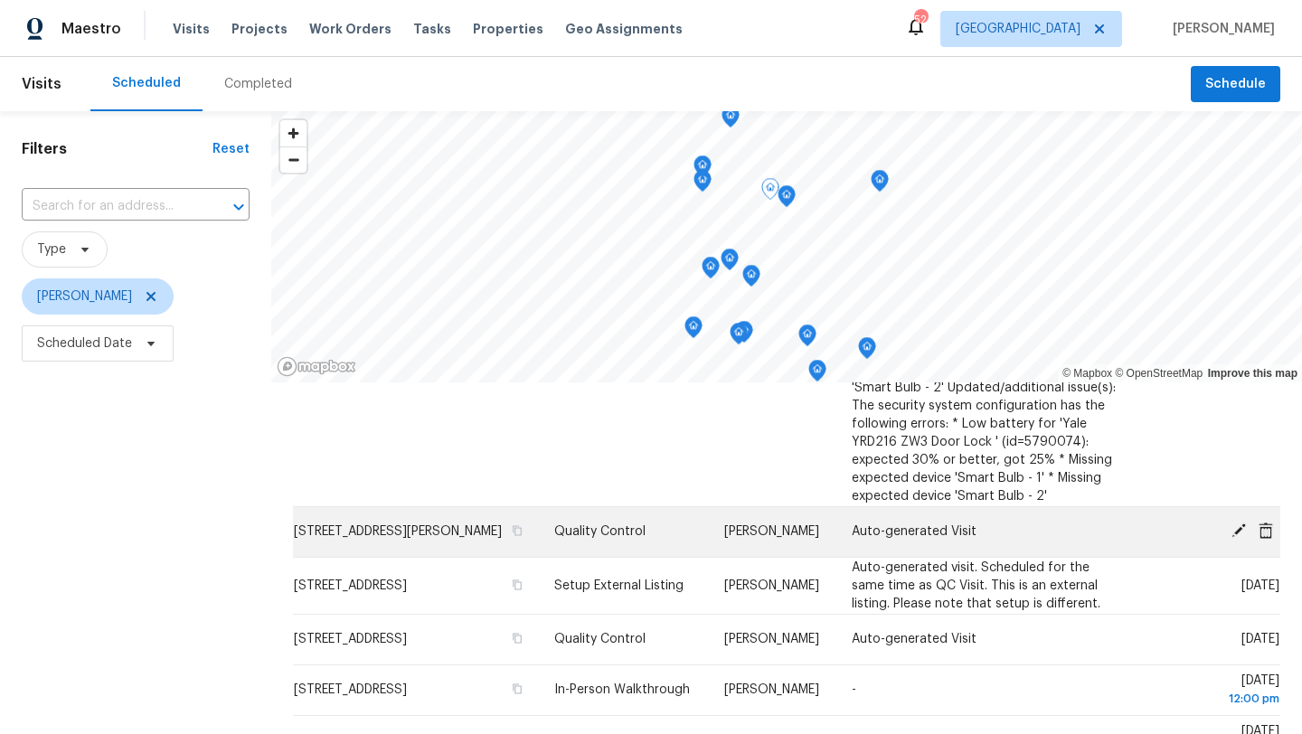
scroll to position [326, 0]
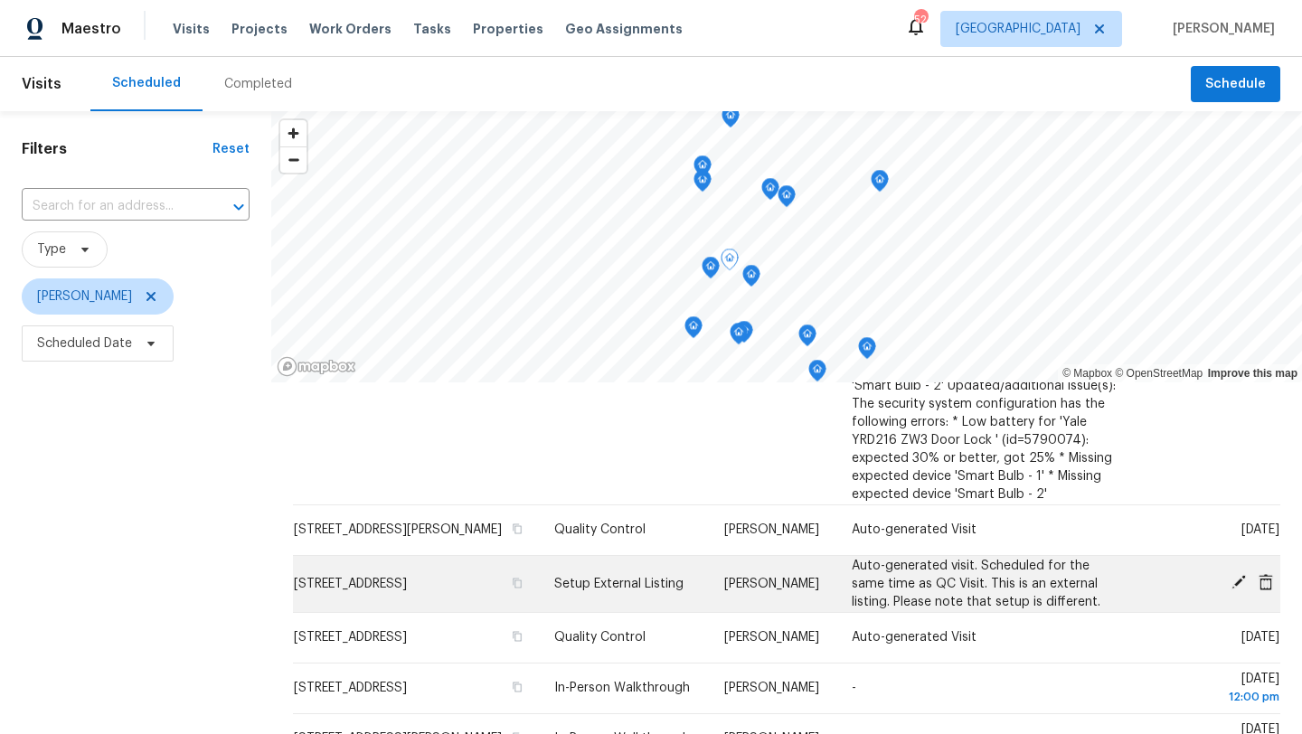
click at [1237, 578] on icon at bounding box center [1239, 582] width 14 height 14
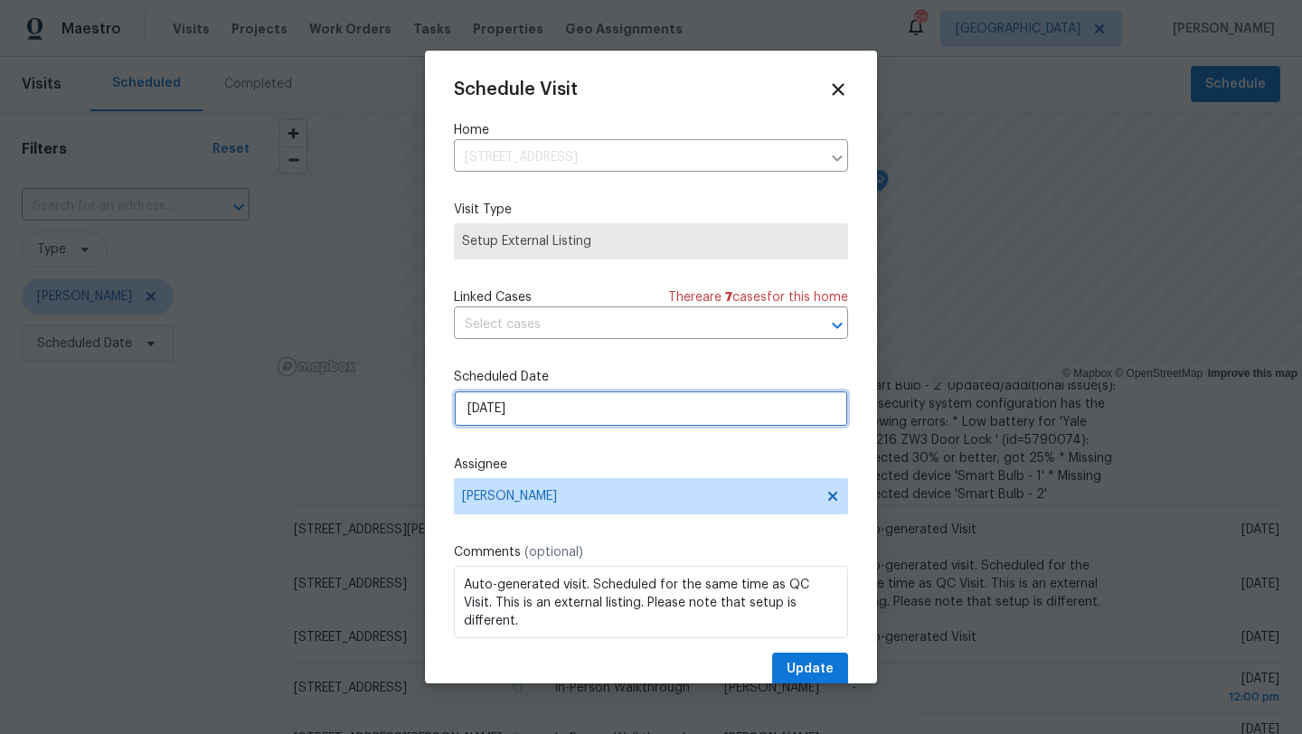
click at [587, 408] on input "[DATE]" at bounding box center [651, 409] width 394 height 36
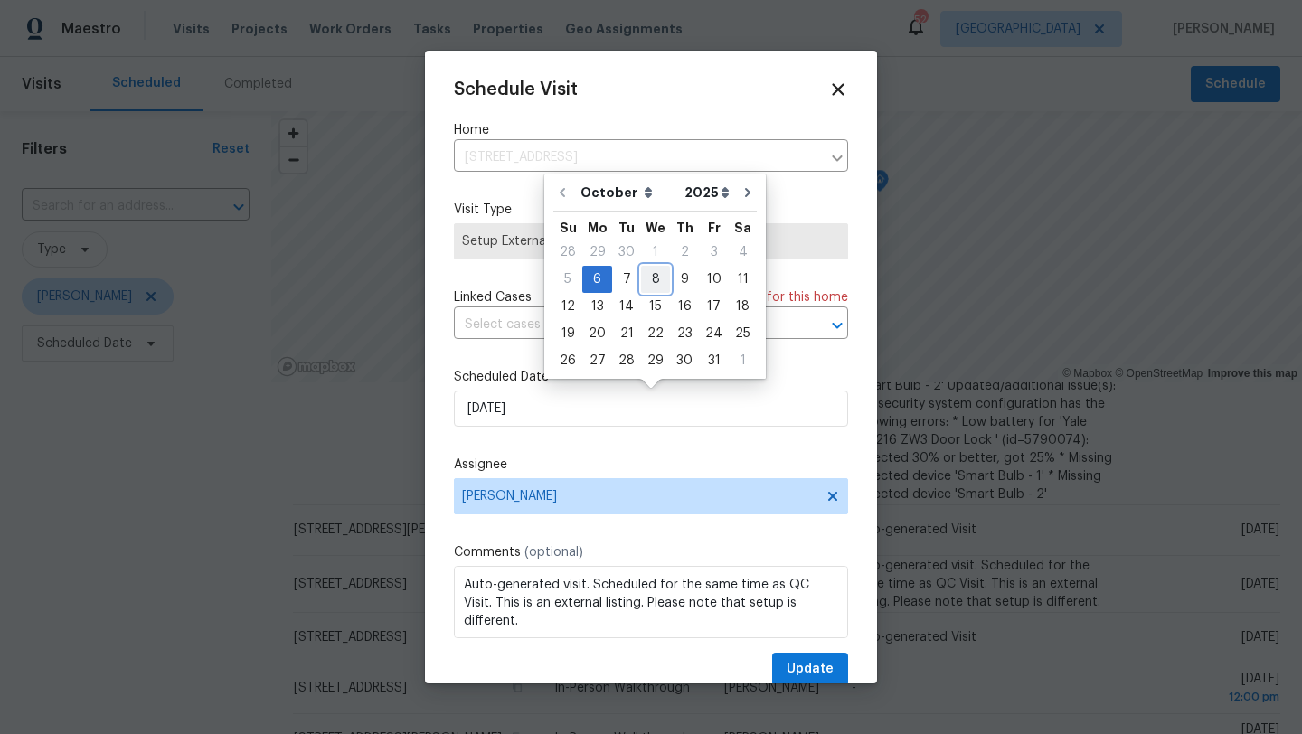
click at [652, 279] on div "8" at bounding box center [655, 279] width 29 height 25
type input "[DATE]"
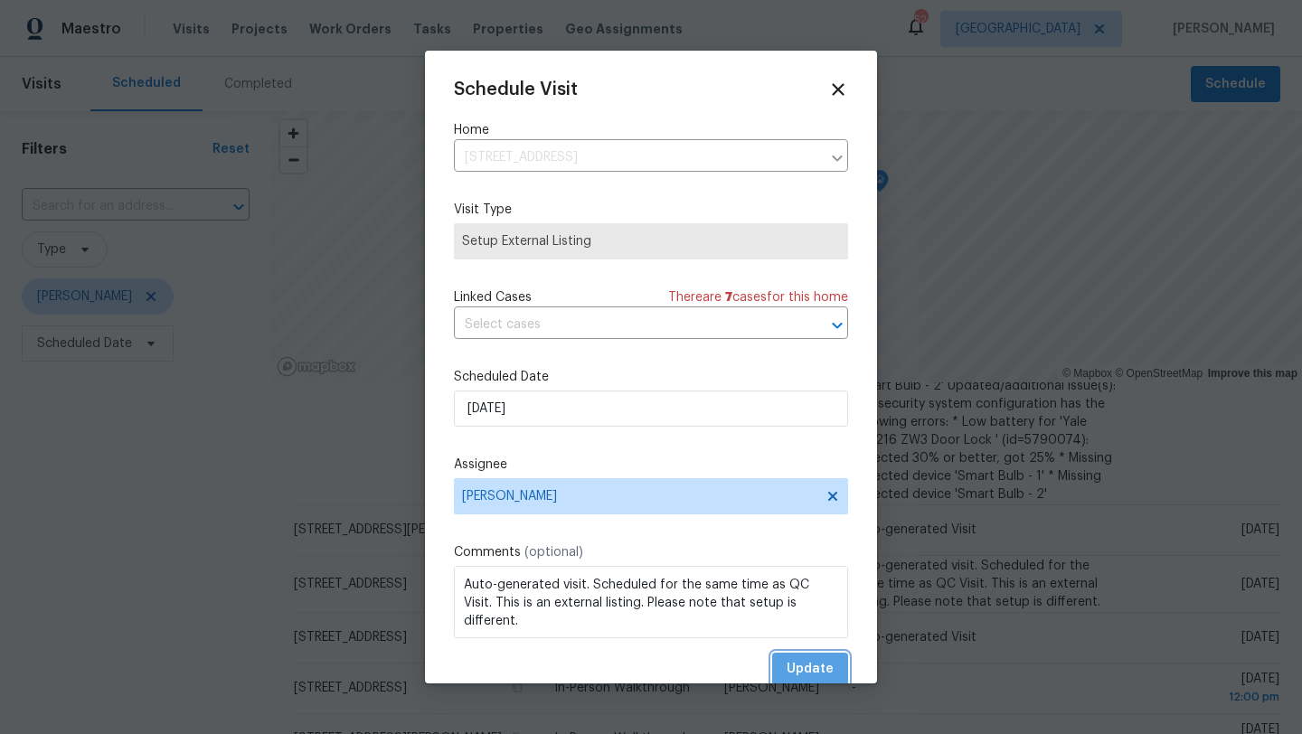
click at [803, 663] on span "Update" at bounding box center [810, 669] width 47 height 23
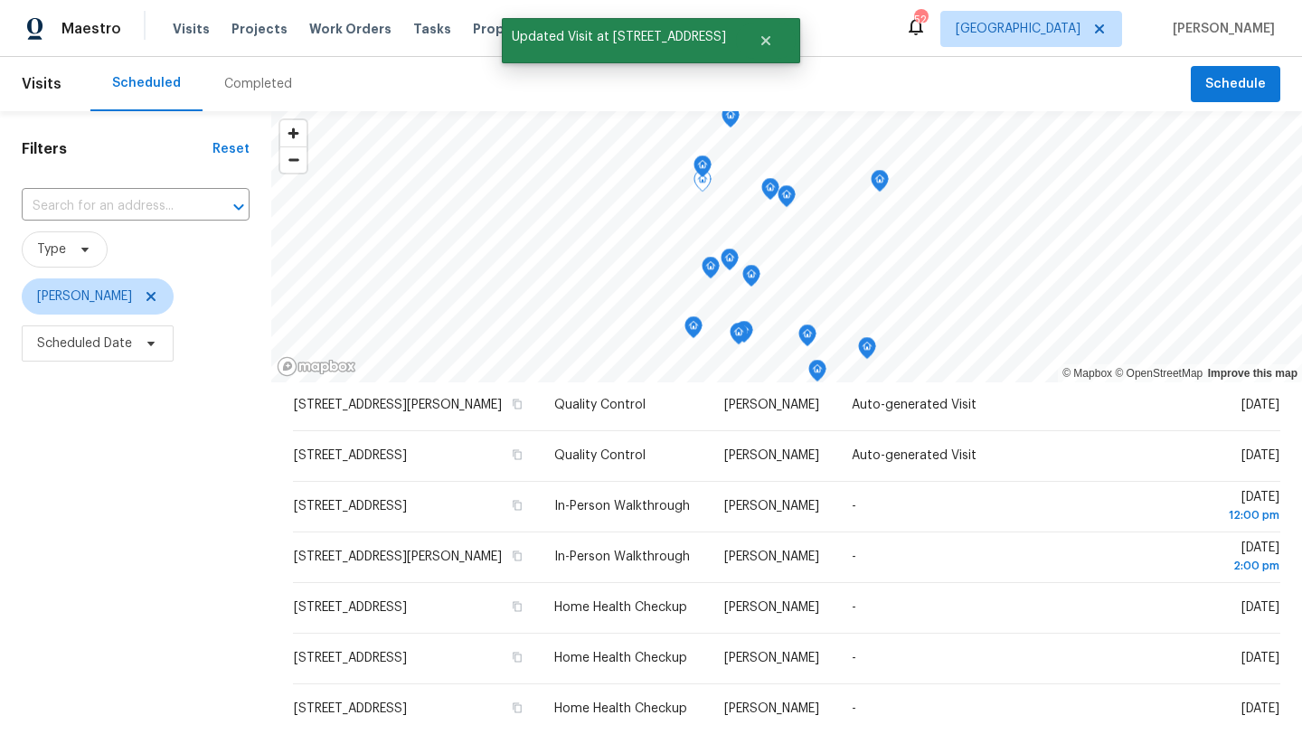
scroll to position [457, 0]
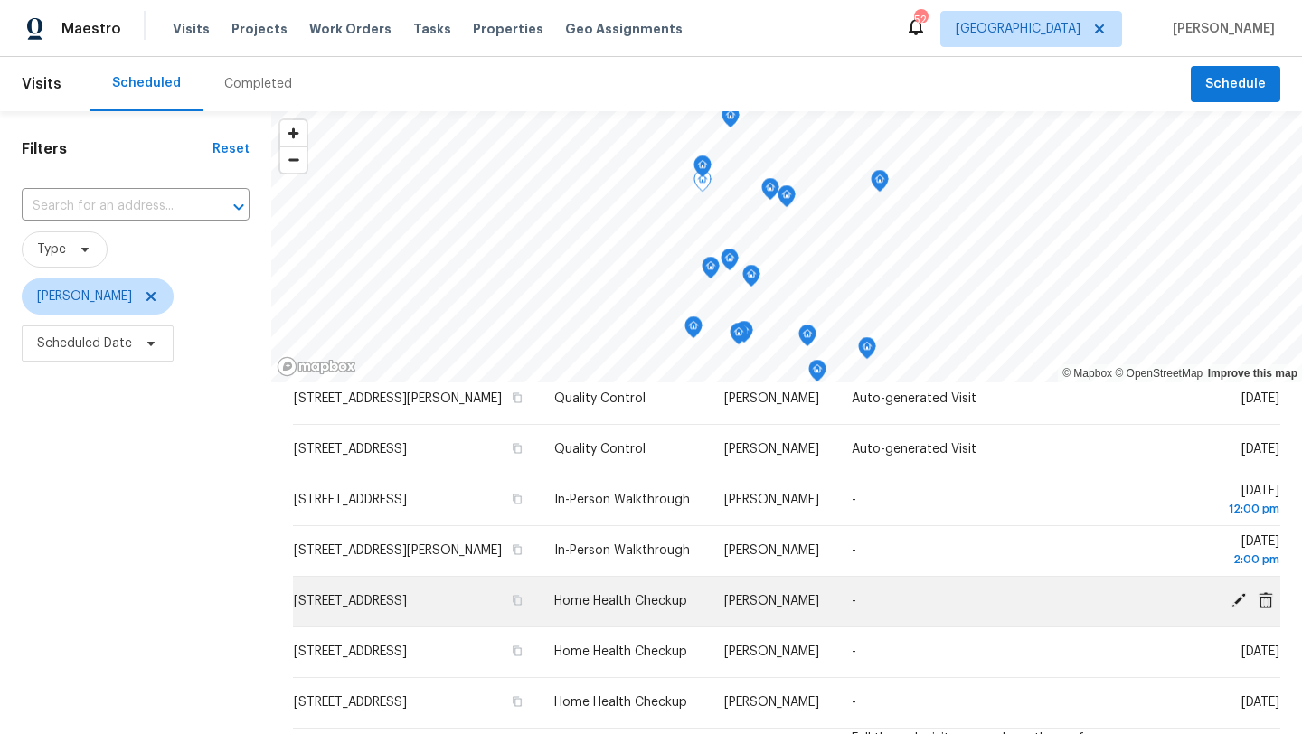
click at [1238, 592] on icon at bounding box center [1239, 600] width 16 height 16
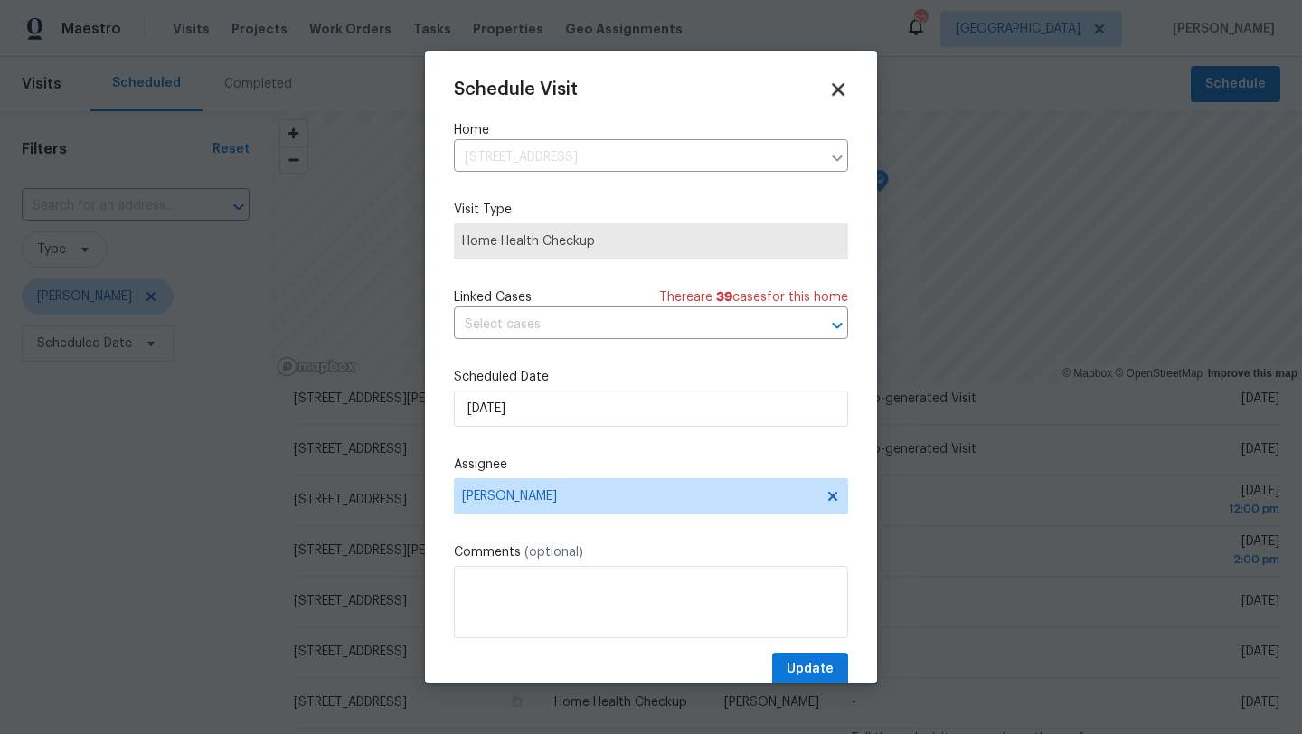
click at [836, 89] on icon at bounding box center [838, 89] width 13 height 13
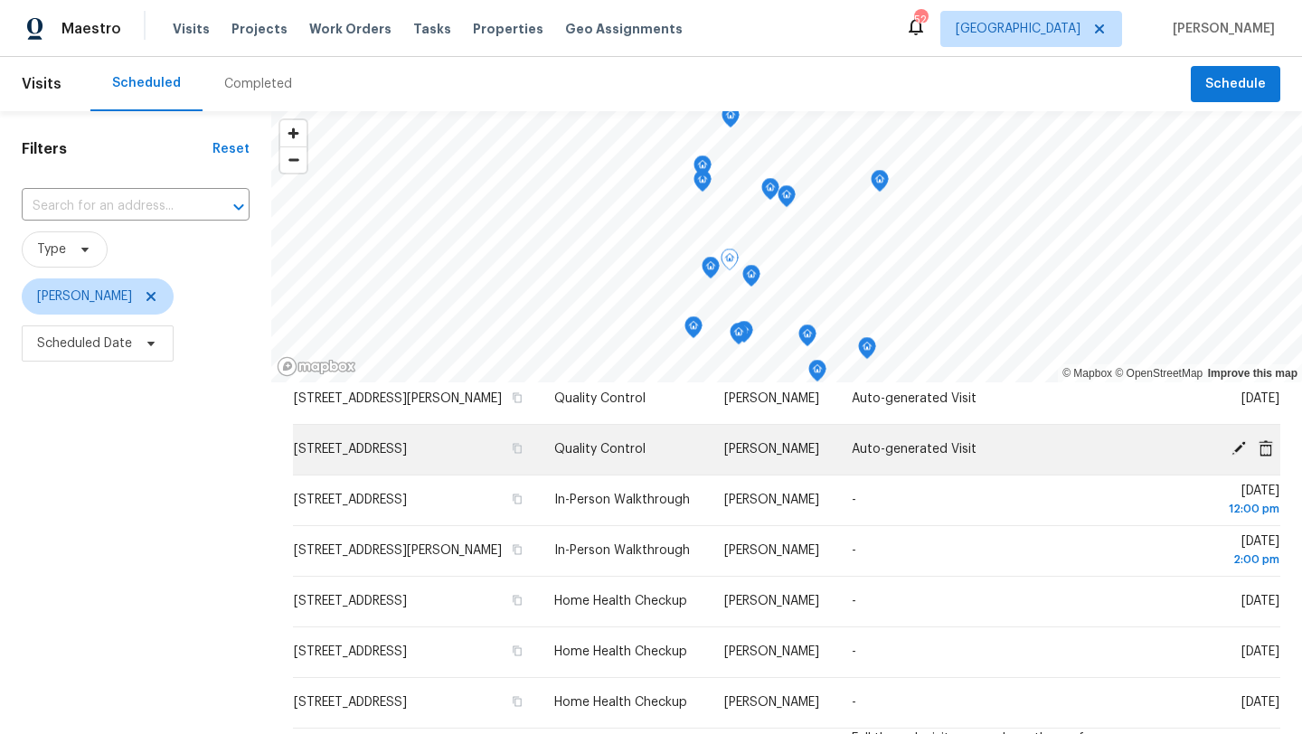
click at [1232, 444] on icon at bounding box center [1239, 448] width 16 height 16
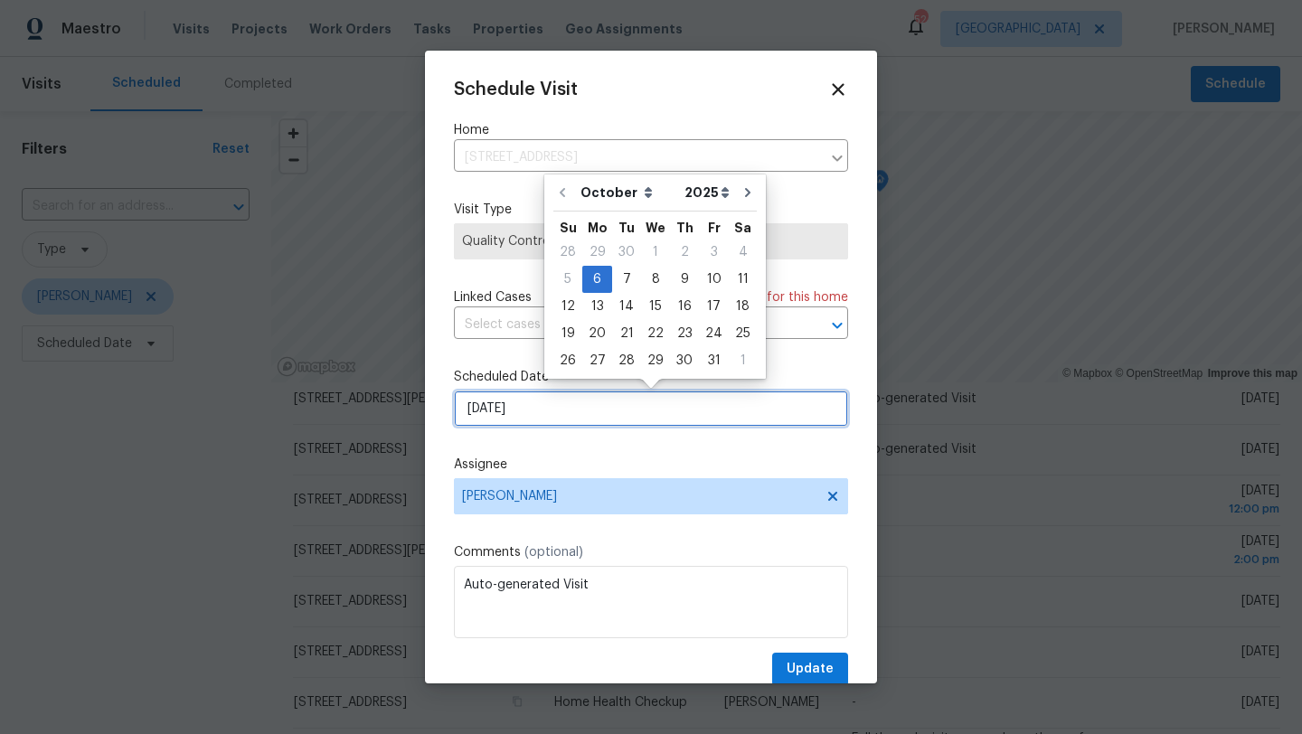
click at [552, 416] on input "[DATE]" at bounding box center [651, 409] width 394 height 36
click at [648, 281] on div "8" at bounding box center [655, 279] width 29 height 25
type input "[DATE]"
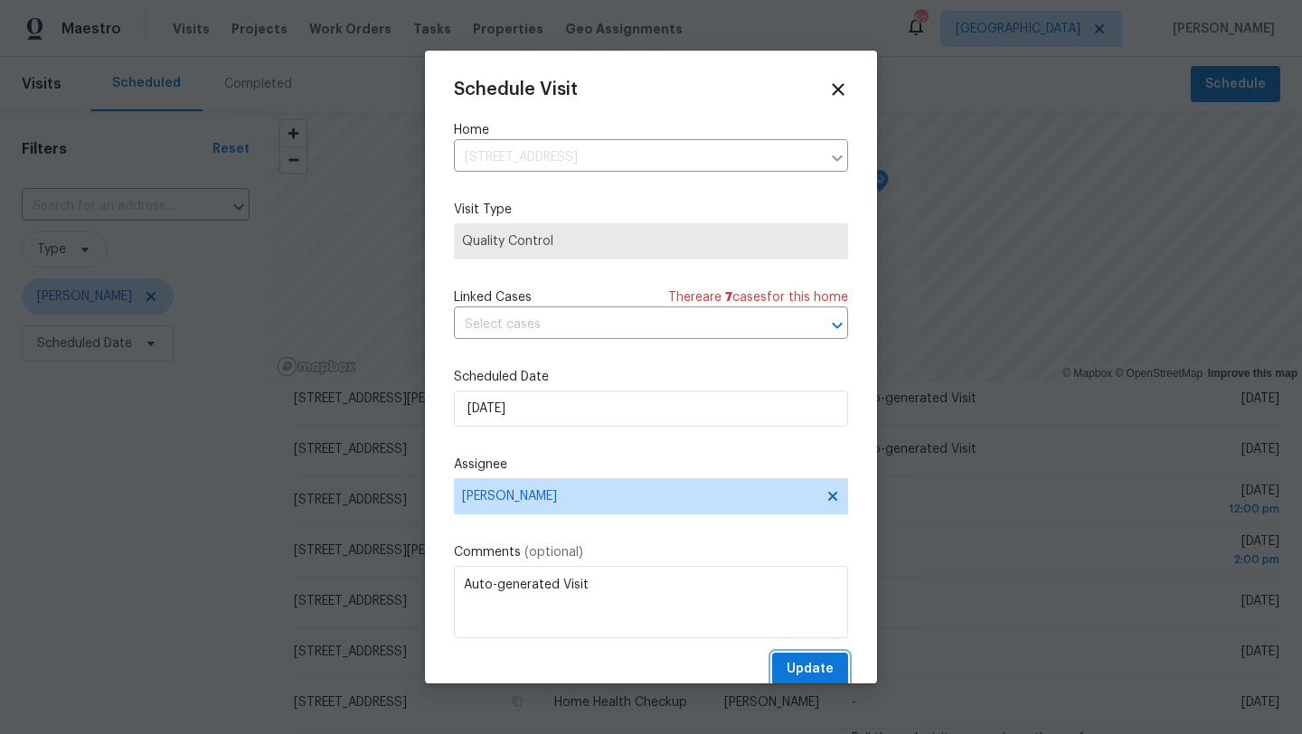
click at [812, 661] on span "Update" at bounding box center [810, 669] width 47 height 23
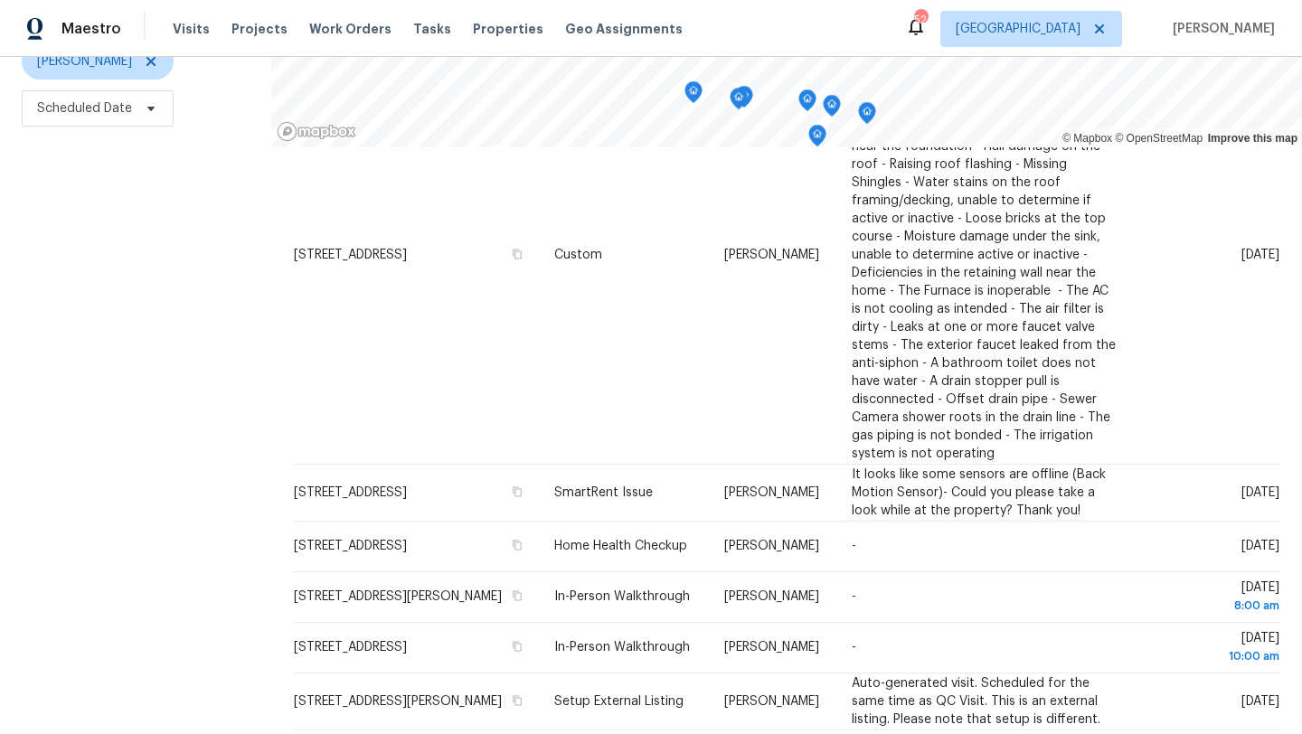
scroll to position [802, 0]
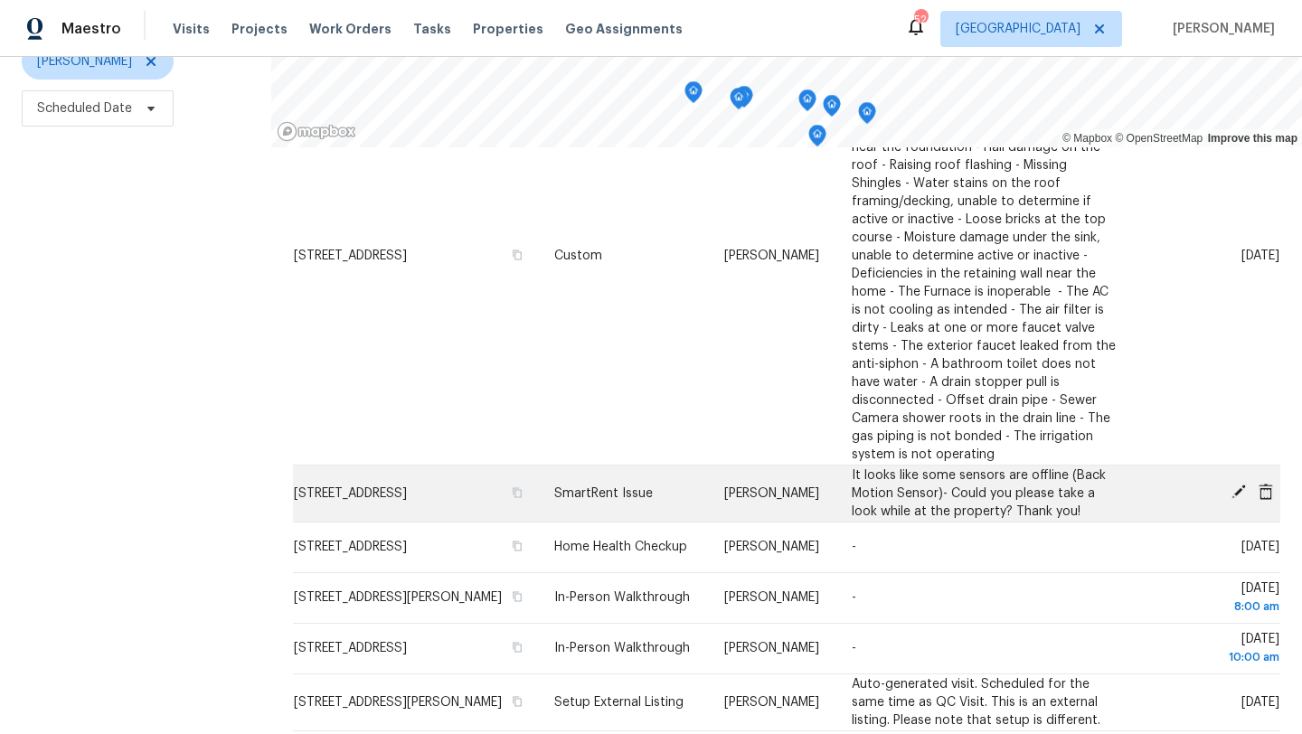
click at [1266, 484] on icon at bounding box center [1266, 492] width 16 height 16
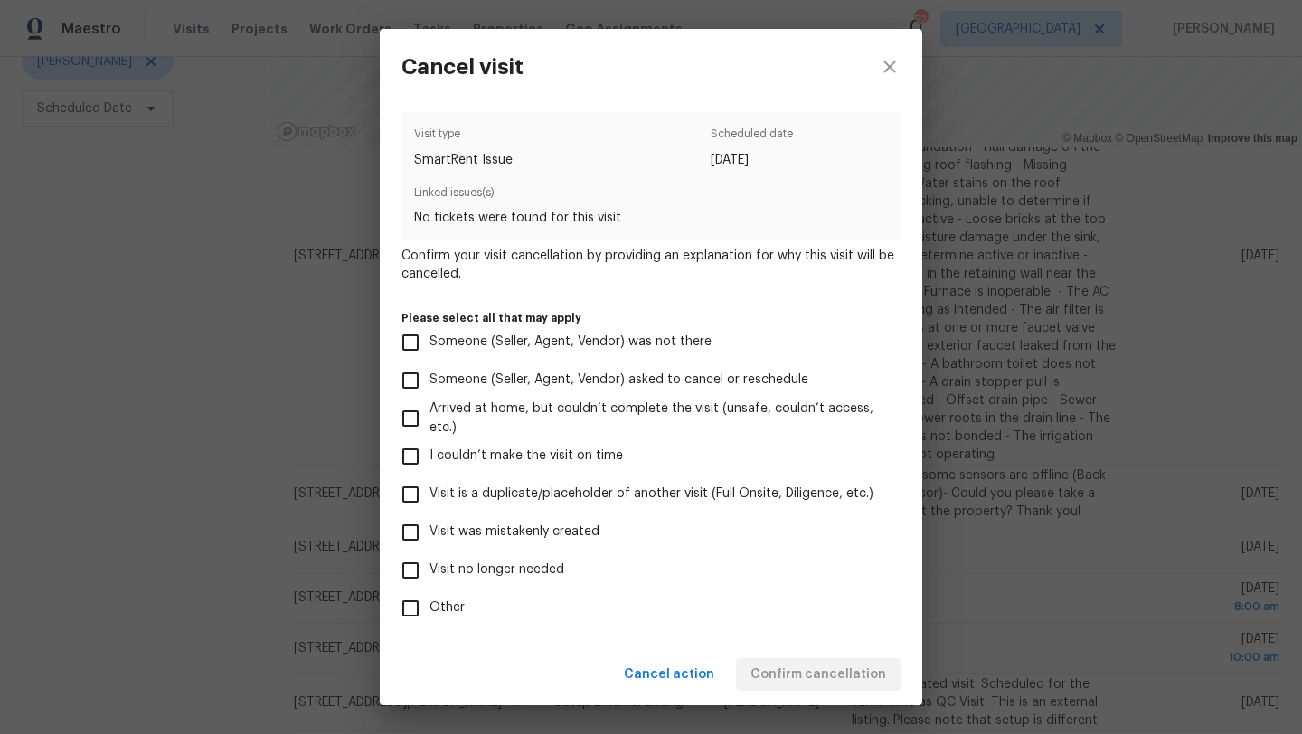
click at [473, 571] on span "Visit no longer needed" at bounding box center [497, 570] width 135 height 19
click at [430, 571] on input "Visit no longer needed" at bounding box center [411, 571] width 38 height 38
checkbox input "true"
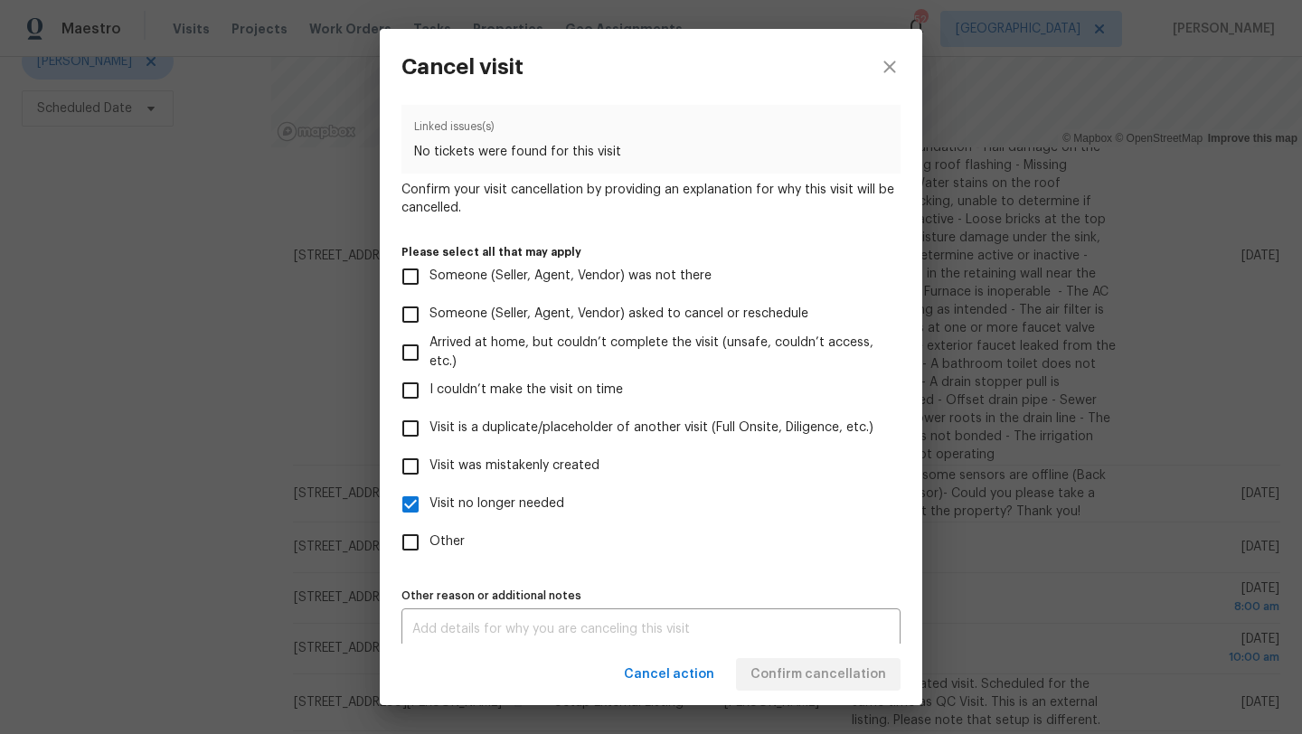
scroll to position [80, 0]
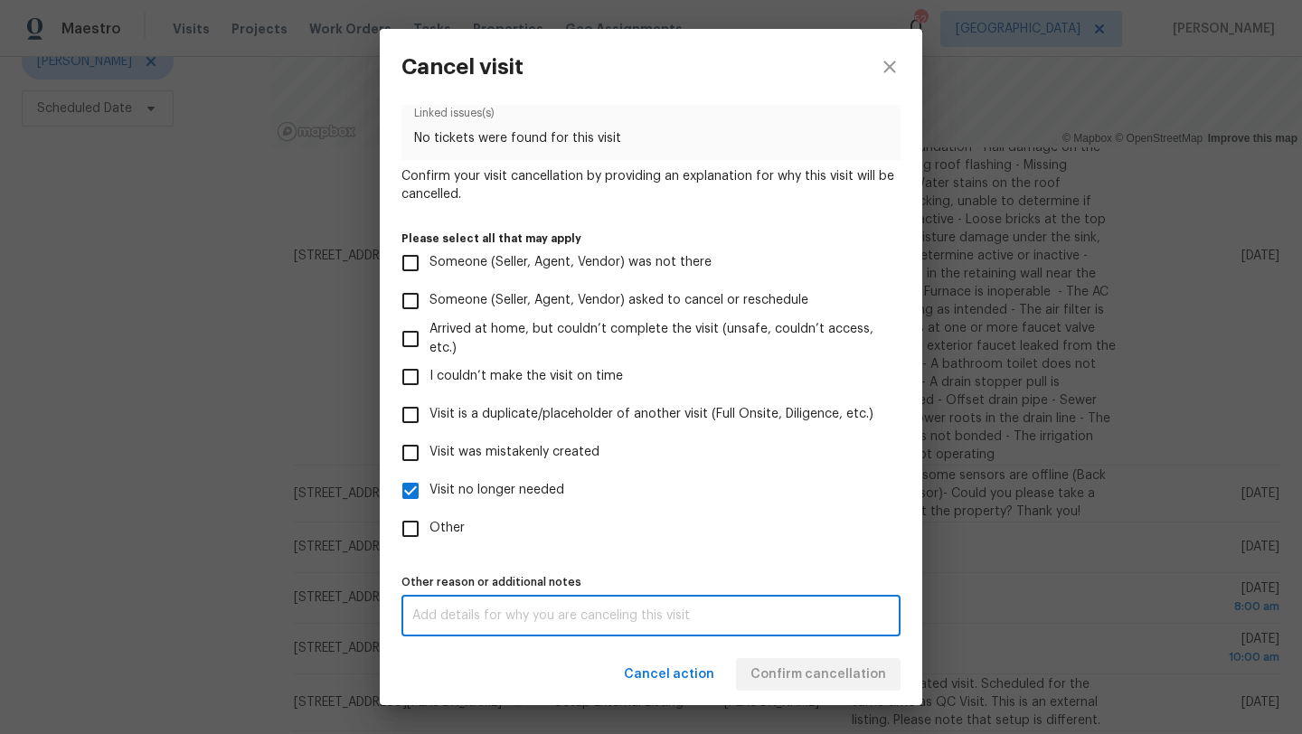
click at [568, 609] on textarea at bounding box center [650, 615] width 477 height 13
type textarea "vendors are working on kitchen upgrades"
click at [685, 559] on div "Visit type SmartRent Issue Scheduled date [DATE] Linked issues(s) No tickets we…" at bounding box center [650, 335] width 499 height 604
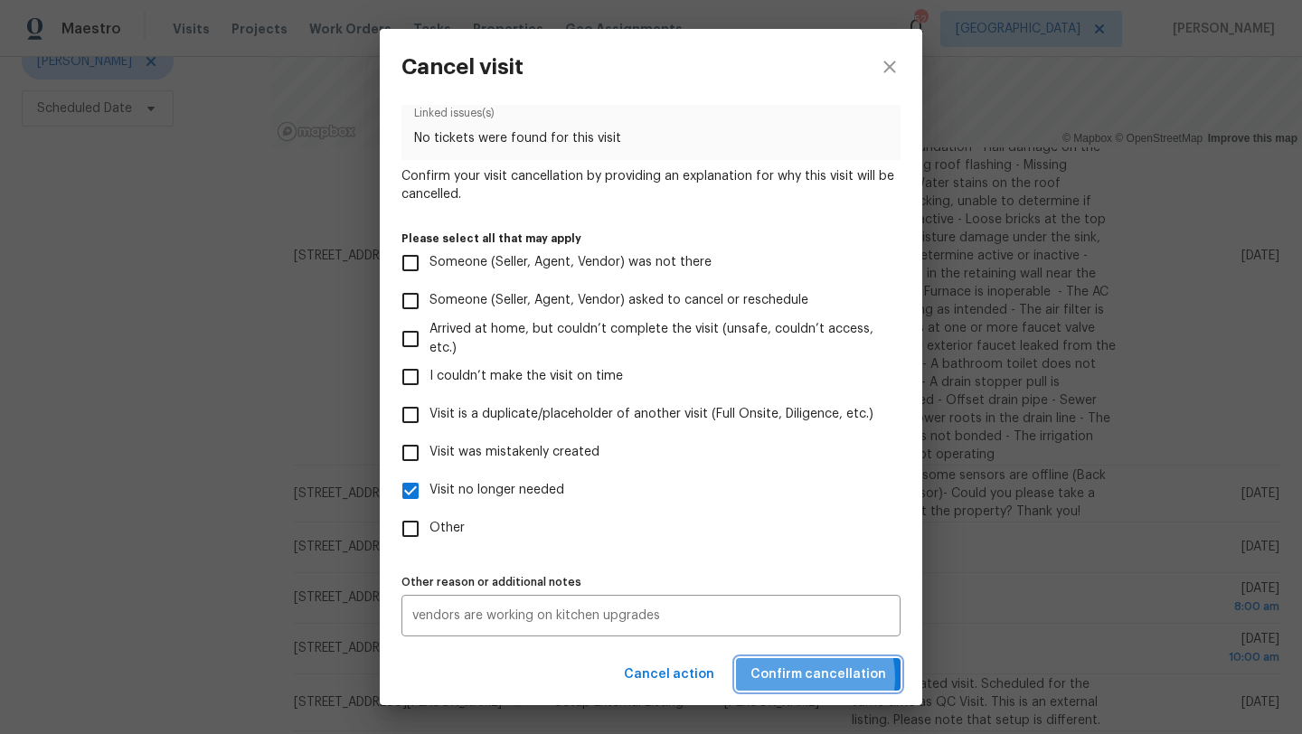
click at [807, 677] on span "Confirm cancellation" at bounding box center [819, 675] width 136 height 23
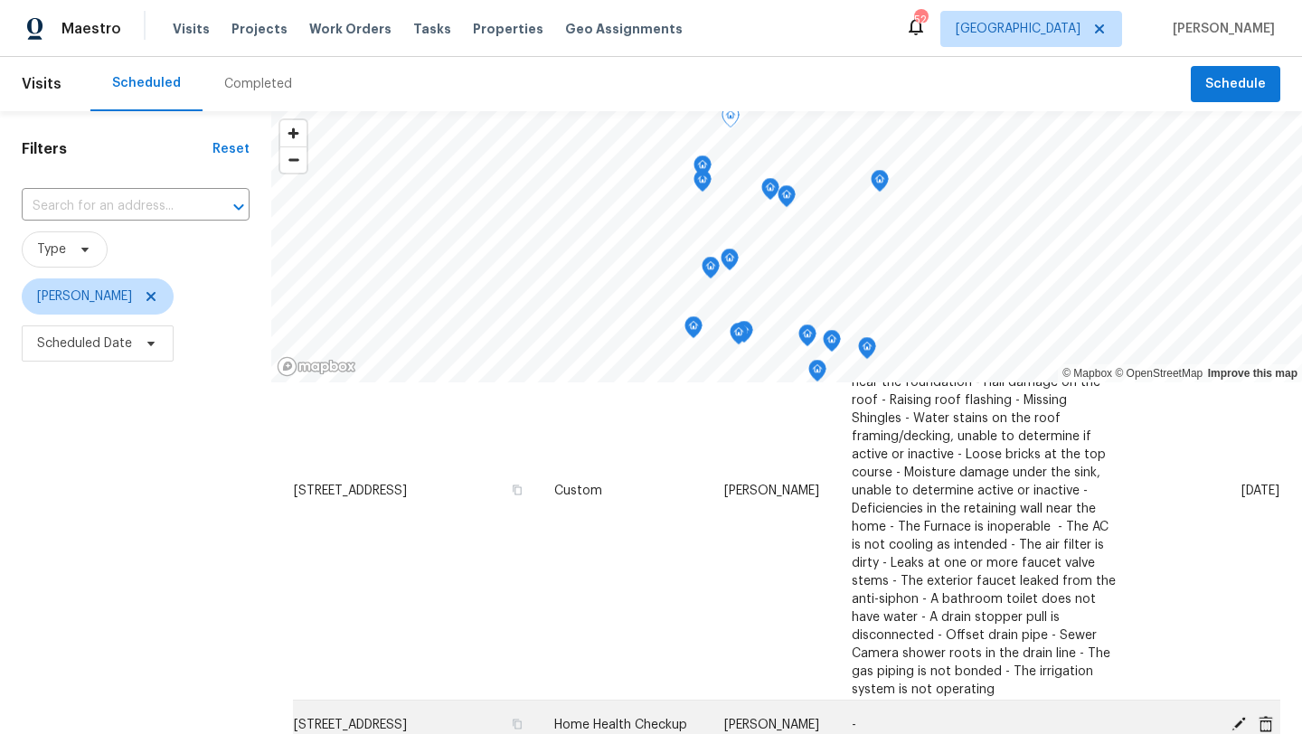
click at [1267, 715] on icon at bounding box center [1266, 723] width 14 height 16
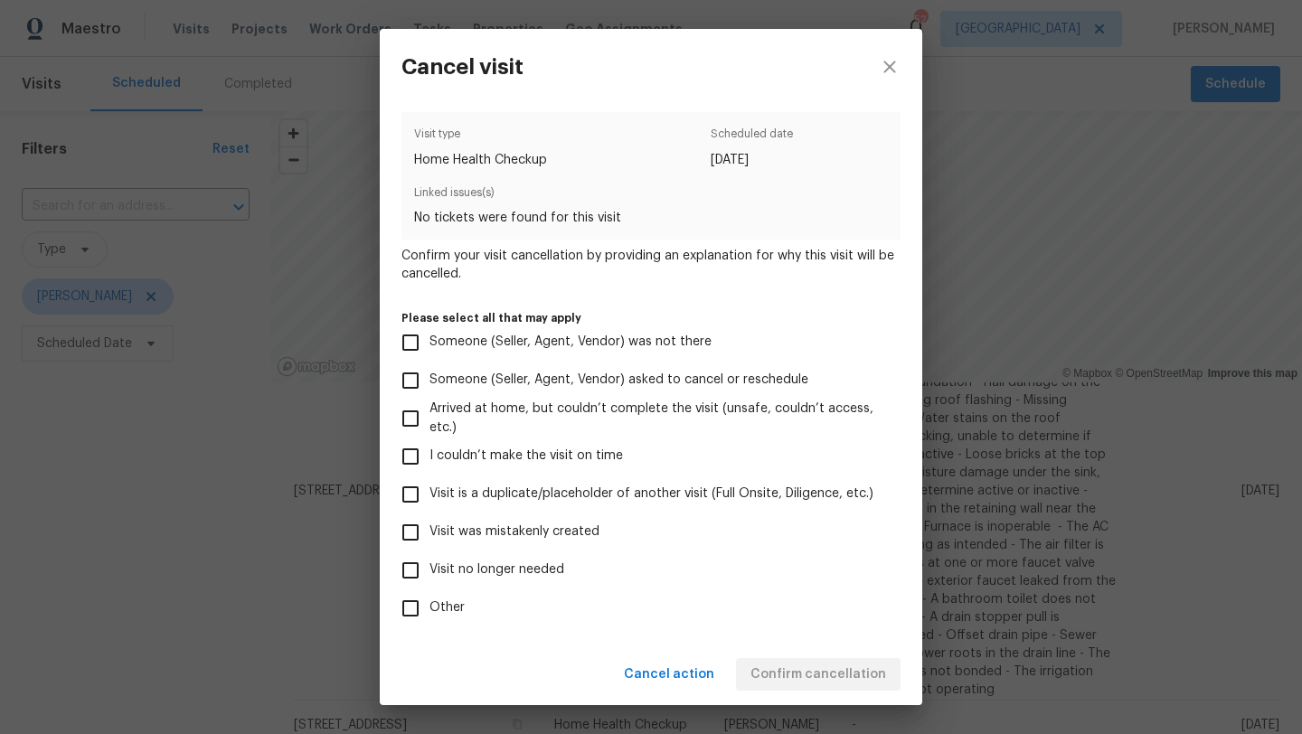
click at [499, 570] on span "Visit no longer needed" at bounding box center [497, 570] width 135 height 19
click at [430, 570] on input "Visit no longer needed" at bounding box center [411, 571] width 38 height 38
checkbox input "true"
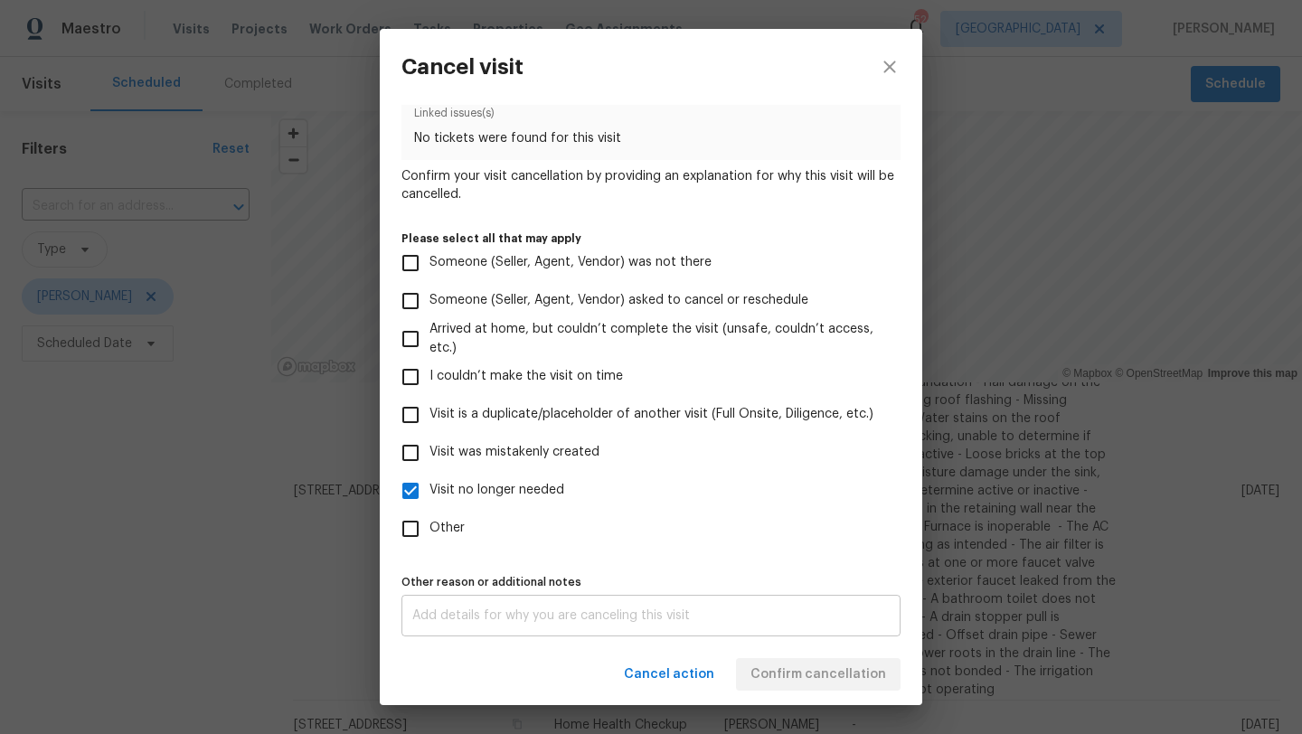
click at [492, 599] on div "x Other reason or additional notes" at bounding box center [650, 616] width 499 height 42
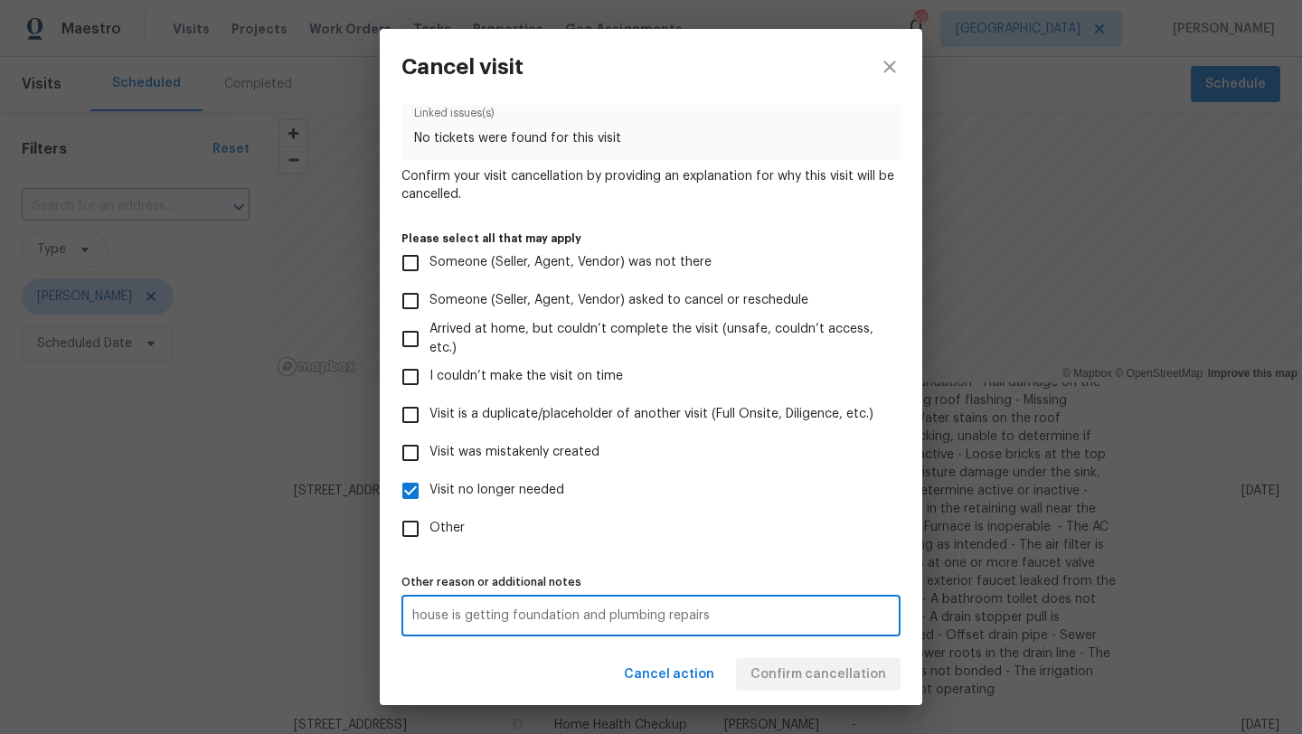
type textarea "house is getting foundation and plumbing repairs"
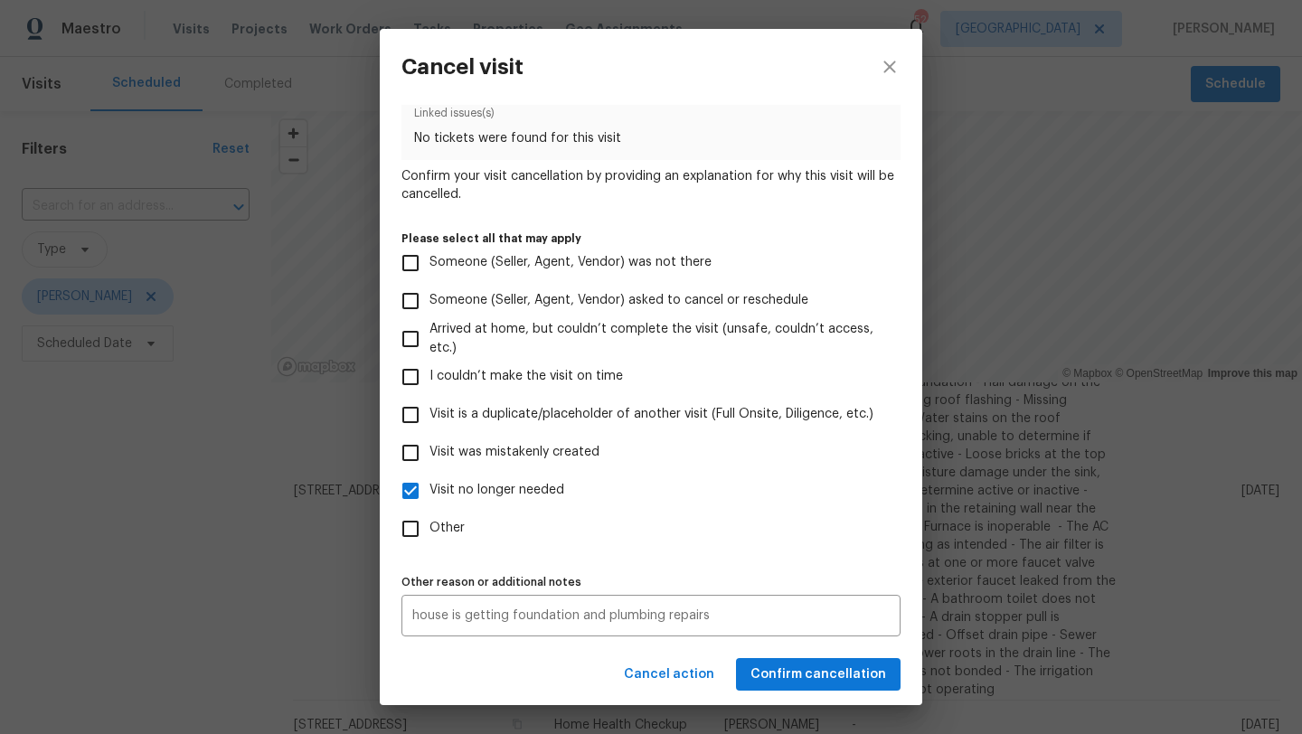
click at [706, 526] on label "Other" at bounding box center [639, 529] width 495 height 38
click at [430, 526] on input "Other" at bounding box center [411, 529] width 38 height 38
checkbox input "true"
click at [795, 675] on span "Confirm cancellation" at bounding box center [819, 675] width 136 height 23
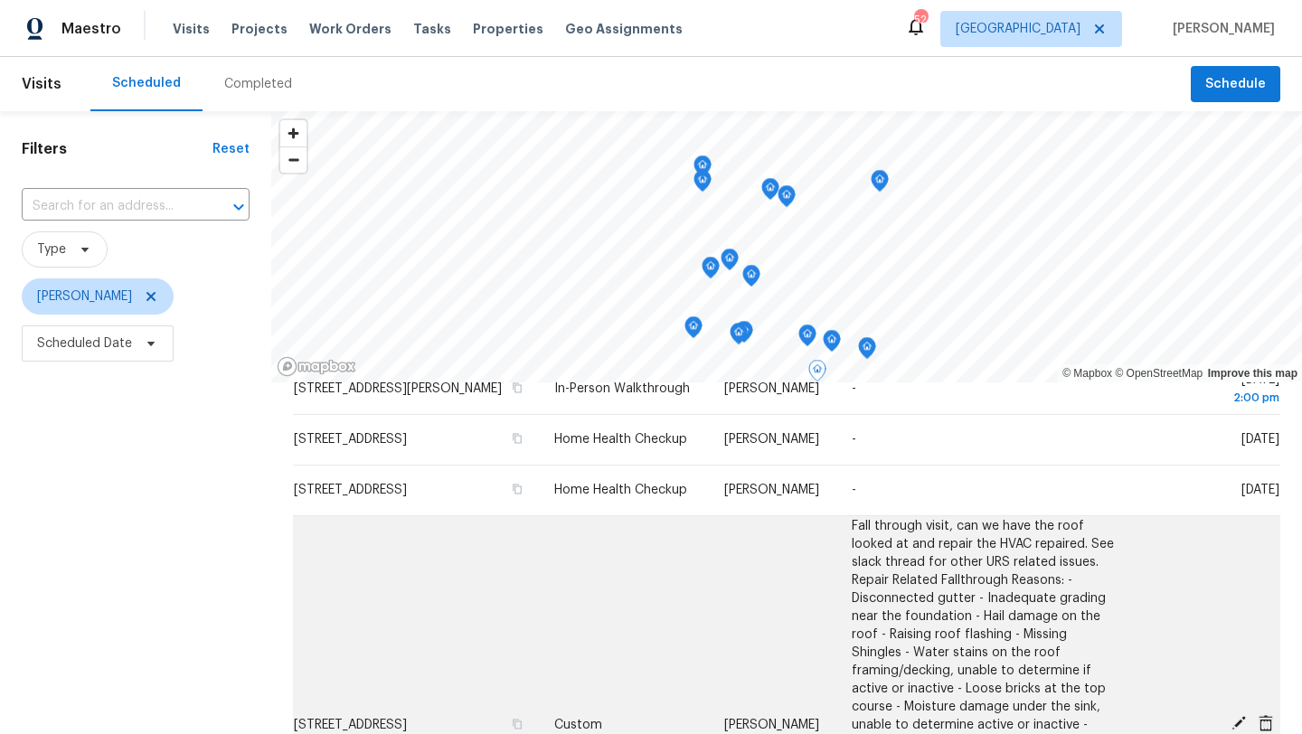
scroll to position [514, 0]
